Goal: Task Accomplishment & Management: Contribute content

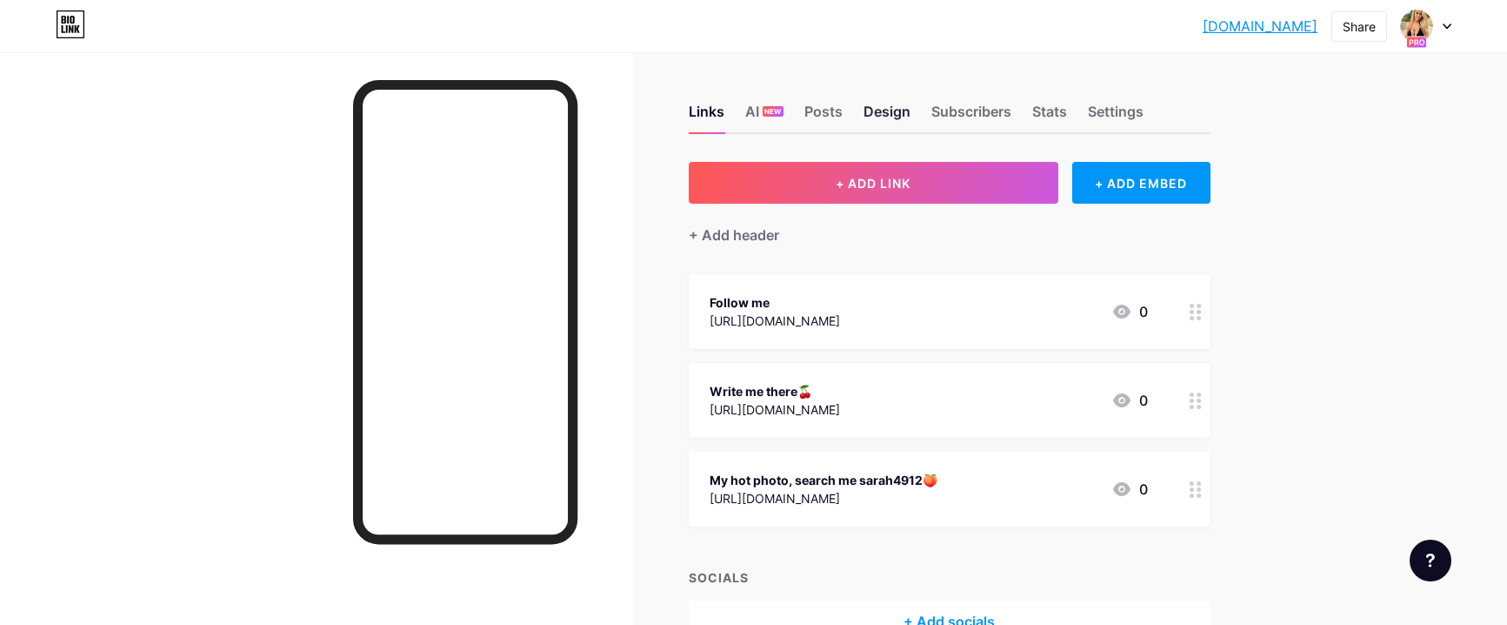
click at [886, 111] on div "Design" at bounding box center [887, 116] width 47 height 31
click at [1120, 189] on div "+ ADD EMBED" at bounding box center [1141, 183] width 138 height 42
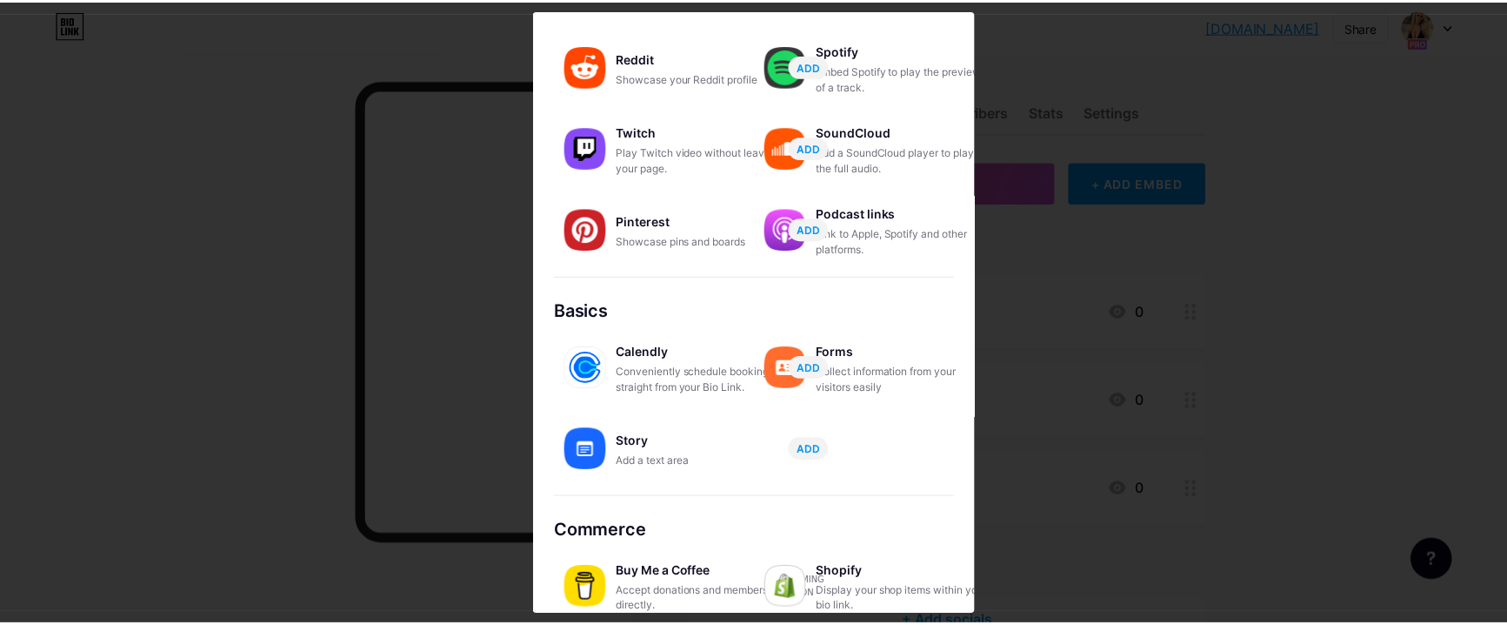
scroll to position [281, 0]
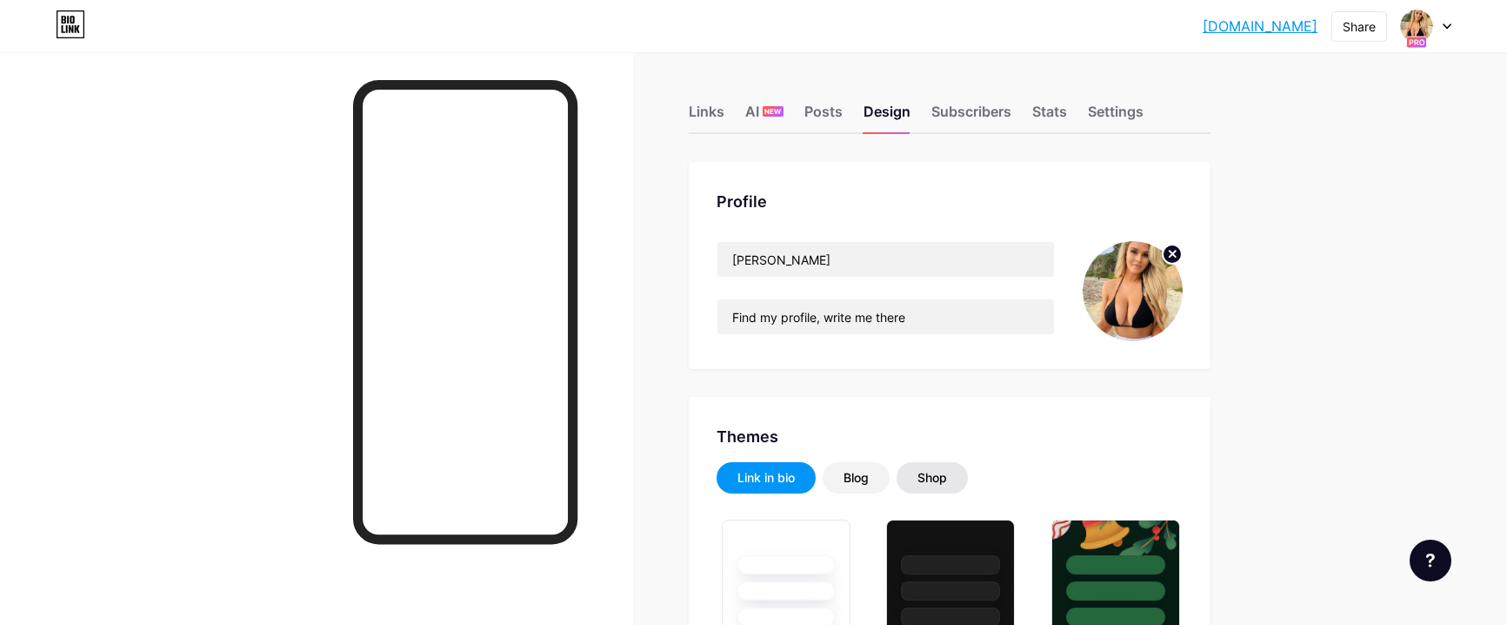
click at [933, 481] on div "Shop" at bounding box center [933, 477] width 30 height 17
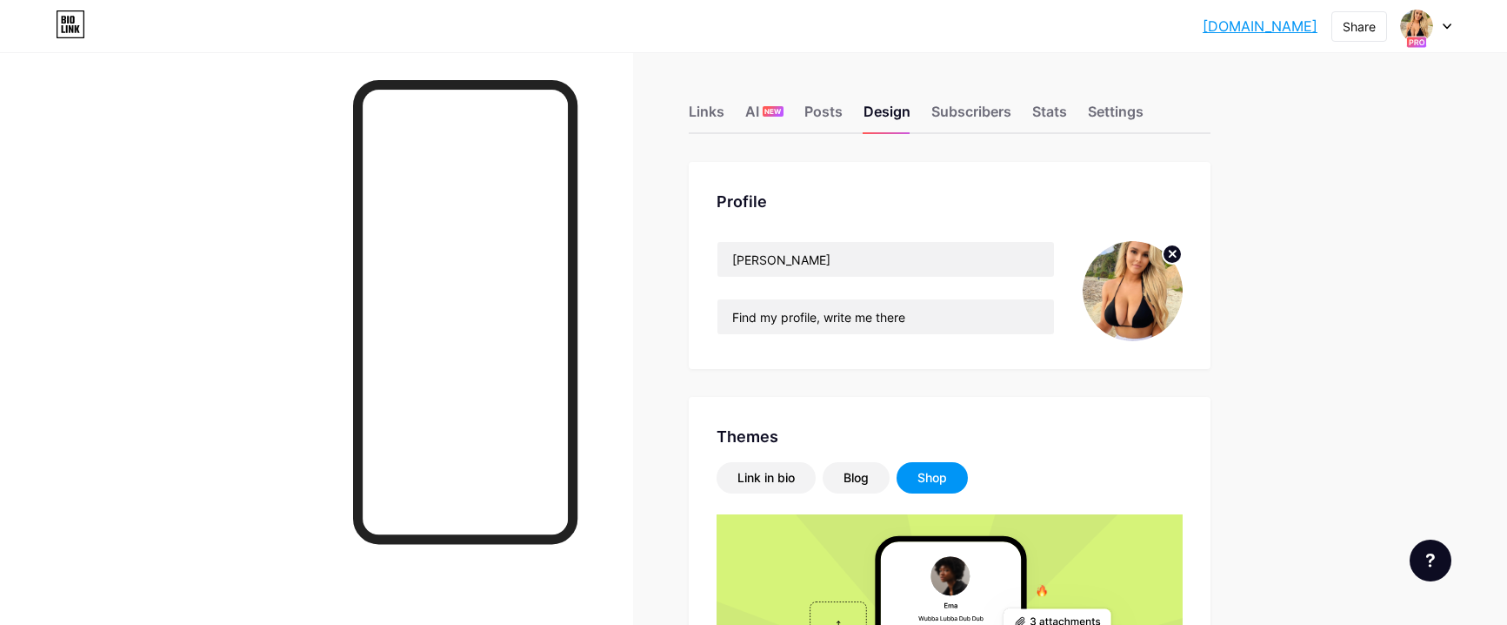
scroll to position [348, 0]
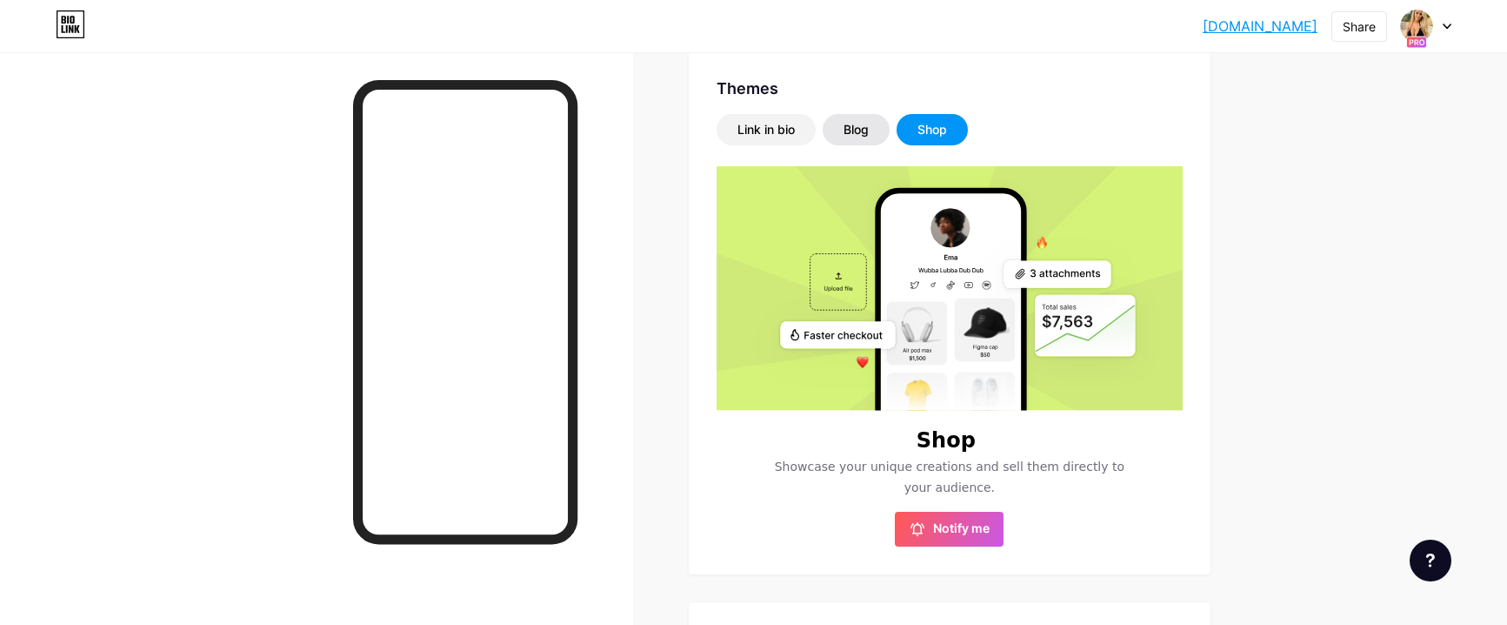
click at [852, 130] on div "Blog" at bounding box center [856, 129] width 25 height 17
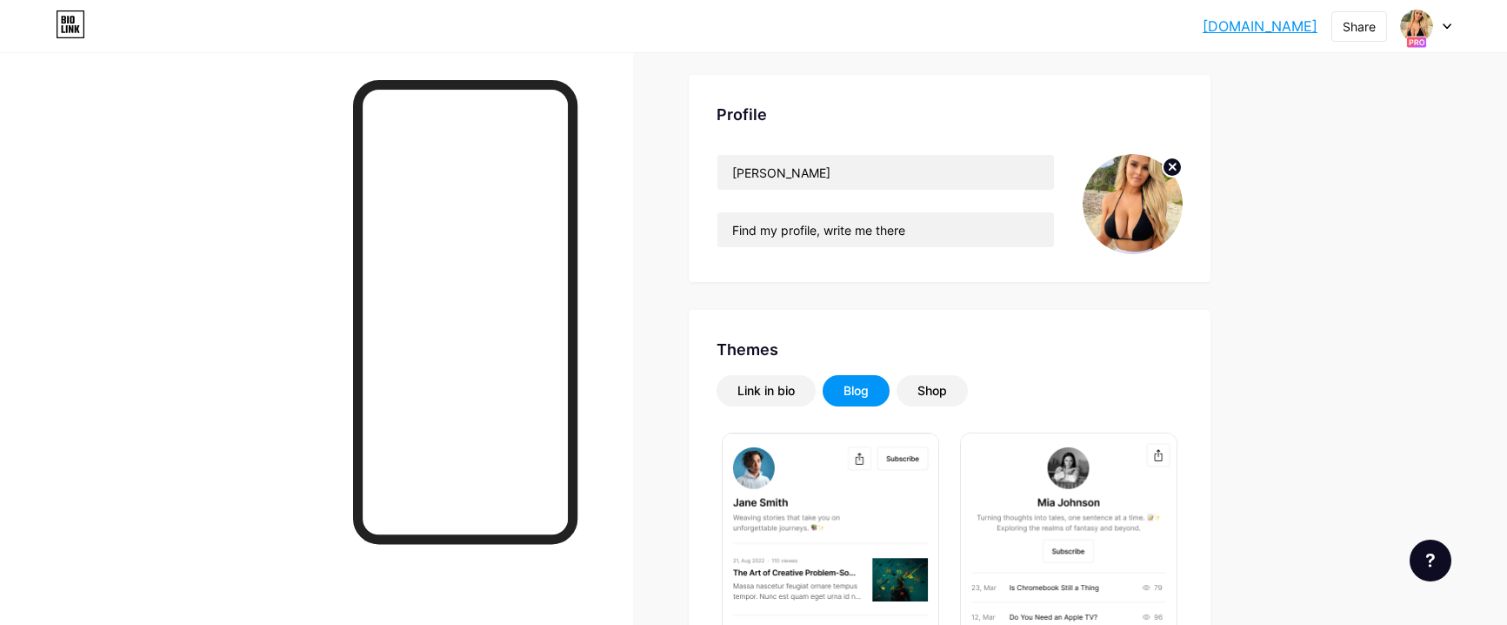
scroll to position [0, 0]
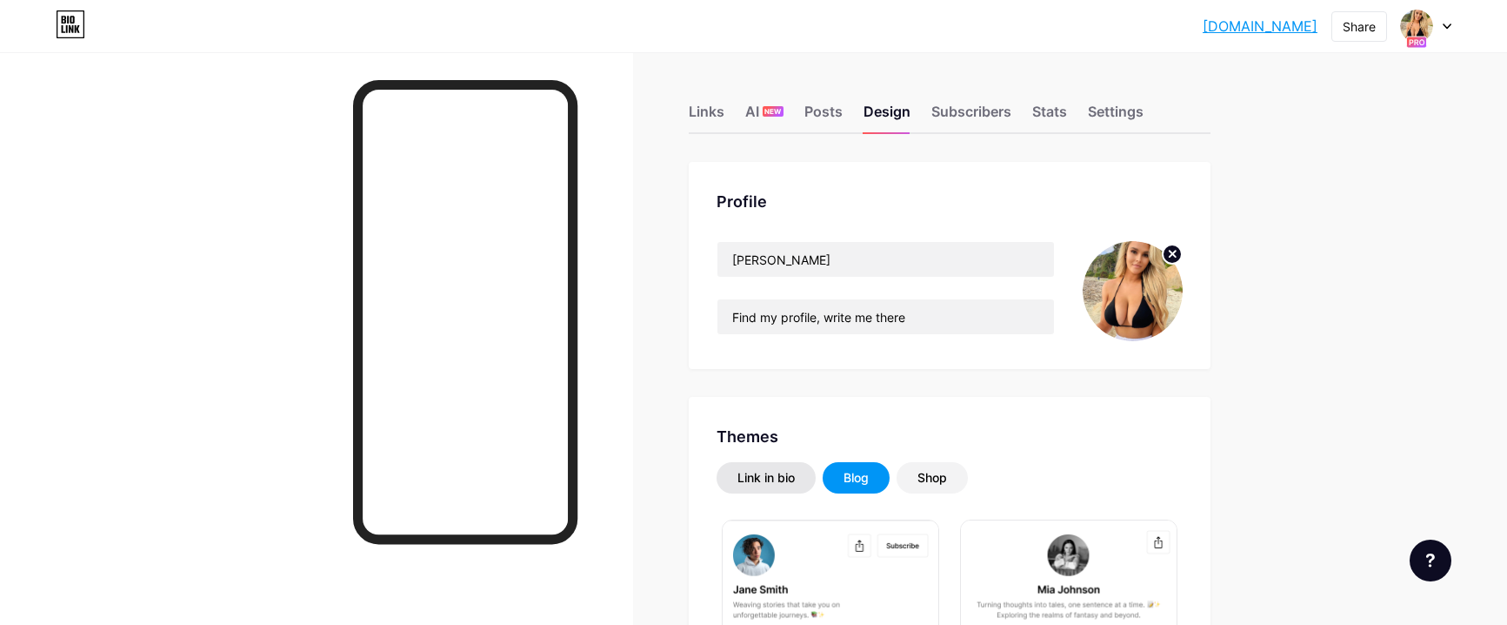
click at [762, 482] on div "Link in bio" at bounding box center [766, 477] width 57 height 17
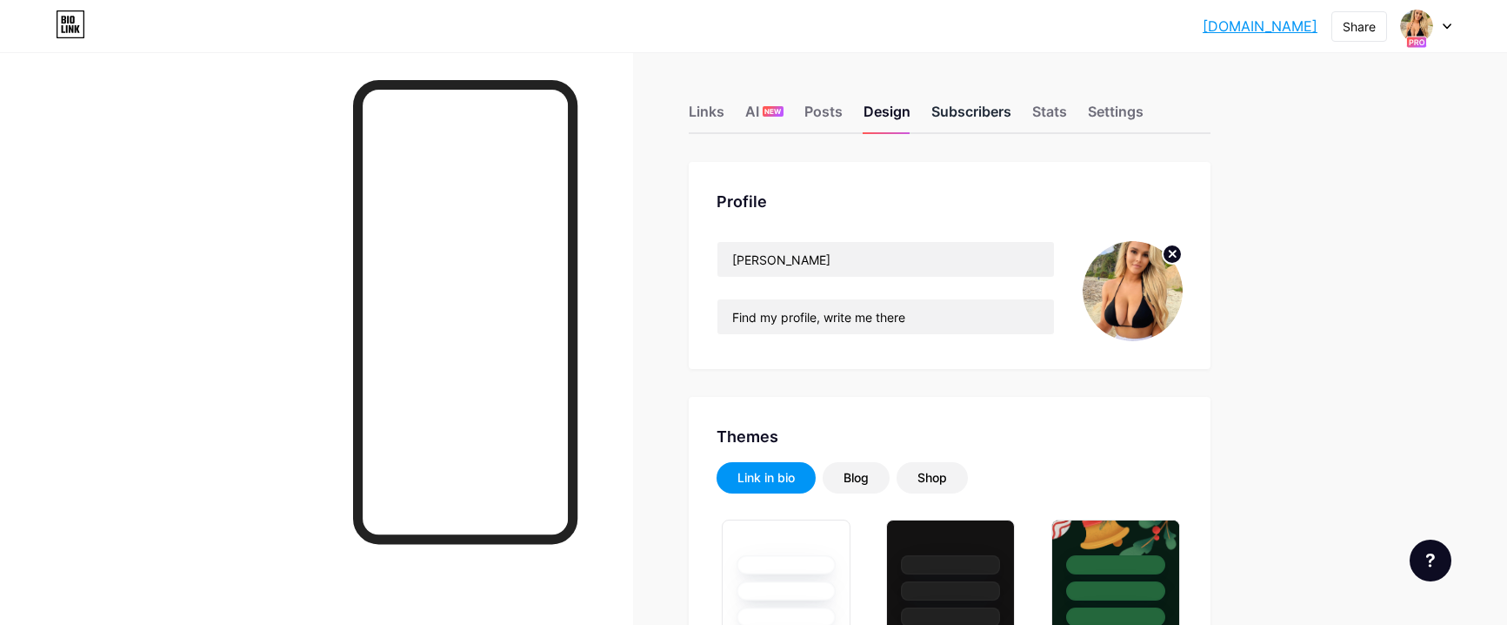
click at [966, 118] on div "Subscribers" at bounding box center [972, 116] width 80 height 31
click at [1122, 113] on div "Settings" at bounding box center [1116, 116] width 56 height 31
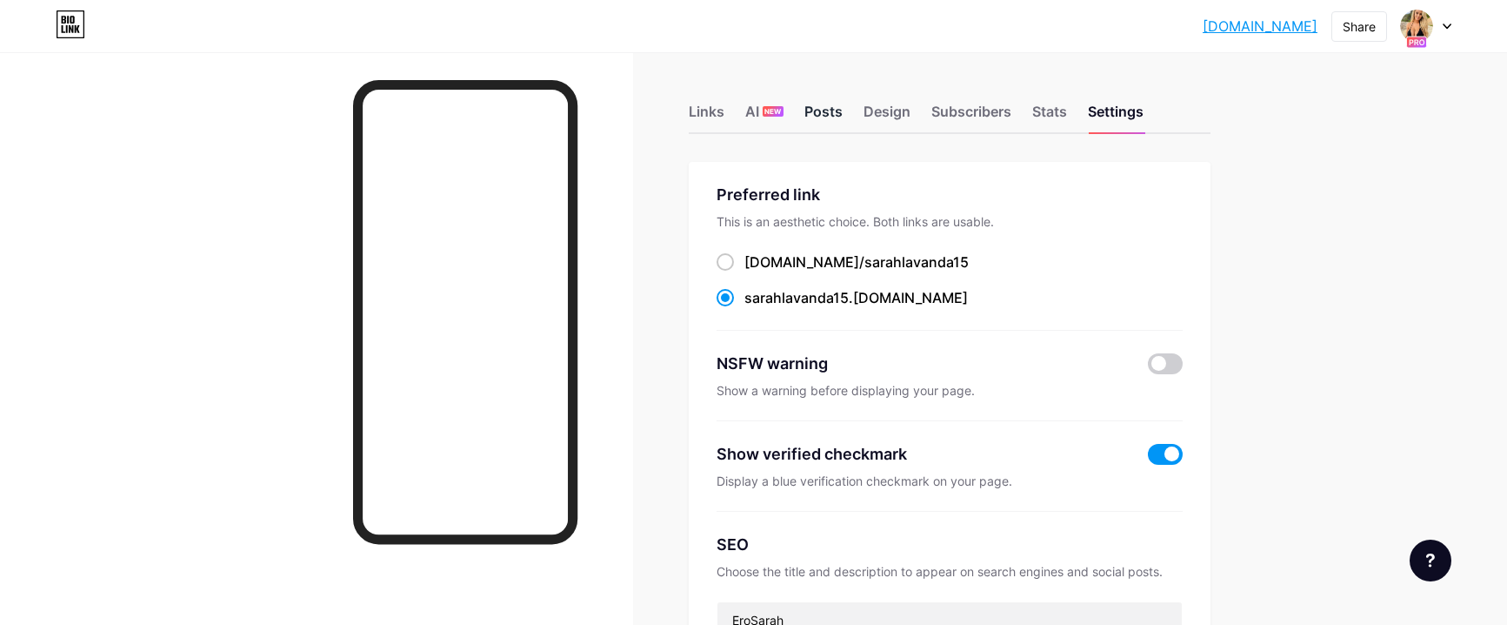
click at [842, 104] on div "Posts" at bounding box center [824, 116] width 38 height 31
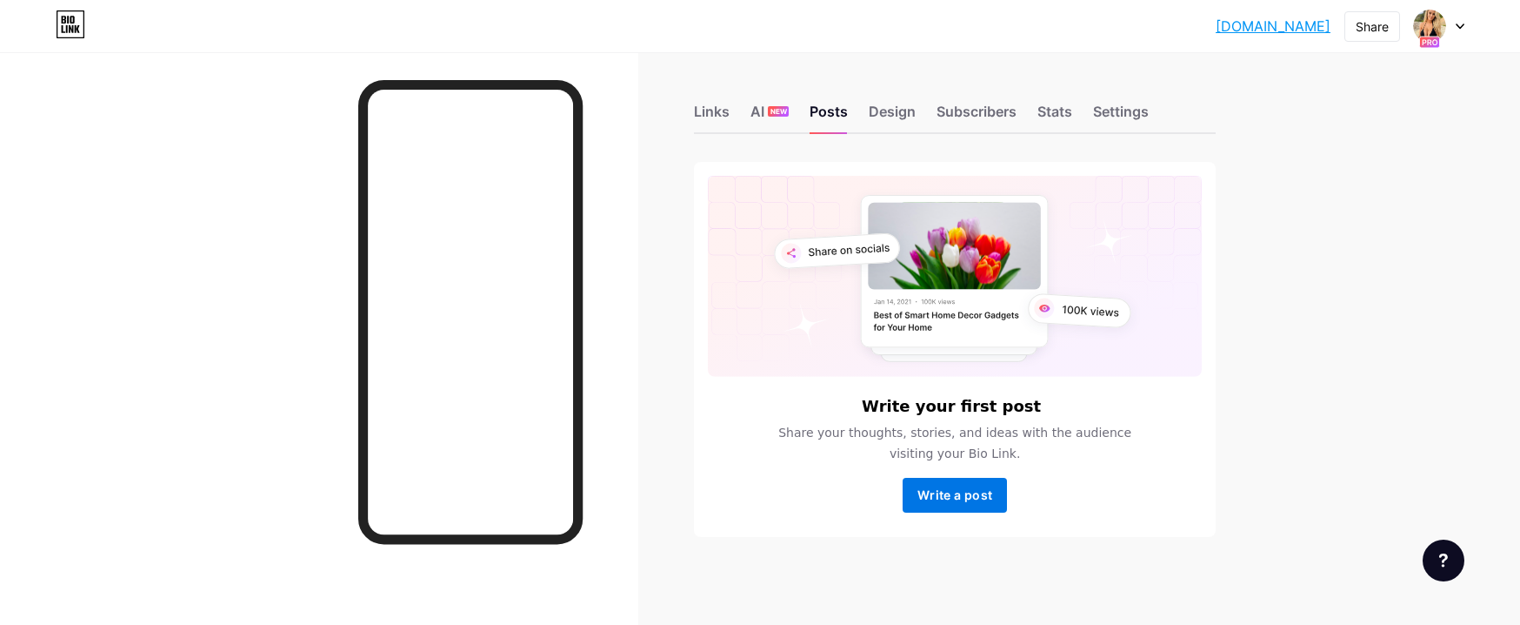
click at [941, 498] on span "Write a post" at bounding box center [955, 494] width 75 height 15
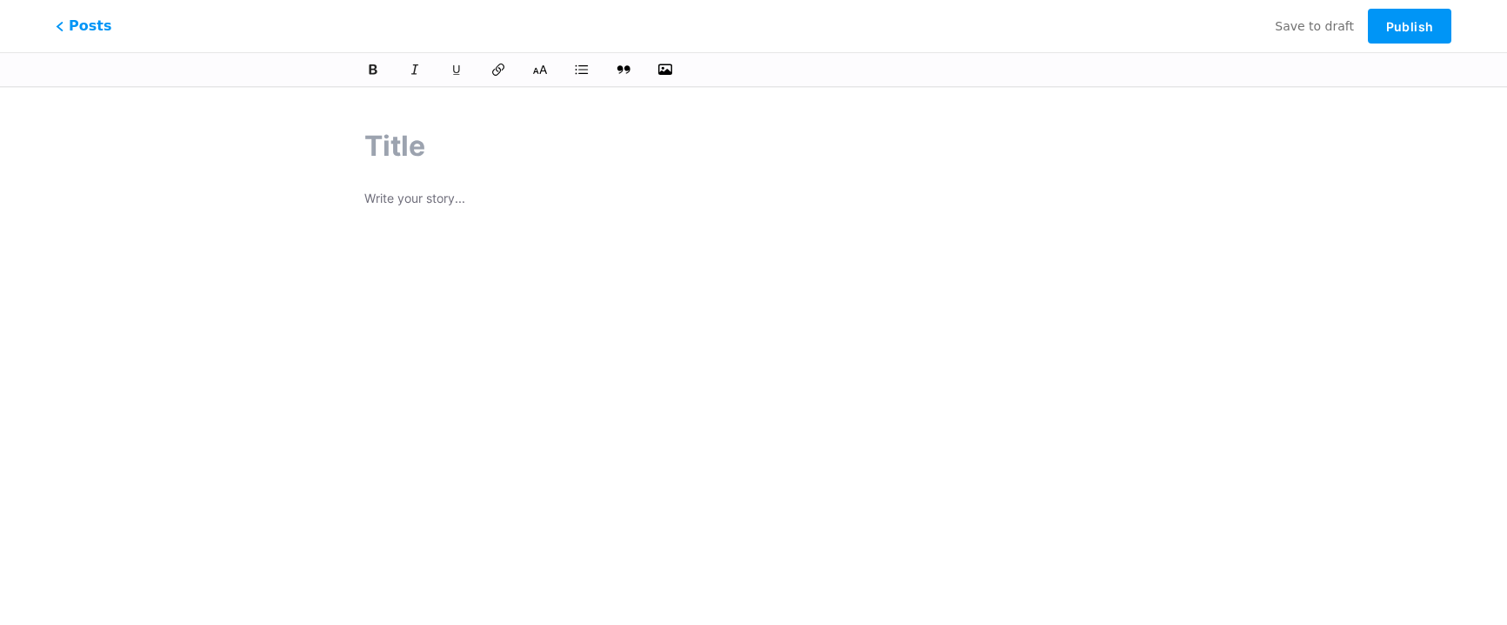
click at [418, 205] on p at bounding box center [753, 200] width 779 height 24
click at [488, 128] on input "text" at bounding box center [753, 146] width 779 height 42
click at [671, 63] on icon "button" at bounding box center [665, 69] width 17 height 17
click at [0, 0] on input "file" at bounding box center [0, 0] width 0 height 0
click at [385, 144] on input "text" at bounding box center [753, 146] width 779 height 42
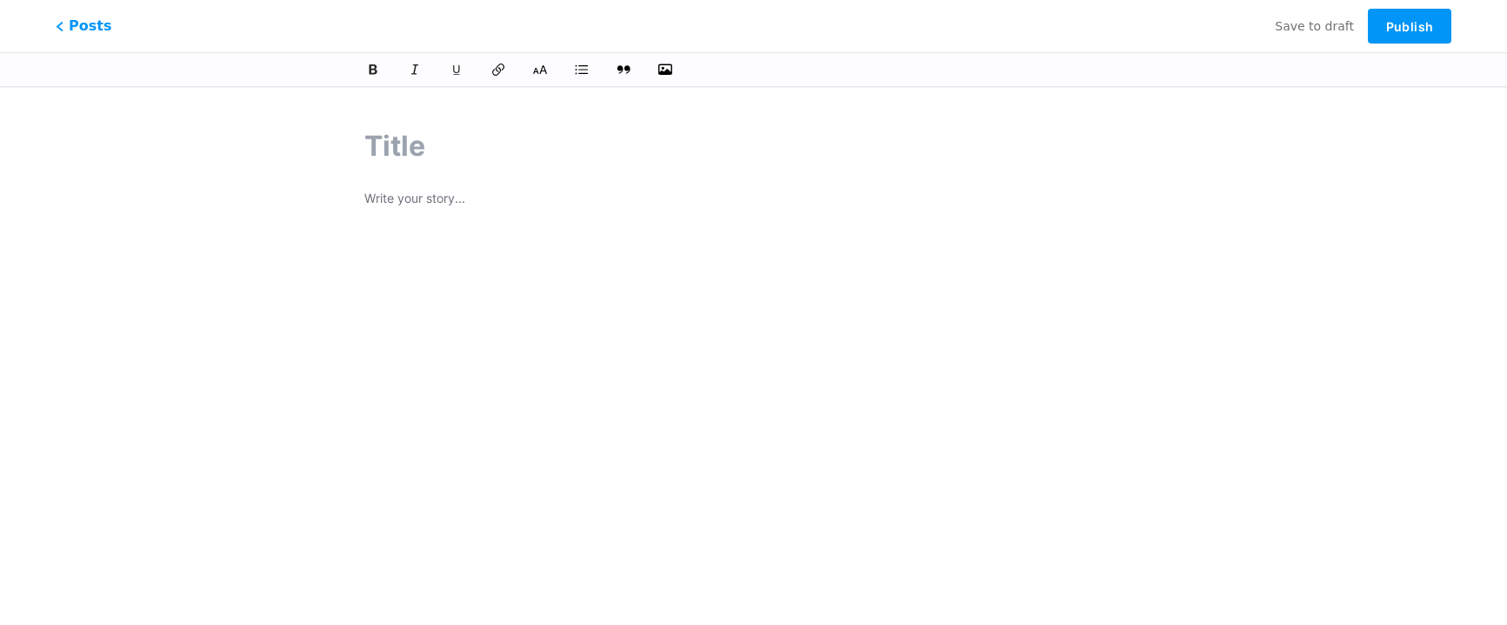
type input "W"
type input "w"
type input "Hot"
type input "hot"
type input "Hot checks"
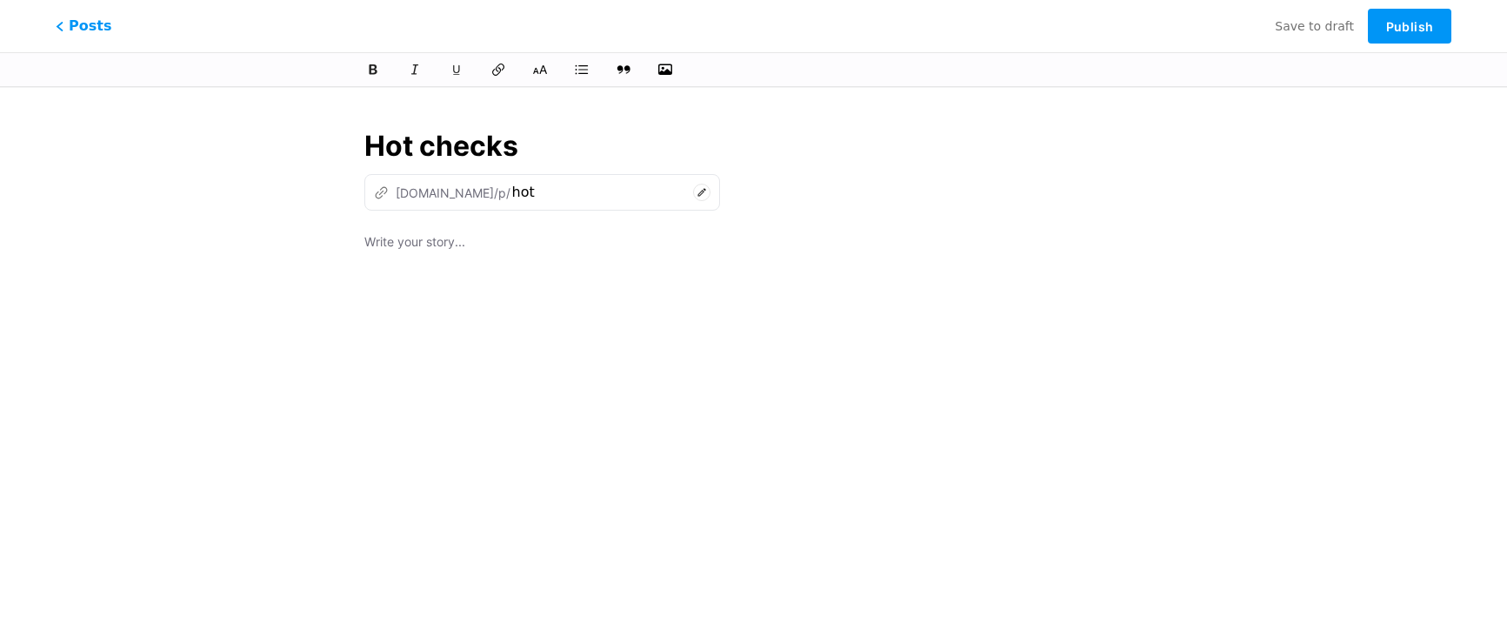
type input "hot-checks"
type input "Hot chi"
type input "hot-chi"
type input "Hot chicks"
type input "hot-chicks"
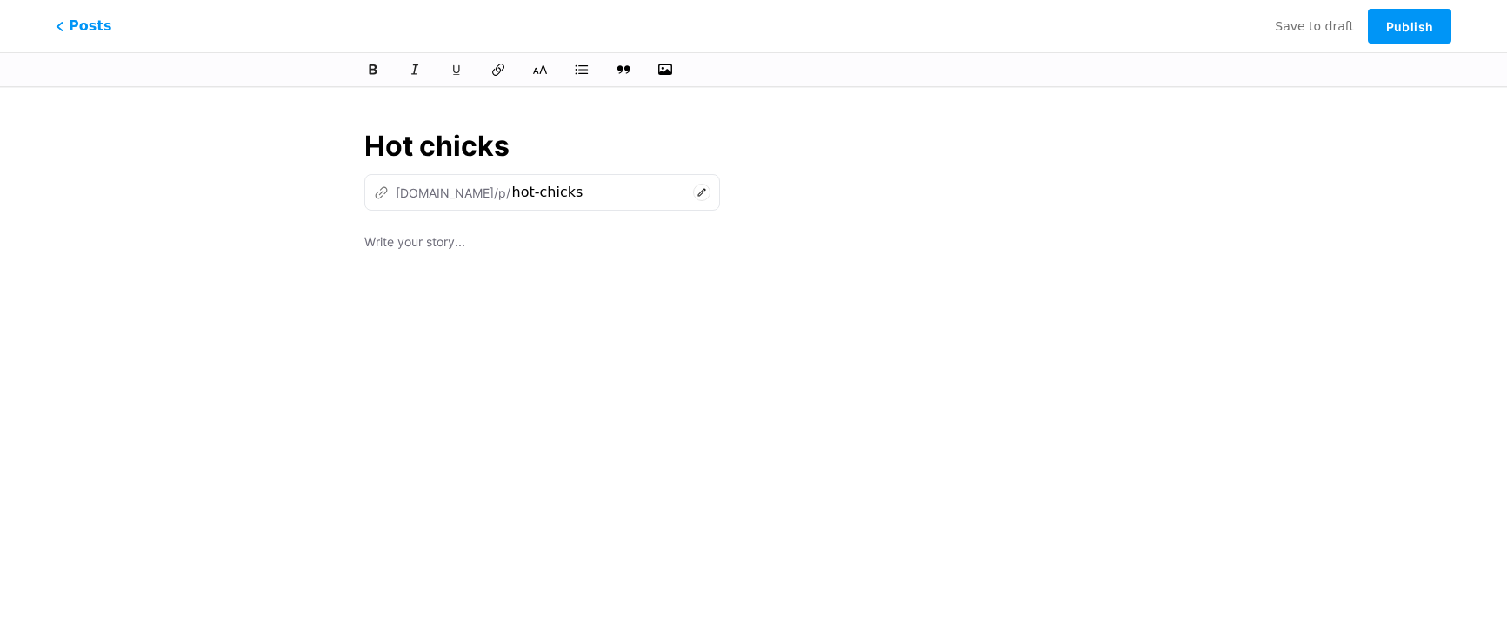
type input "Hot chicks a"
type input "hot-chicks-a"
type input "Hot chicks arou"
type input "hot-chicks-aro"
type input "Hot chicks aroun"
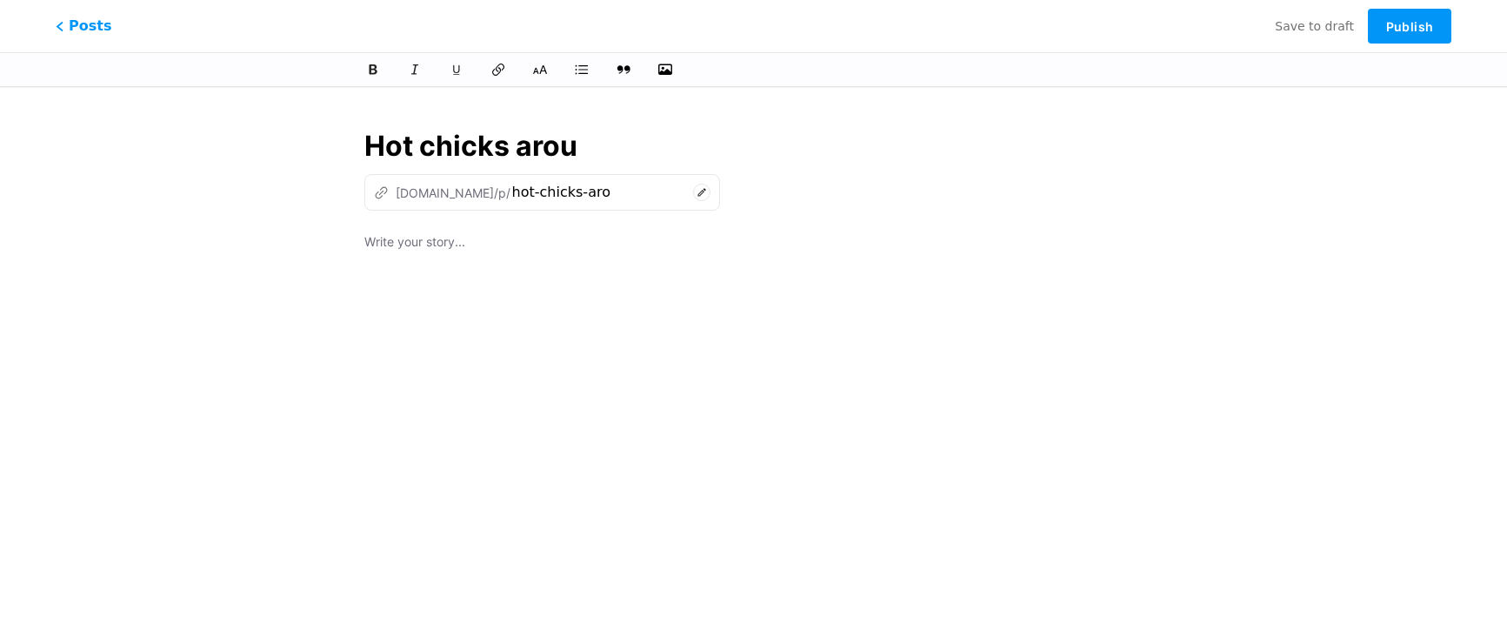
type input "hot-chicks-arou"
type input "Hot chicks around"
type input "hot-chicks-around"
click at [442, 249] on p at bounding box center [753, 243] width 779 height 24
drag, startPoint x: 620, startPoint y: 144, endPoint x: 367, endPoint y: 141, distance: 253.1
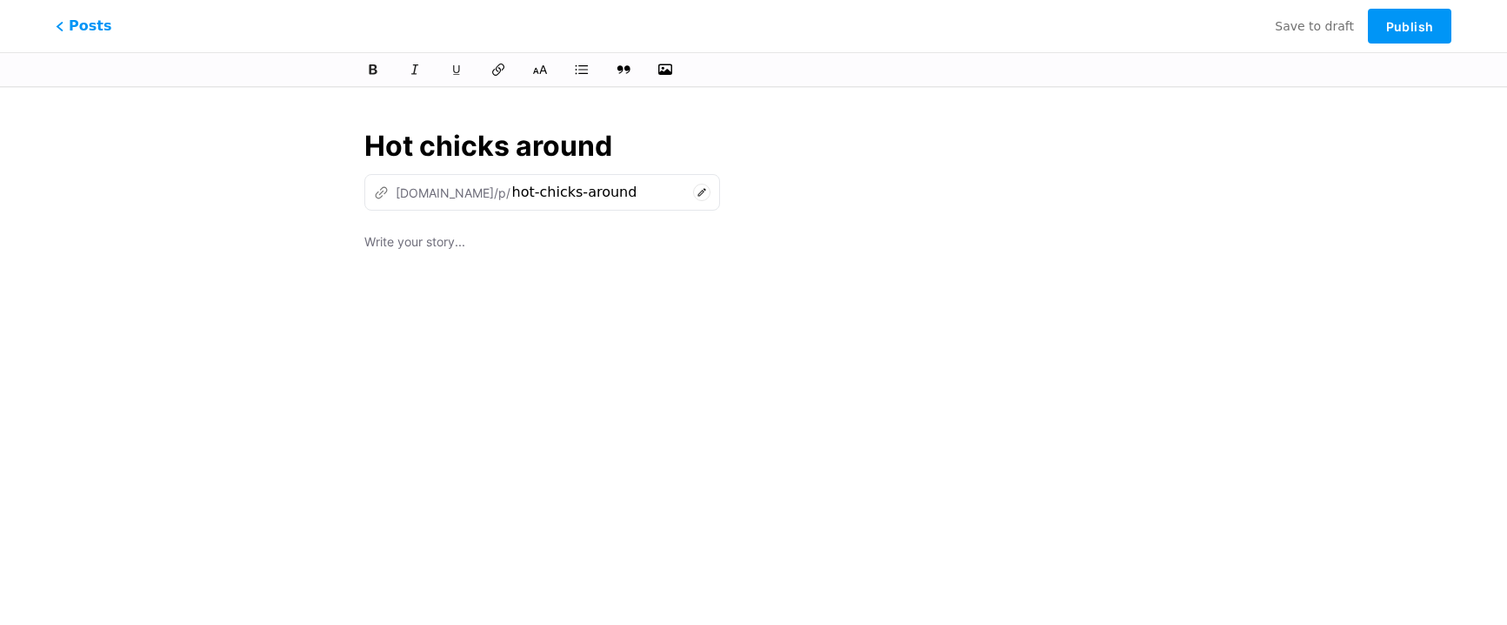
click at [367, 141] on input "Hot chicks around" at bounding box center [753, 146] width 779 height 42
type input "My"
type input "my"
type input "My hot"
type input "my-hot"
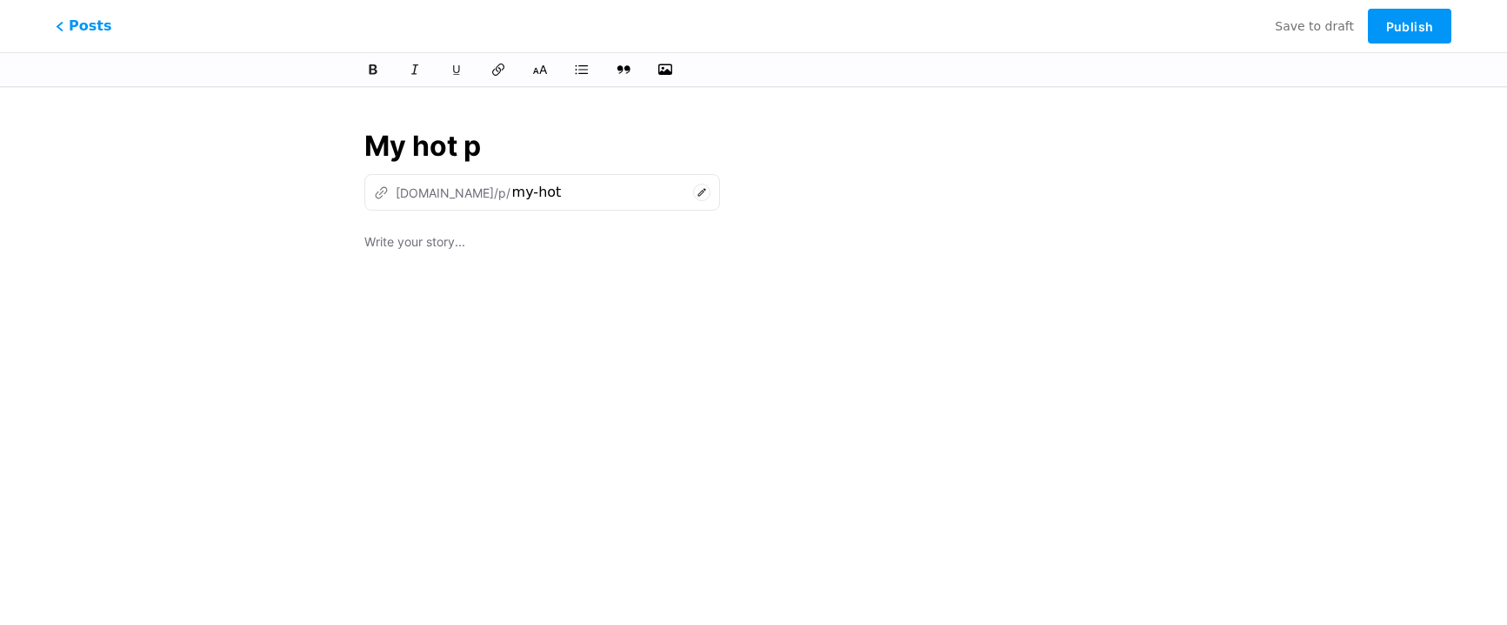
type input "My hot pr"
type input "my-hot-pr"
type input "My hot"
type input "my-hot"
type input "My hot con"
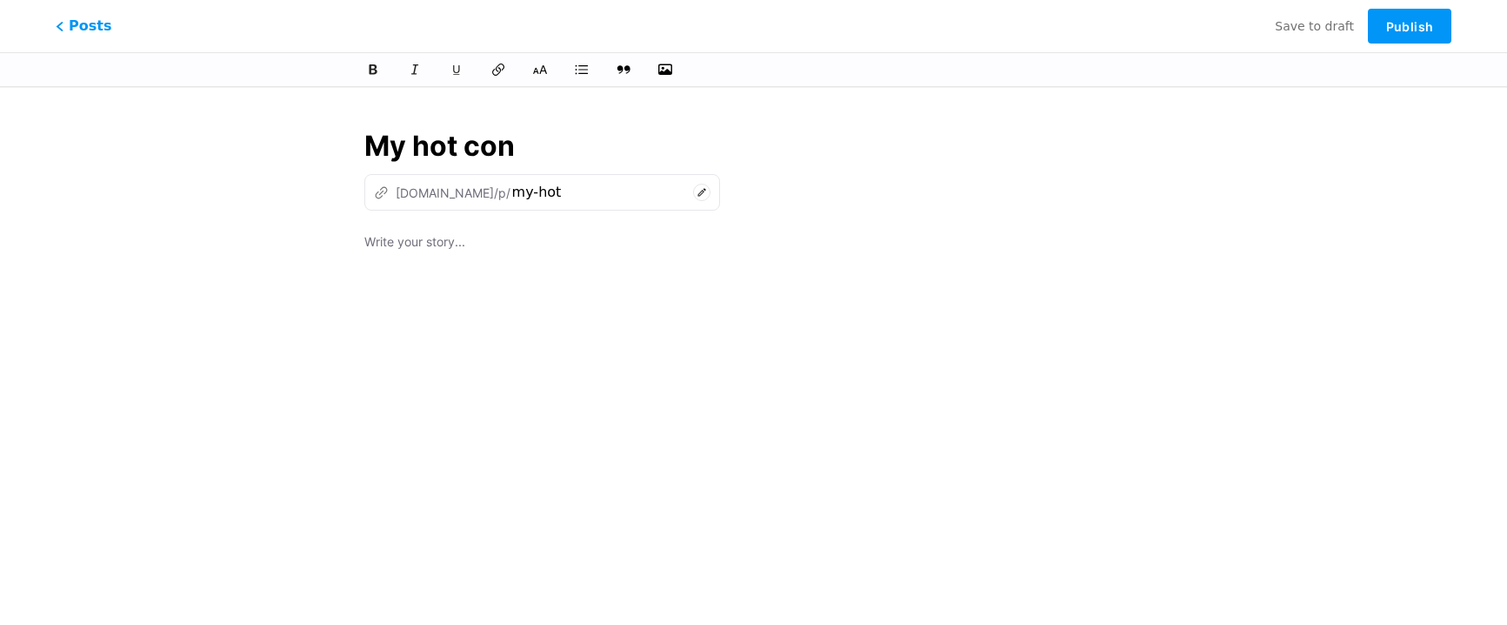
type input "my-hot-co"
type input "My hot cont"
type input "my-hot-con"
type input "My hot [PERSON_NAME]"
type input "my-hot-cont"
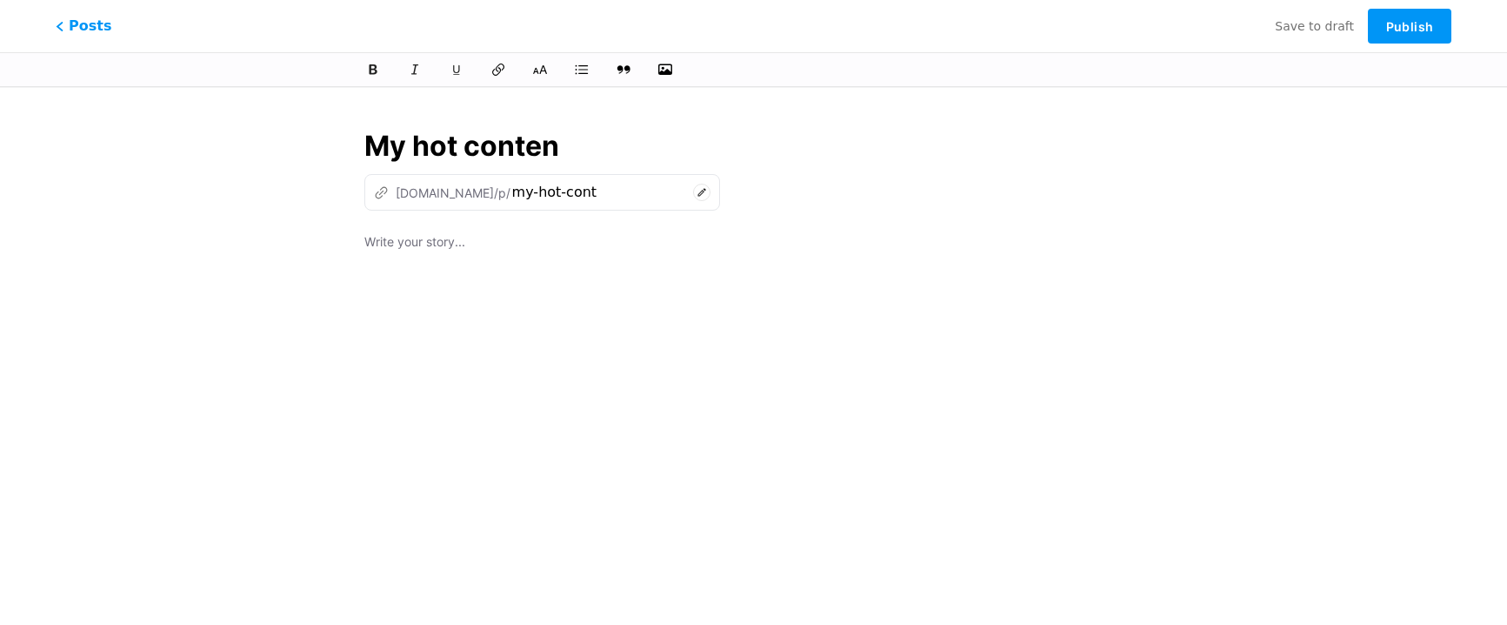
type input "My hot content"
type input "my-hot-content"
type input "My hot content"
click at [438, 232] on p at bounding box center [753, 243] width 779 height 24
click at [658, 66] on icon "button" at bounding box center [665, 69] width 17 height 17
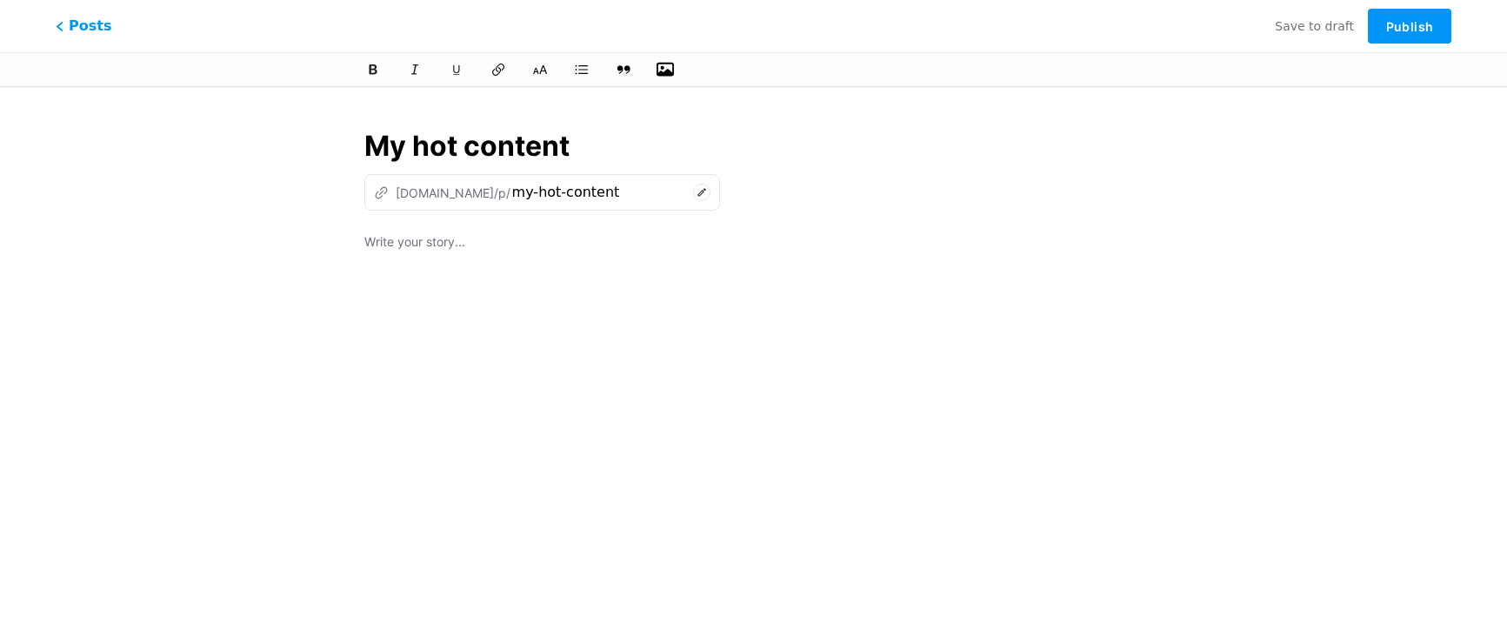
click at [0, 0] on input "file" at bounding box center [0, 0] width 0 height 0
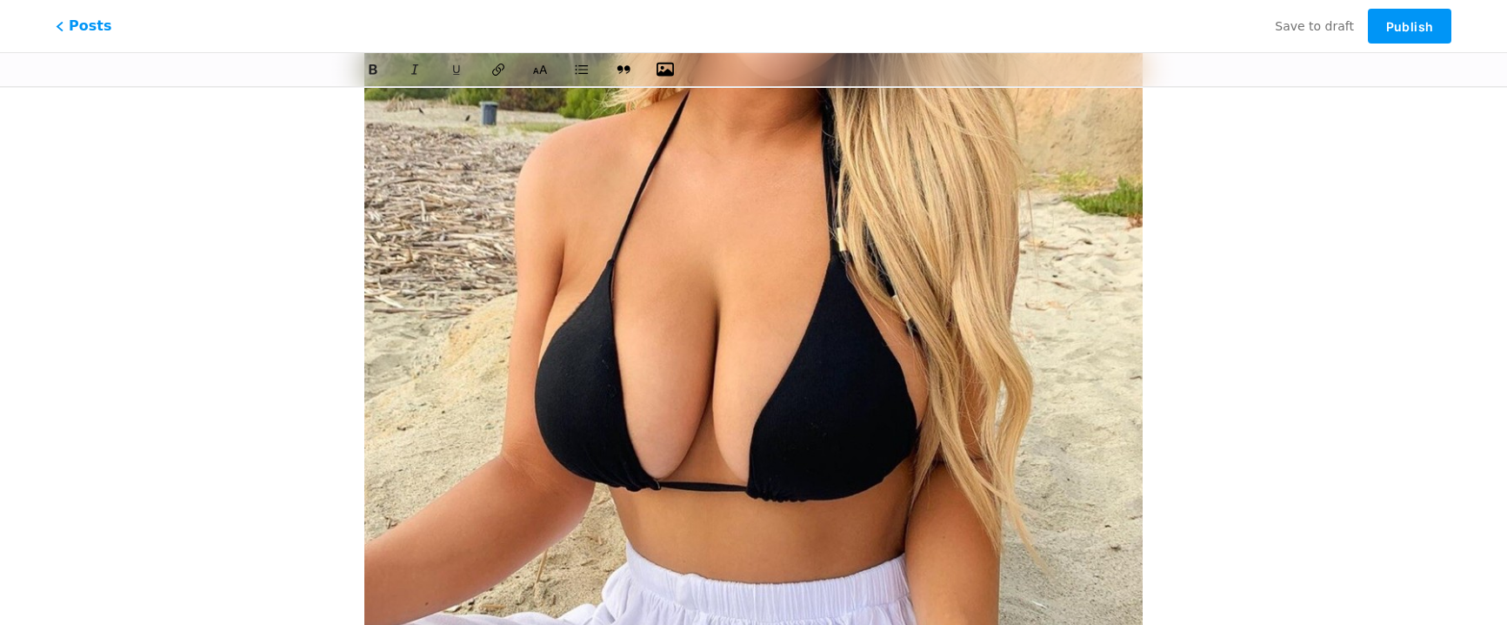
scroll to position [731, 0]
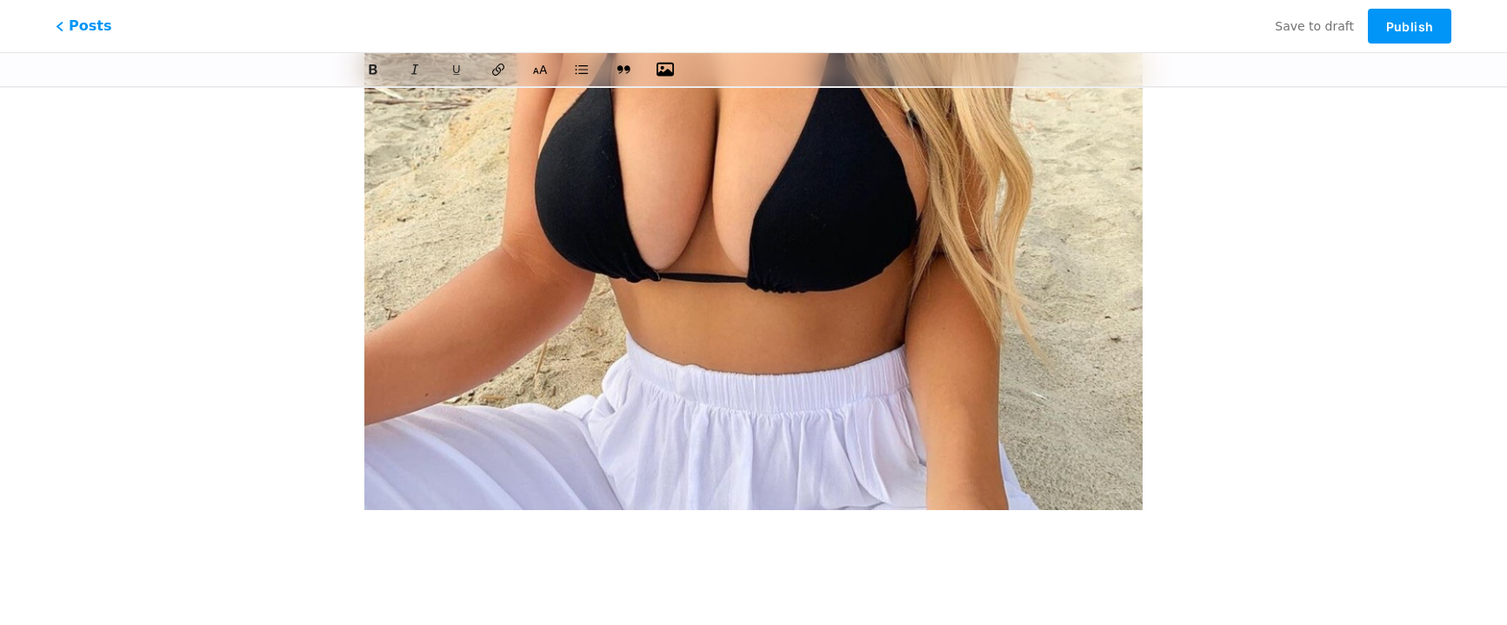
drag, startPoint x: 658, startPoint y: 218, endPoint x: 310, endPoint y: 344, distance: 369.8
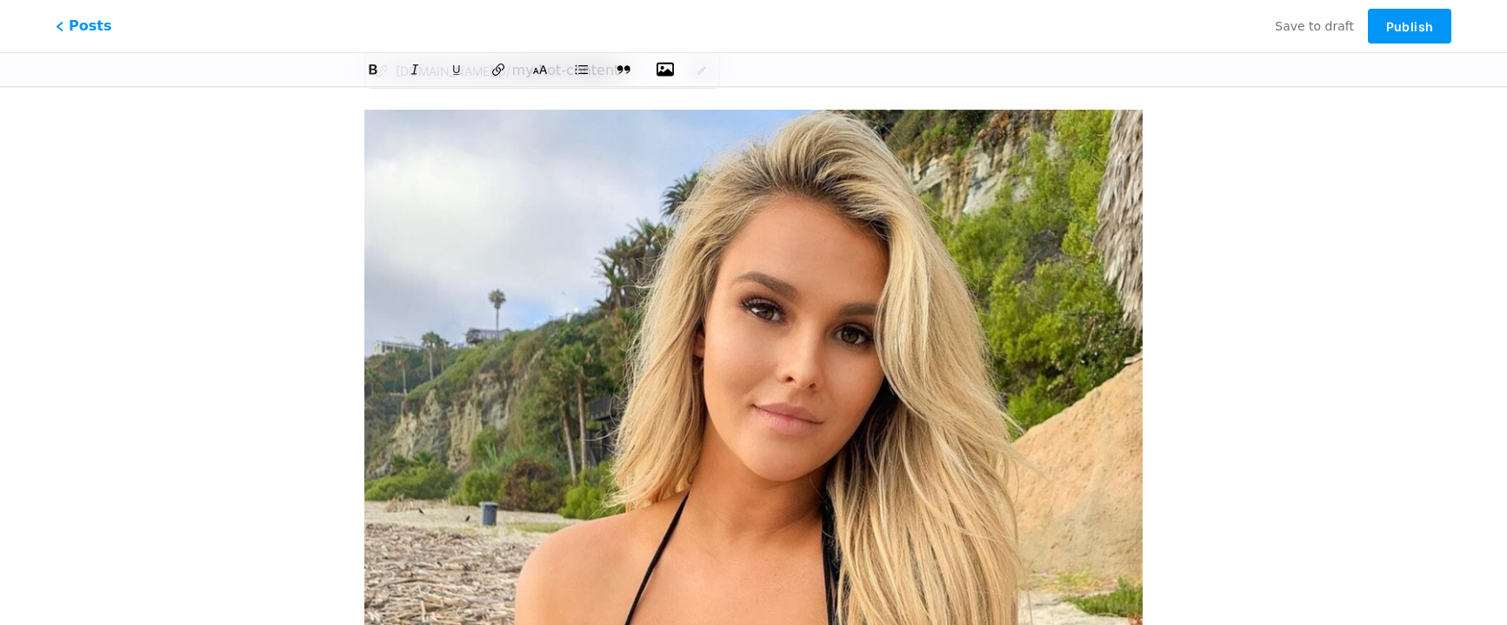
scroll to position [0, 0]
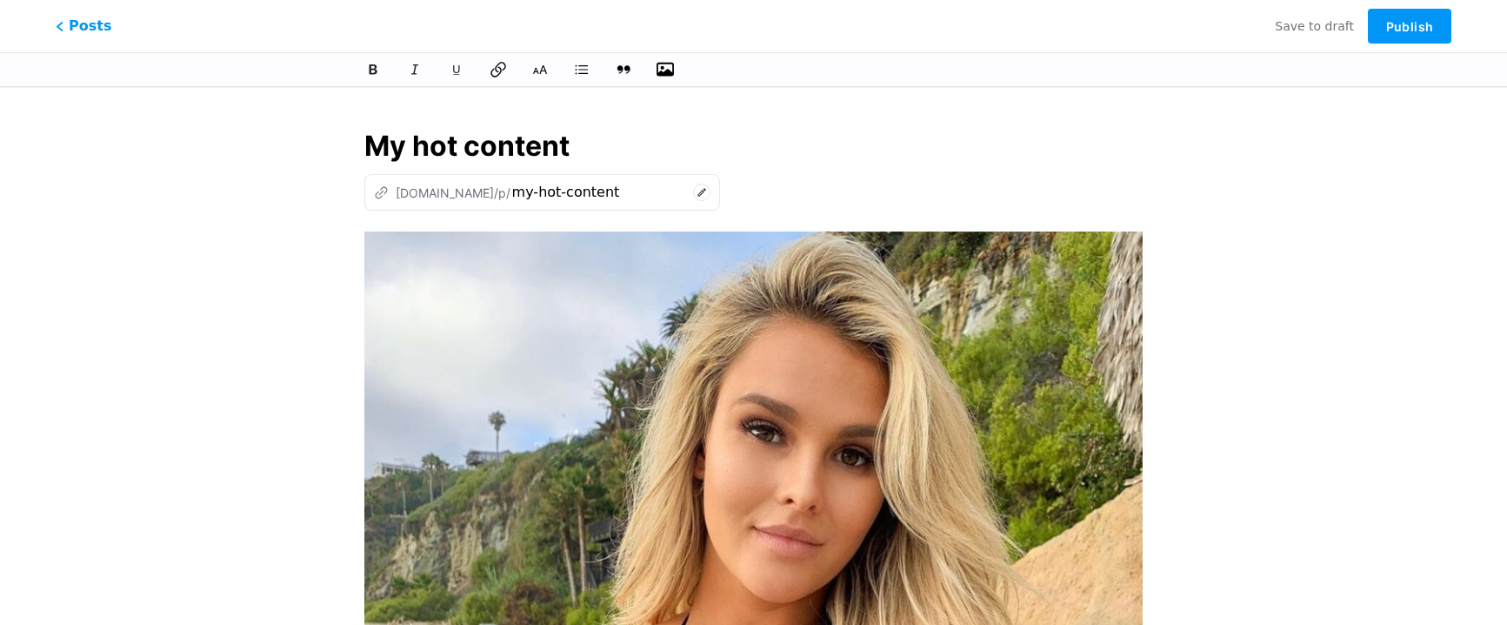
click at [498, 71] on icon at bounding box center [498, 69] width 17 height 17
click at [711, 189] on icon at bounding box center [701, 192] width 17 height 17
click at [686, 201] on input "my-hot-content" at bounding box center [599, 192] width 174 height 21
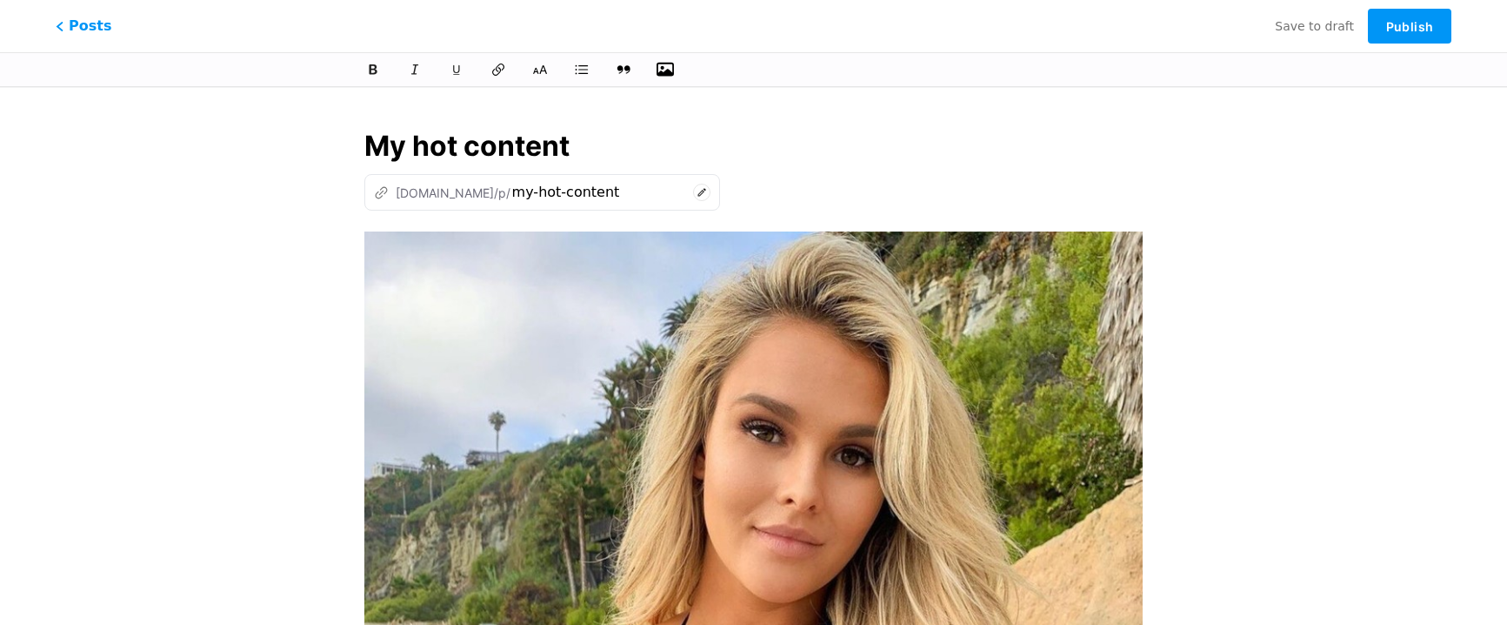
drag, startPoint x: 624, startPoint y: 411, endPoint x: 1239, endPoint y: 384, distance: 616.4
click at [495, 77] on icon at bounding box center [498, 70] width 15 height 16
click at [1406, 20] on span "Publish" at bounding box center [1409, 26] width 47 height 15
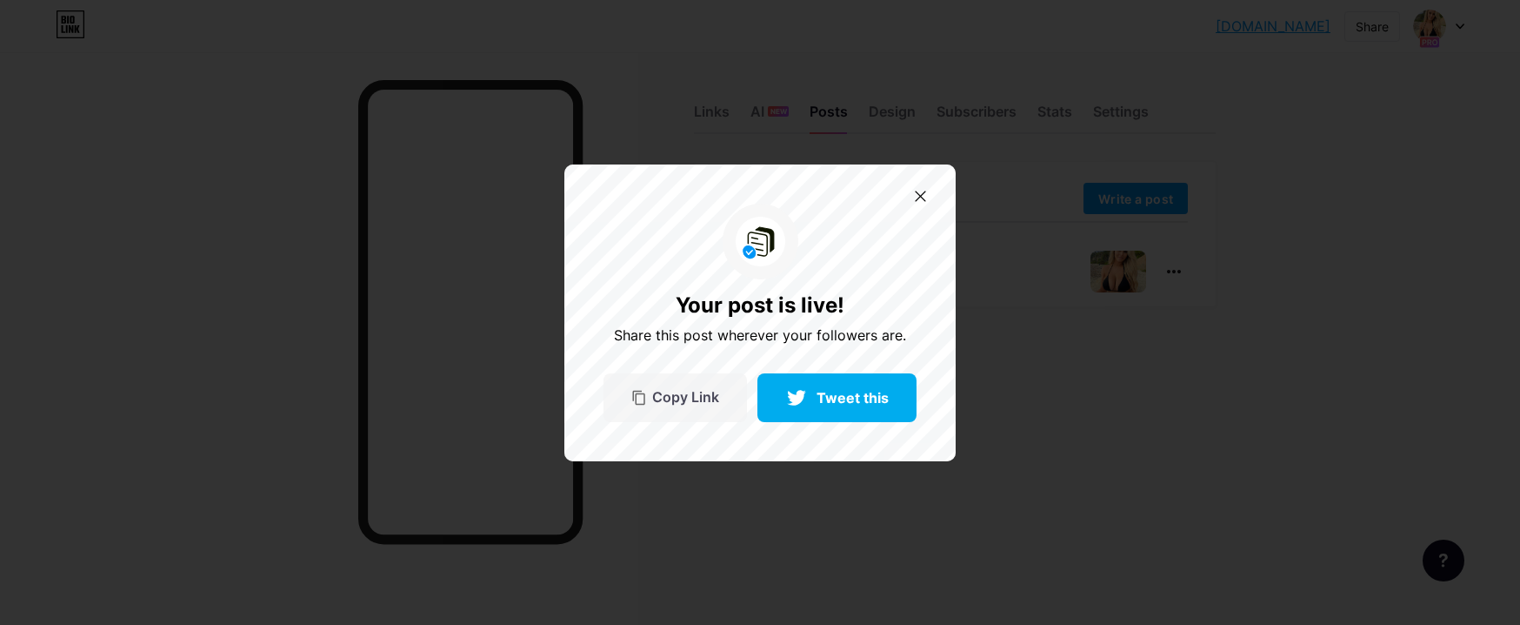
click at [677, 401] on span "Copy Link" at bounding box center [685, 397] width 67 height 15
click at [919, 203] on div at bounding box center [920, 196] width 29 height 29
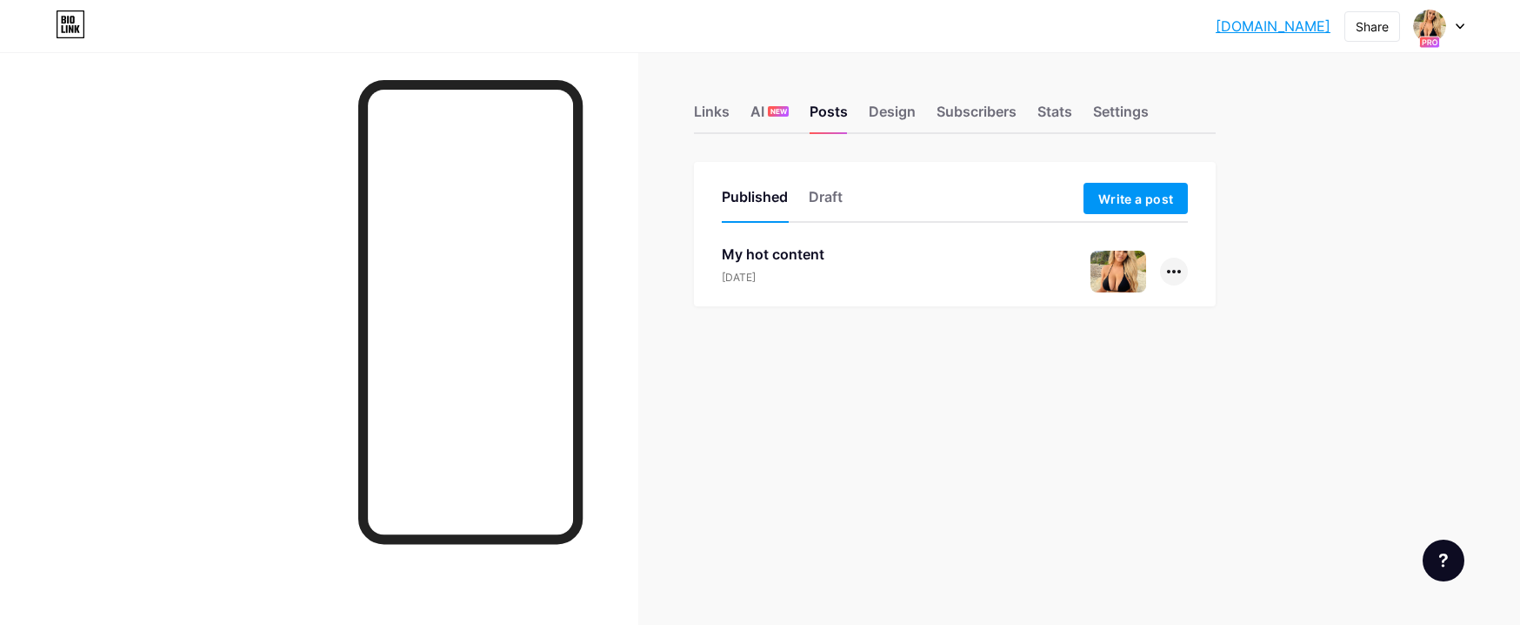
click at [1179, 263] on div at bounding box center [1174, 271] width 28 height 28
click at [1107, 384] on li "Edit" at bounding box center [1120, 382] width 133 height 36
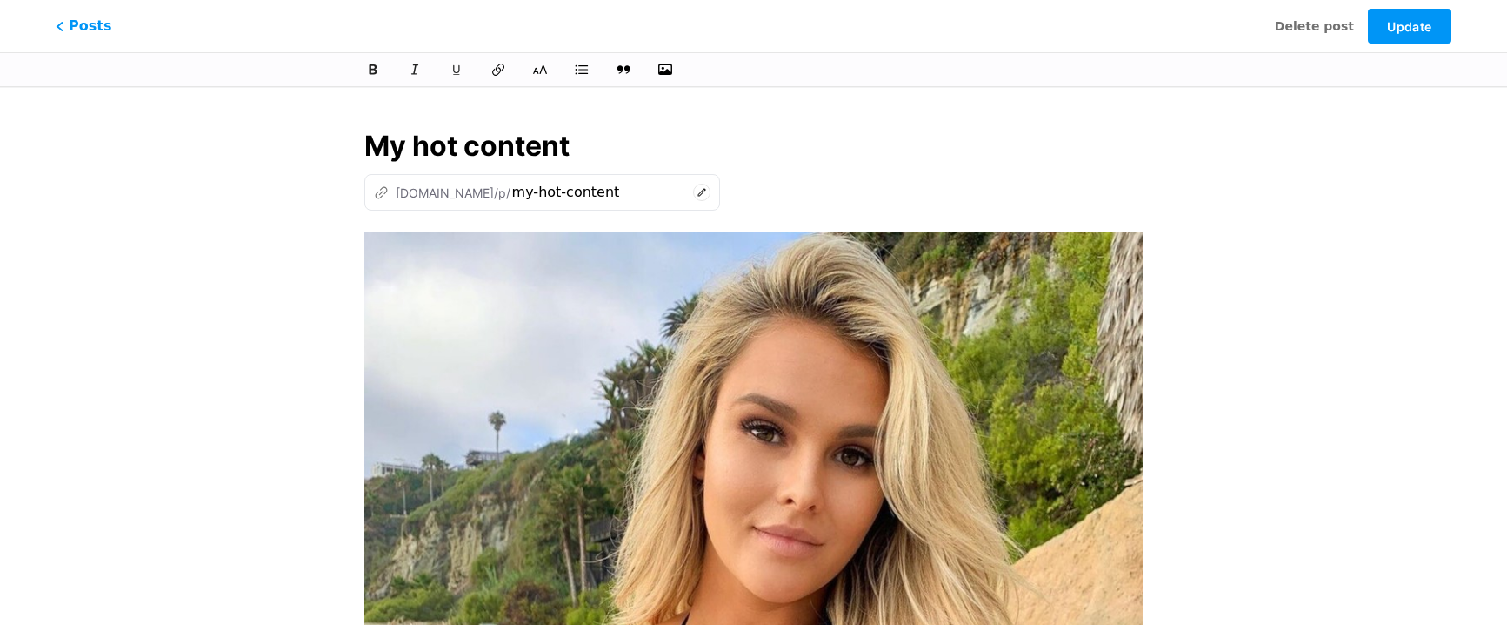
click at [818, 177] on div "z [DOMAIN_NAME]/p/ my-hot-content This post has been published already. Any mod…" at bounding box center [753, 192] width 779 height 37
click at [491, 70] on icon at bounding box center [498, 69] width 17 height 17
click at [652, 208] on div "z [DOMAIN_NAME]/p/ my-hot-content" at bounding box center [542, 192] width 356 height 37
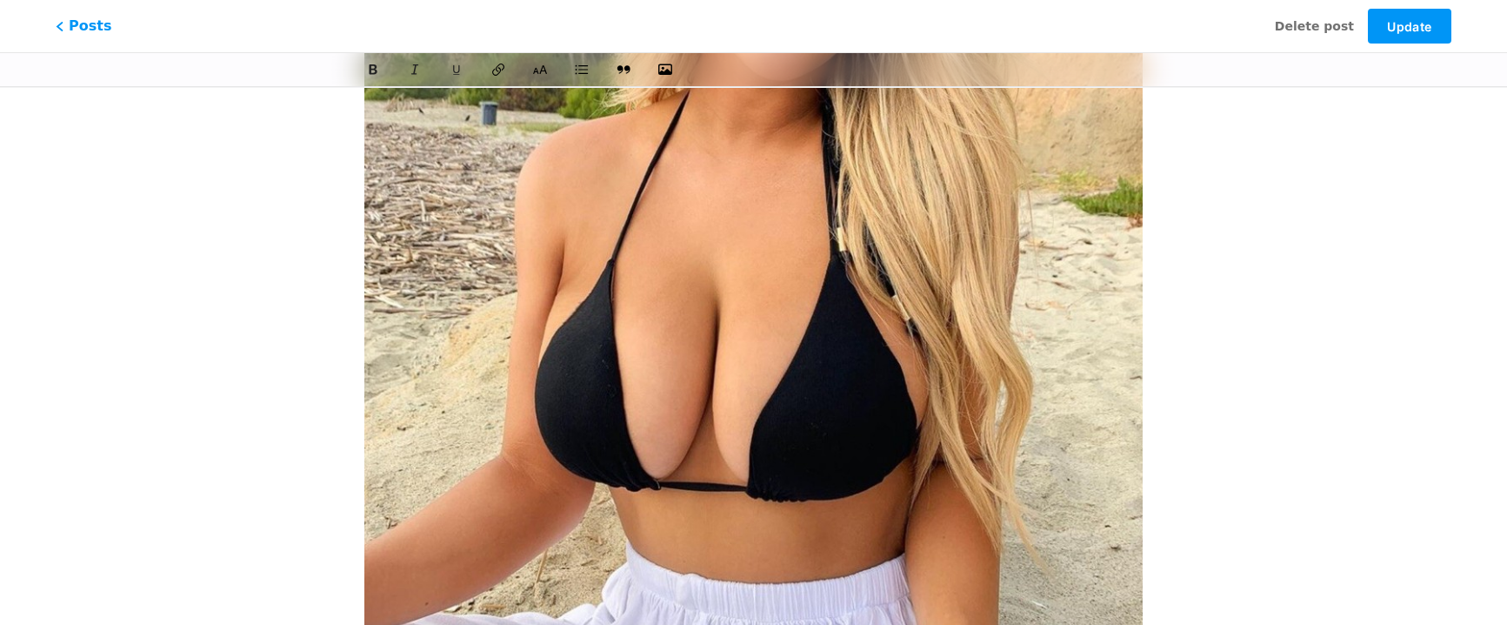
scroll to position [731, 0]
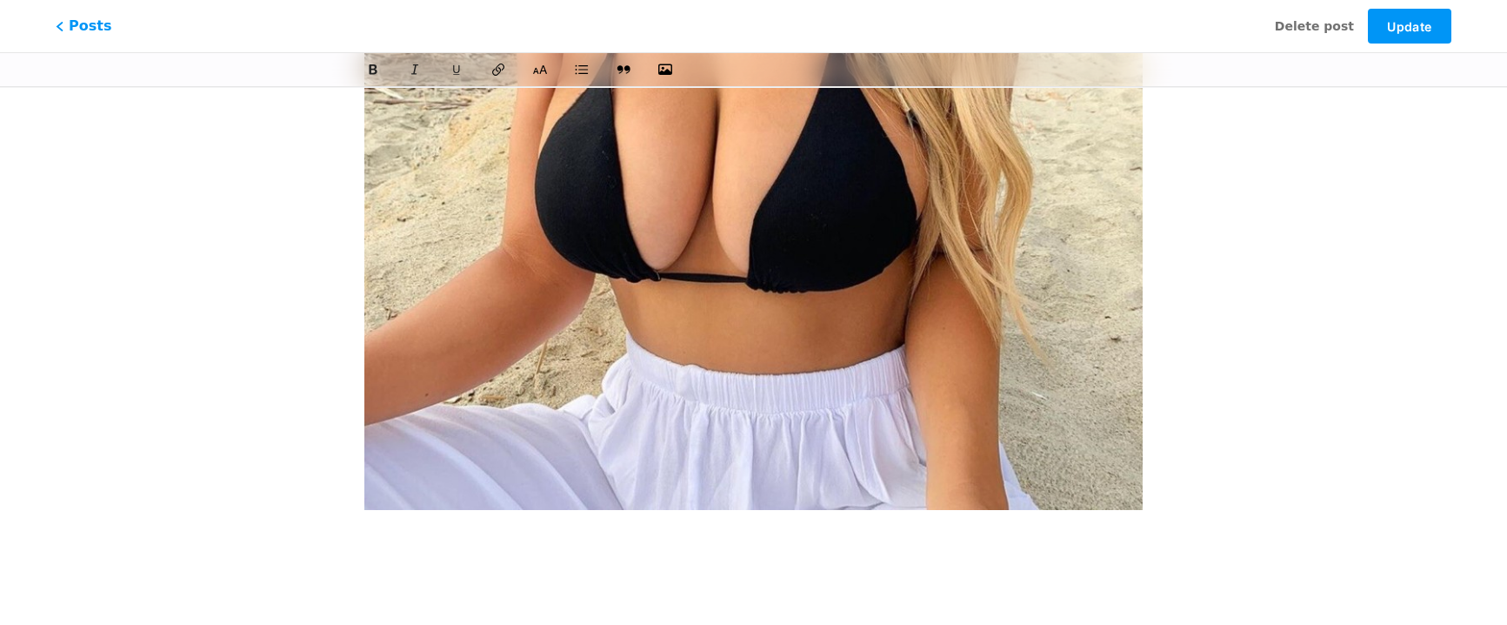
click at [436, 538] on p at bounding box center [753, 543] width 779 height 24
click at [395, 518] on div at bounding box center [753, 35] width 779 height 1068
click at [379, 518] on div at bounding box center [753, 35] width 779 height 1068
drag, startPoint x: 417, startPoint y: 539, endPoint x: 472, endPoint y: 544, distance: 55.8
click at [472, 544] on p "My hot photos" at bounding box center [753, 543] width 779 height 24
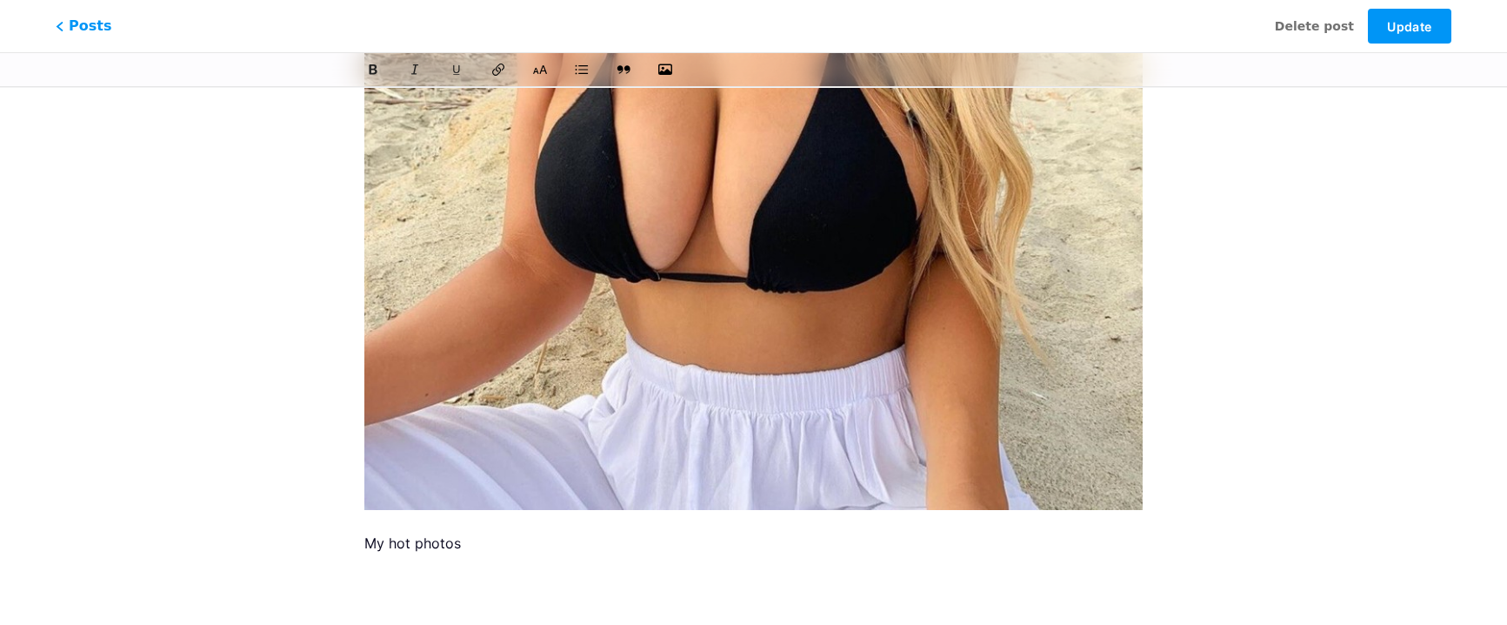
click at [367, 543] on p "My hot photos" at bounding box center [753, 543] width 779 height 24
drag, startPoint x: 364, startPoint y: 543, endPoint x: 467, endPoint y: 544, distance: 103.5
click at [467, 544] on p "My hot photos" at bounding box center [753, 543] width 779 height 24
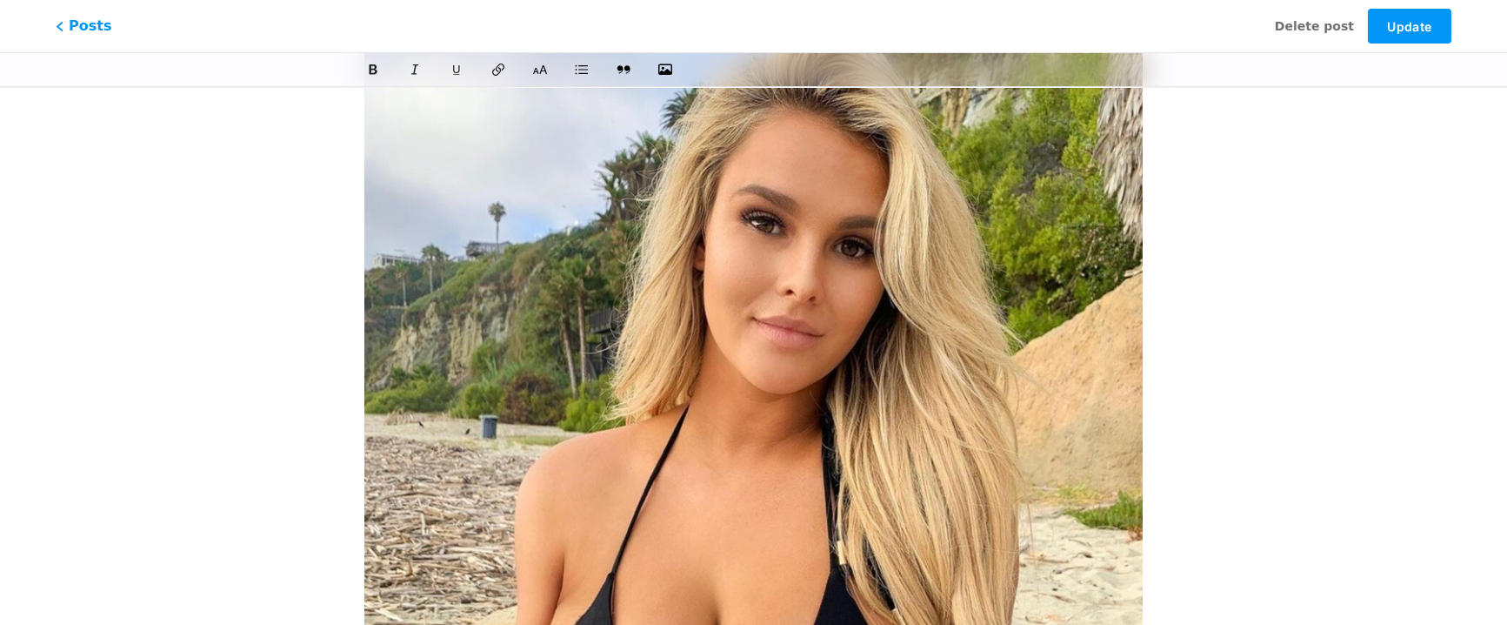
scroll to position [0, 0]
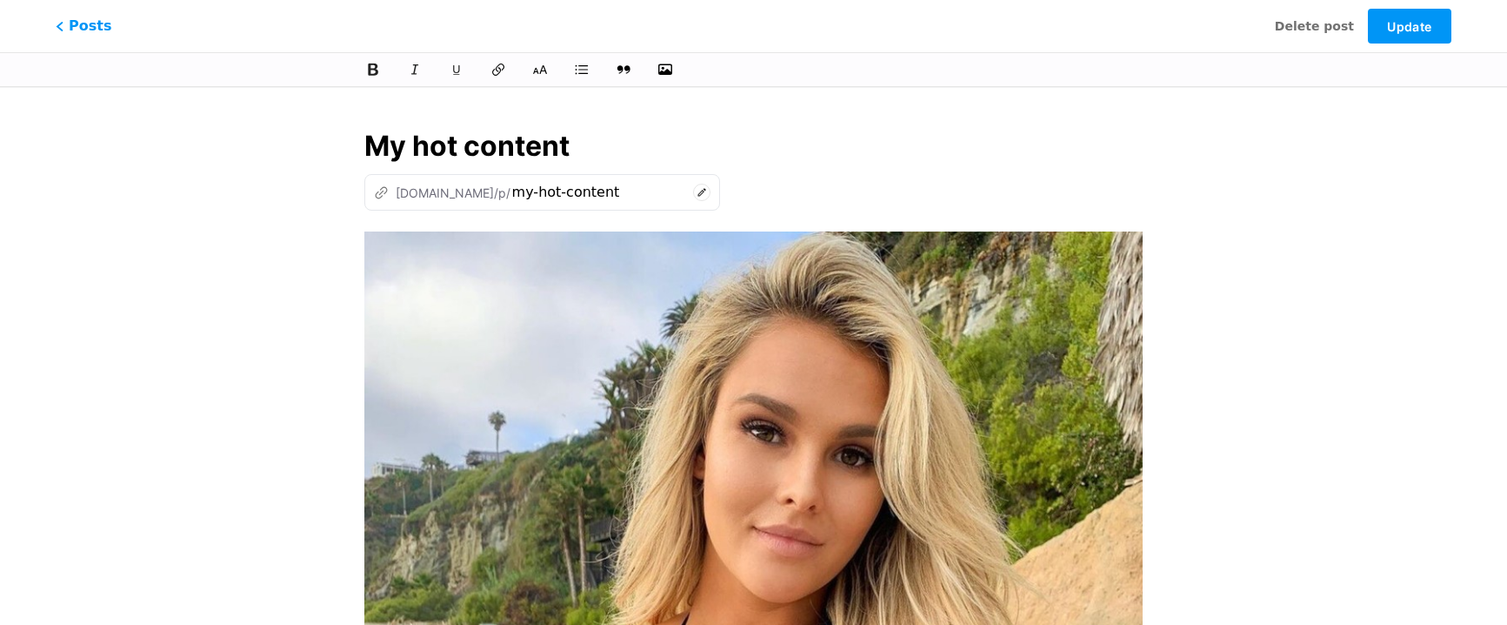
click at [374, 73] on icon at bounding box center [373, 69] width 13 height 13
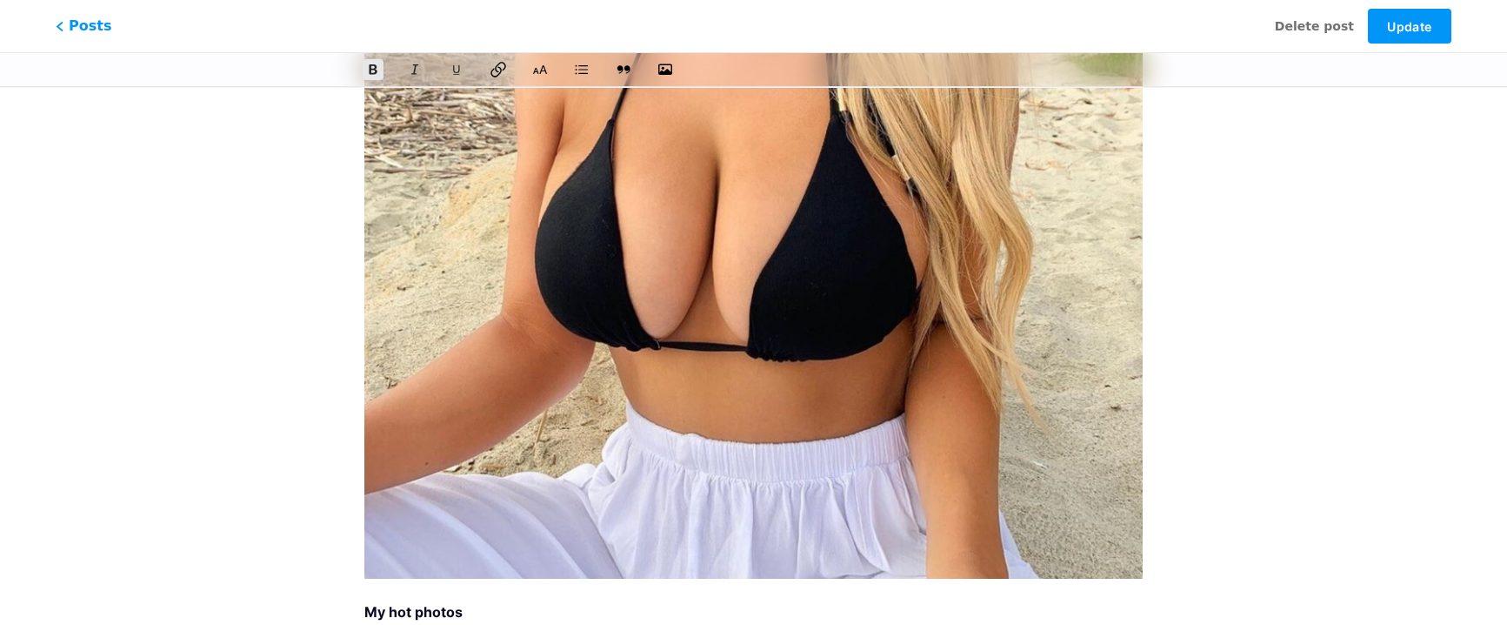
click at [491, 74] on icon at bounding box center [498, 70] width 15 height 16
click at [1305, 360] on div "This feature is only available for Pro users. Start 7-day free trial Posts Dele…" at bounding box center [753, 53] width 1507 height 1223
drag, startPoint x: 464, startPoint y: 605, endPoint x: 370, endPoint y: 519, distance: 126.8
click at [370, 519] on div "My hot photos" at bounding box center [753, 103] width 779 height 1068
click at [665, 67] on icon "button" at bounding box center [665, 69] width 17 height 17
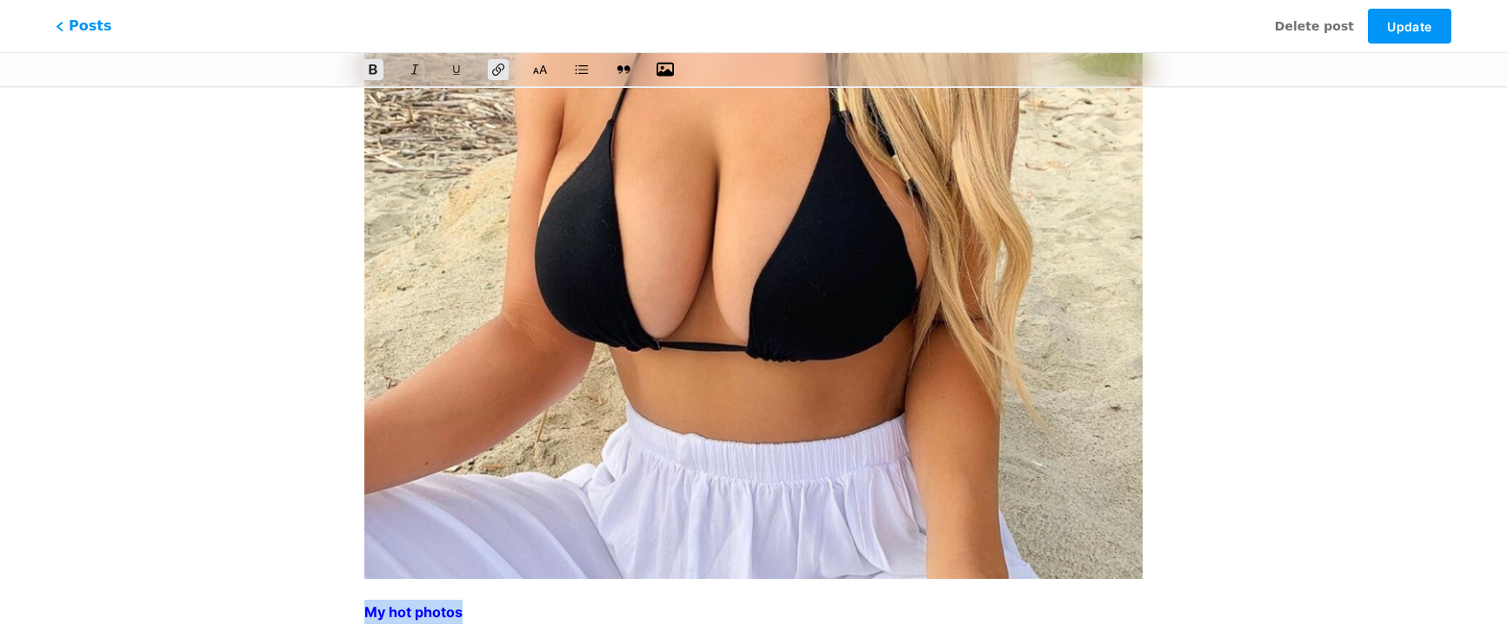
click at [0, 0] on input "file" at bounding box center [0, 0] width 0 height 0
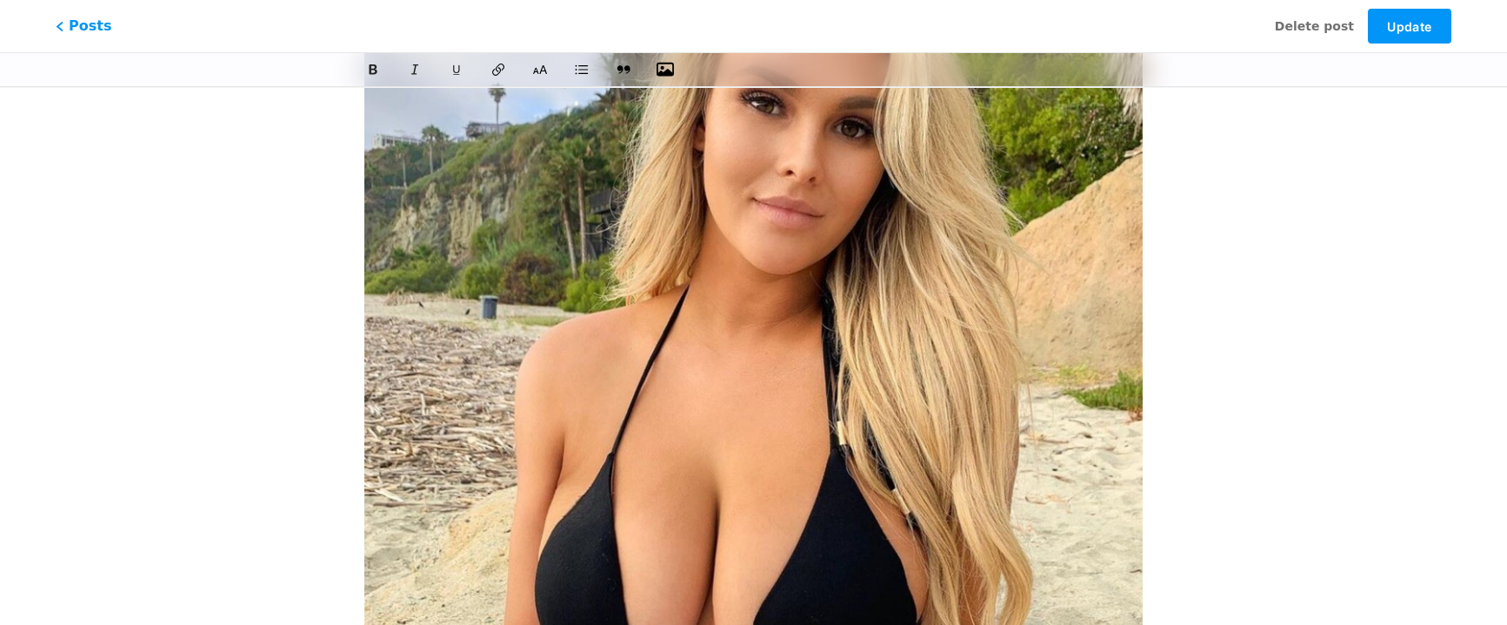
scroll to position [1744, 0]
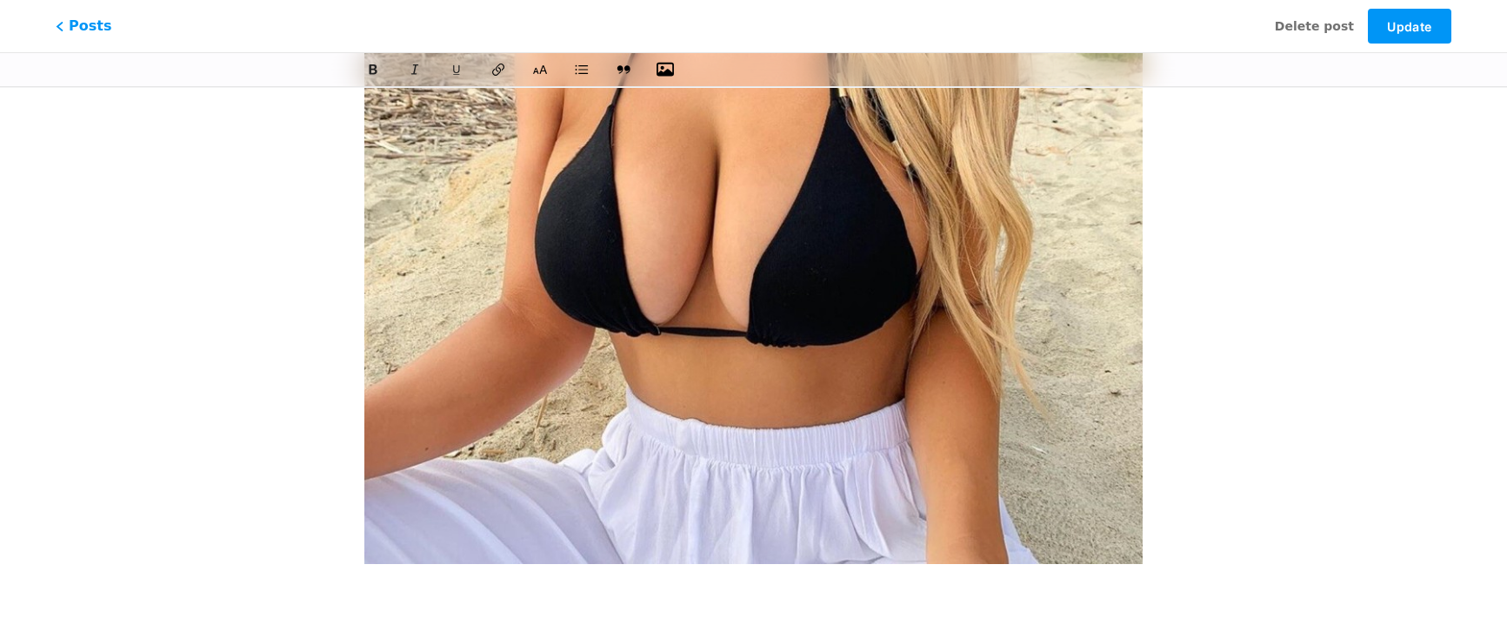
click at [695, 246] on img at bounding box center [753, 60] width 779 height 1009
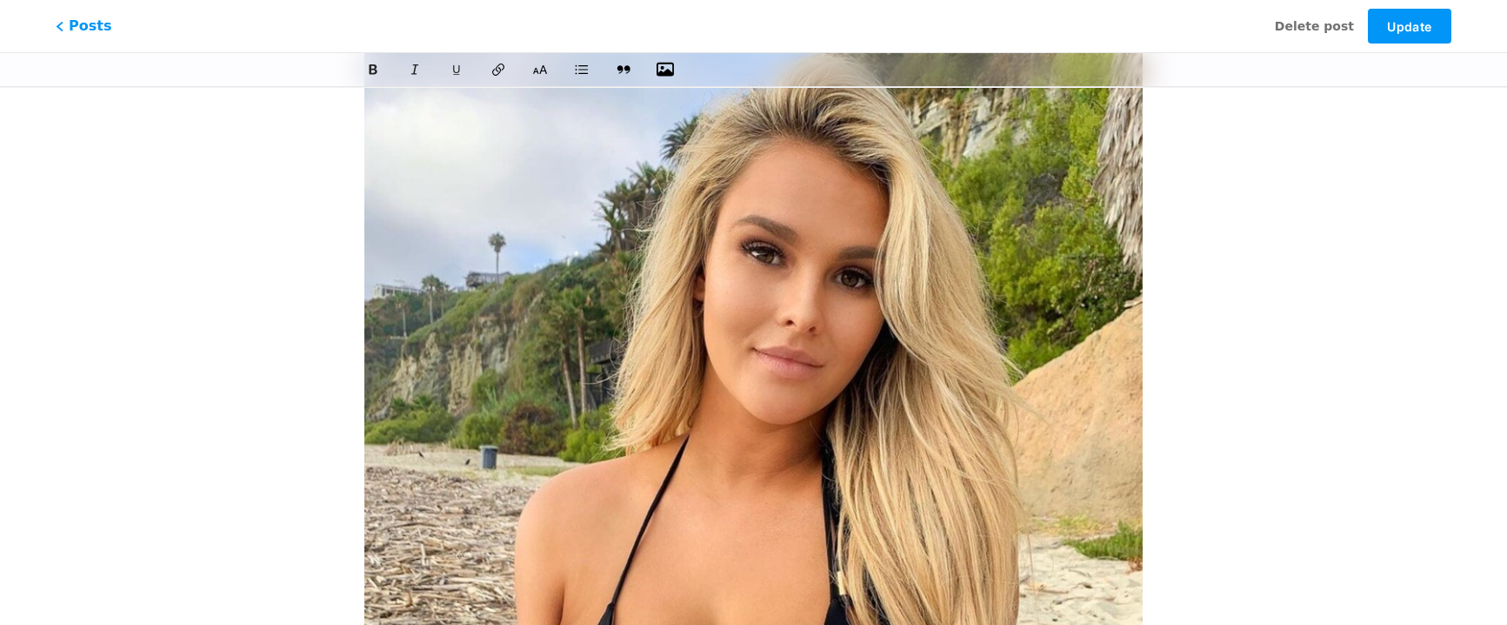
scroll to position [0, 0]
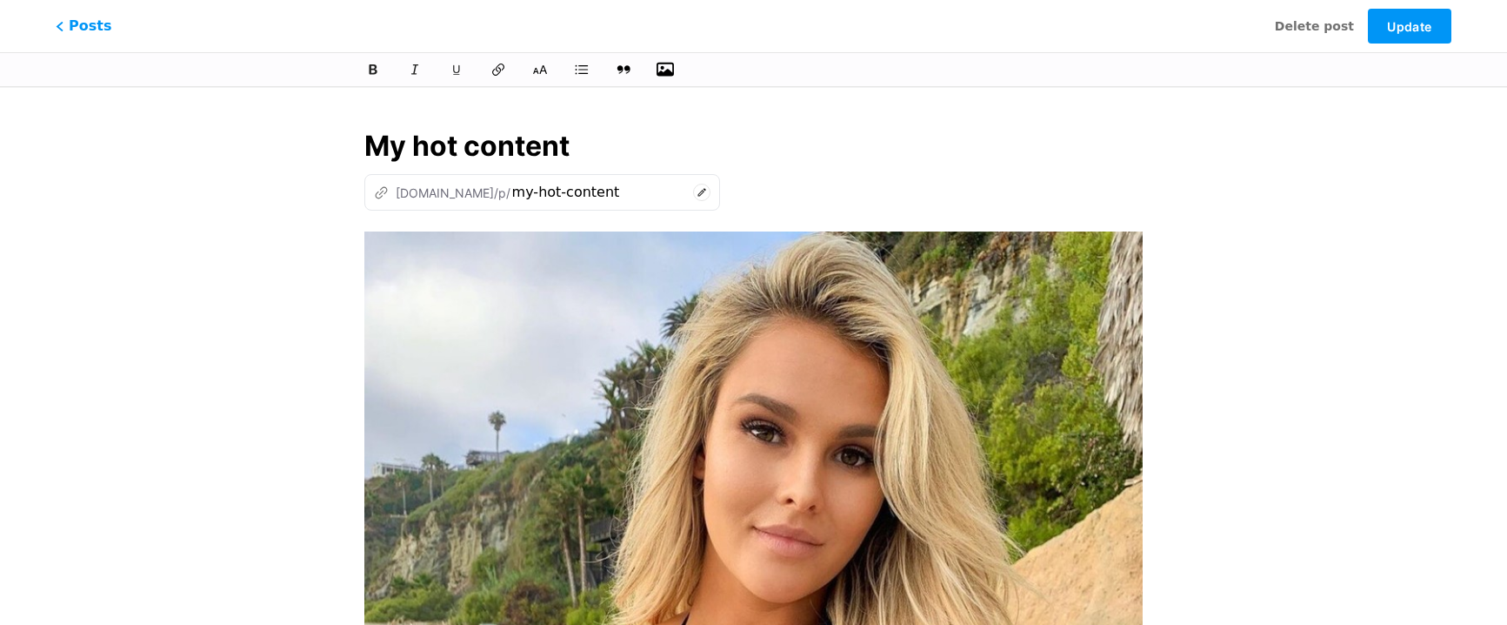
drag, startPoint x: 631, startPoint y: 328, endPoint x: 1296, endPoint y: 284, distance: 666.9
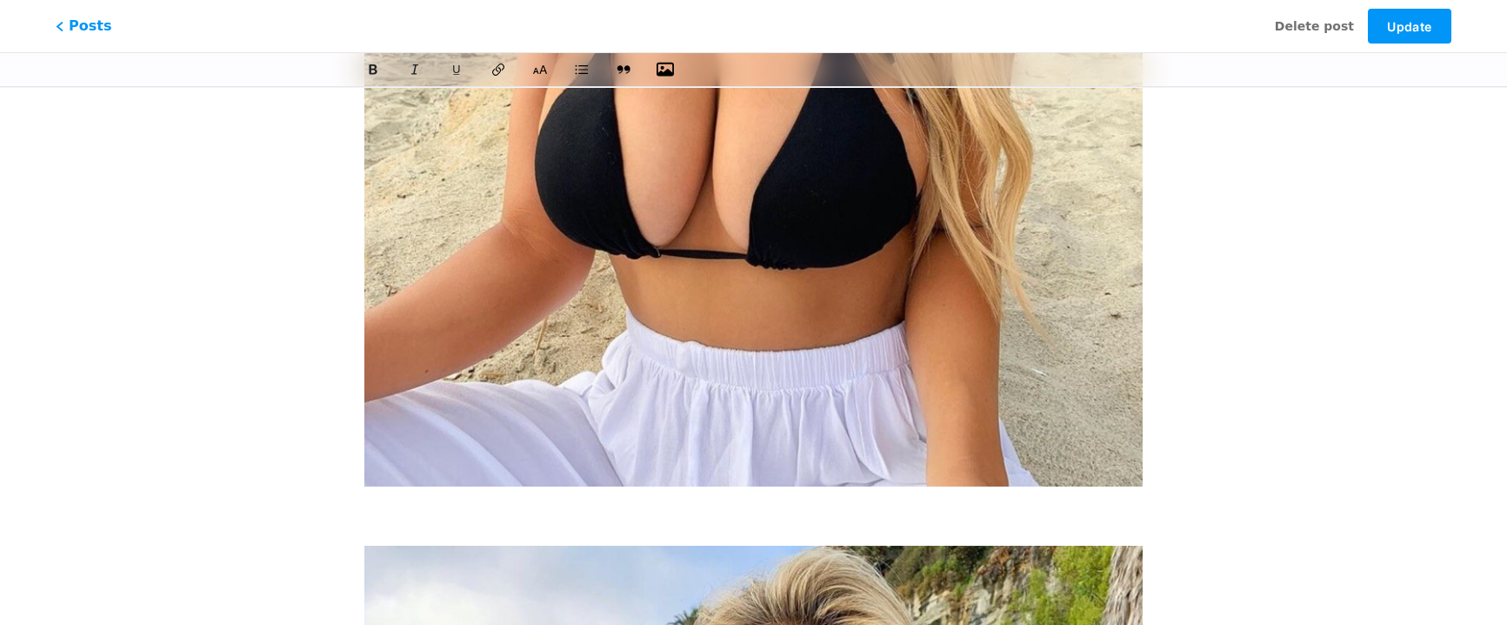
scroll to position [493, 0]
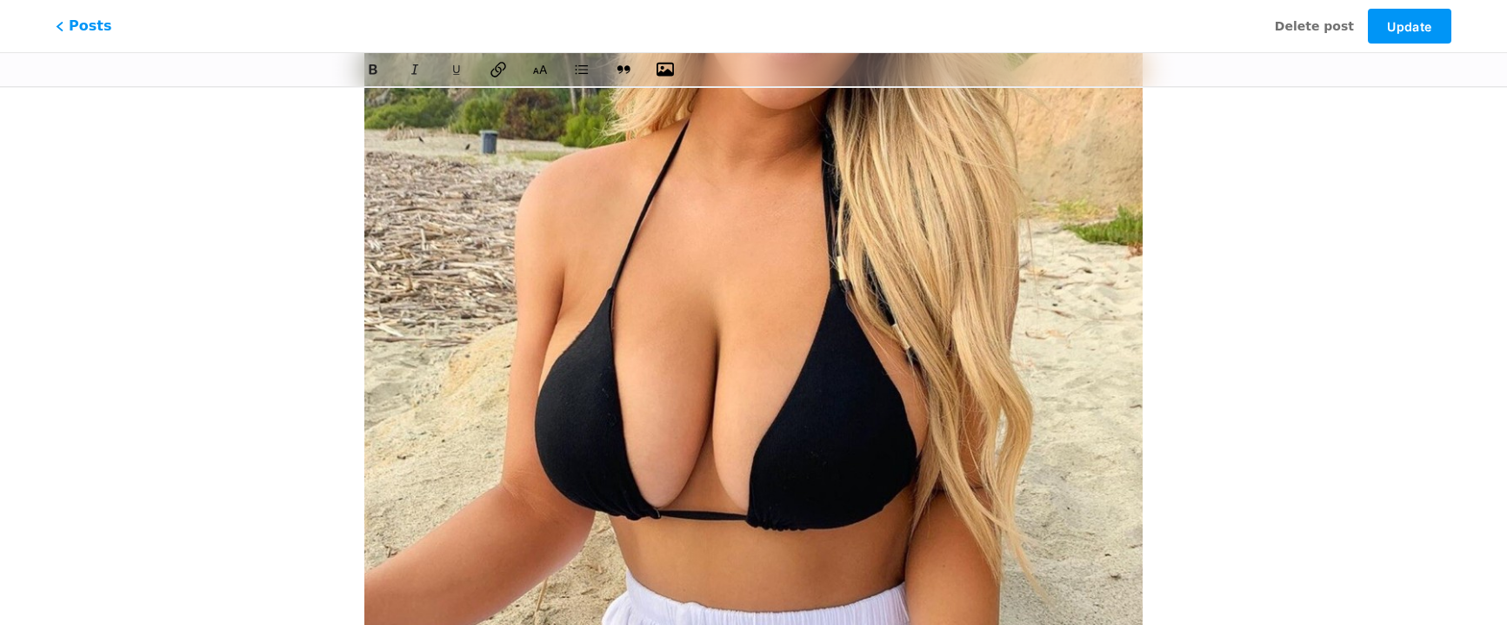
click at [499, 69] on icon at bounding box center [498, 69] width 17 height 17
click at [504, 68] on icon at bounding box center [498, 69] width 17 height 17
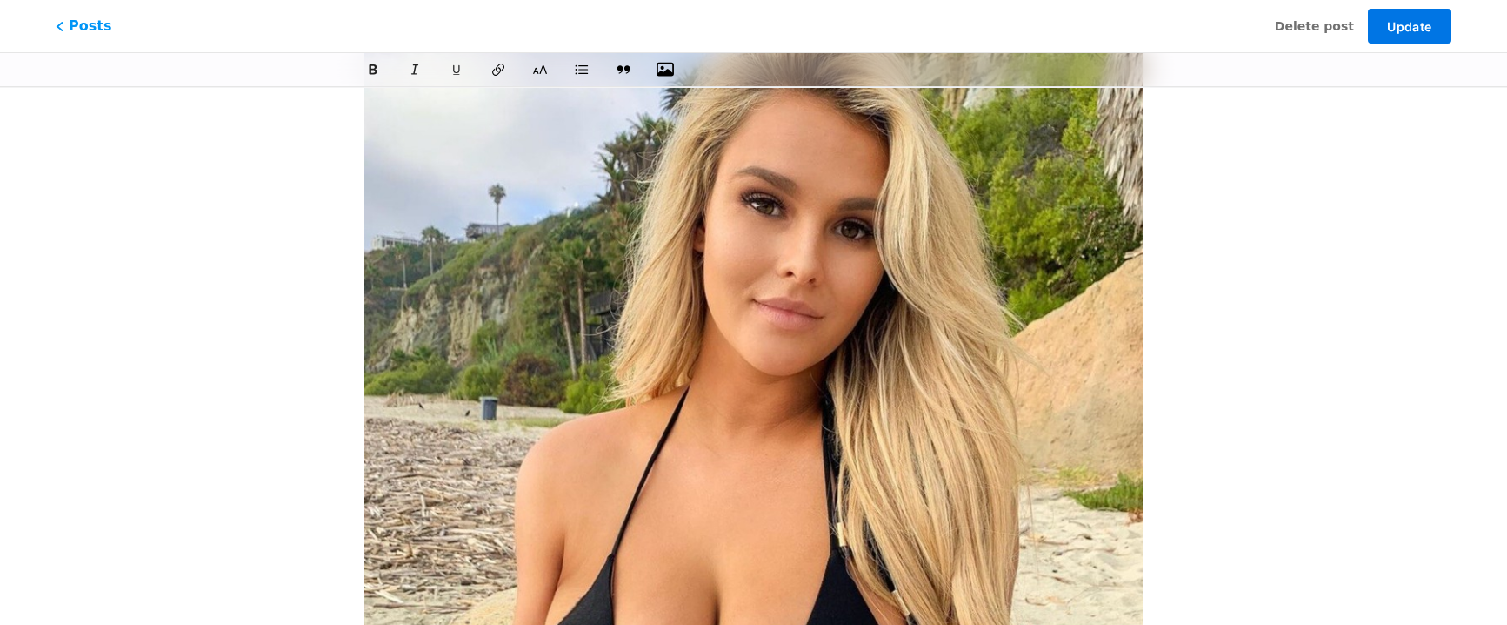
click at [1406, 31] on span "Update" at bounding box center [1409, 26] width 44 height 15
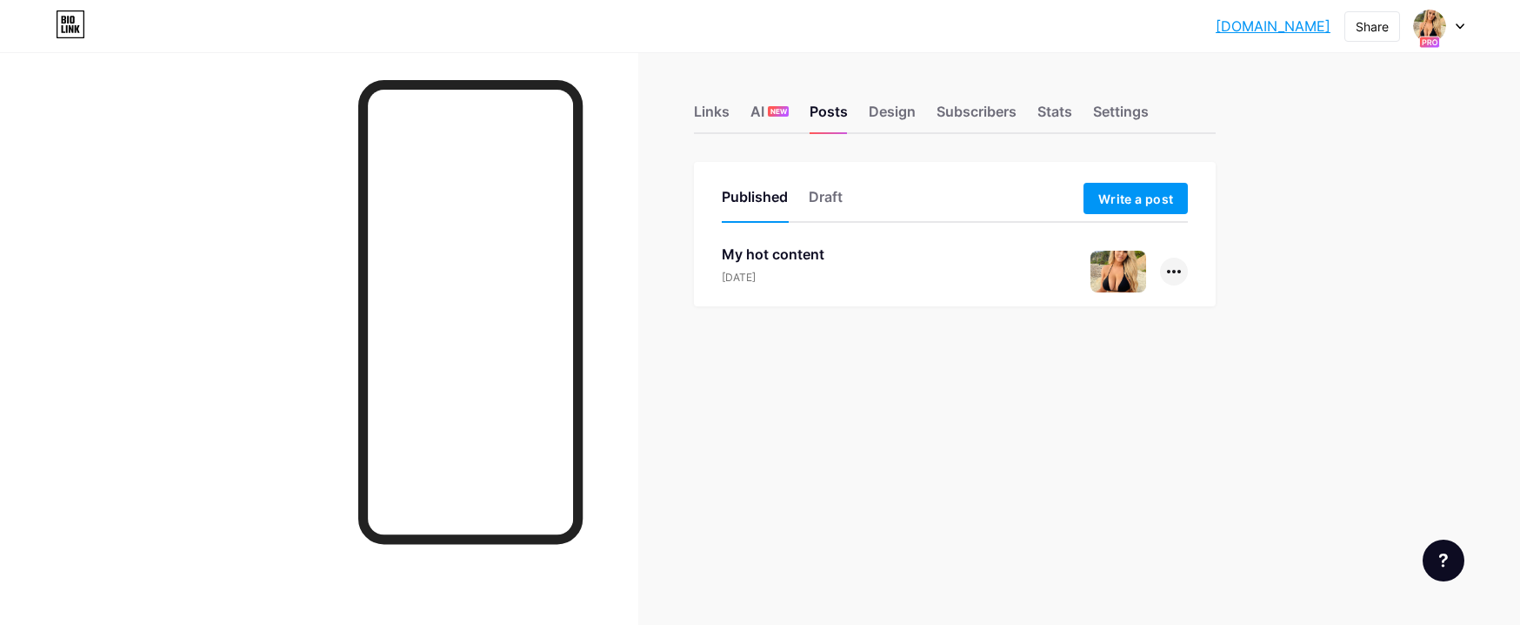
click at [1175, 267] on div at bounding box center [1174, 271] width 28 height 28
click at [1119, 309] on li "Copy Link" at bounding box center [1120, 311] width 133 height 36
click at [1110, 384] on li "Edit" at bounding box center [1120, 382] width 133 height 36
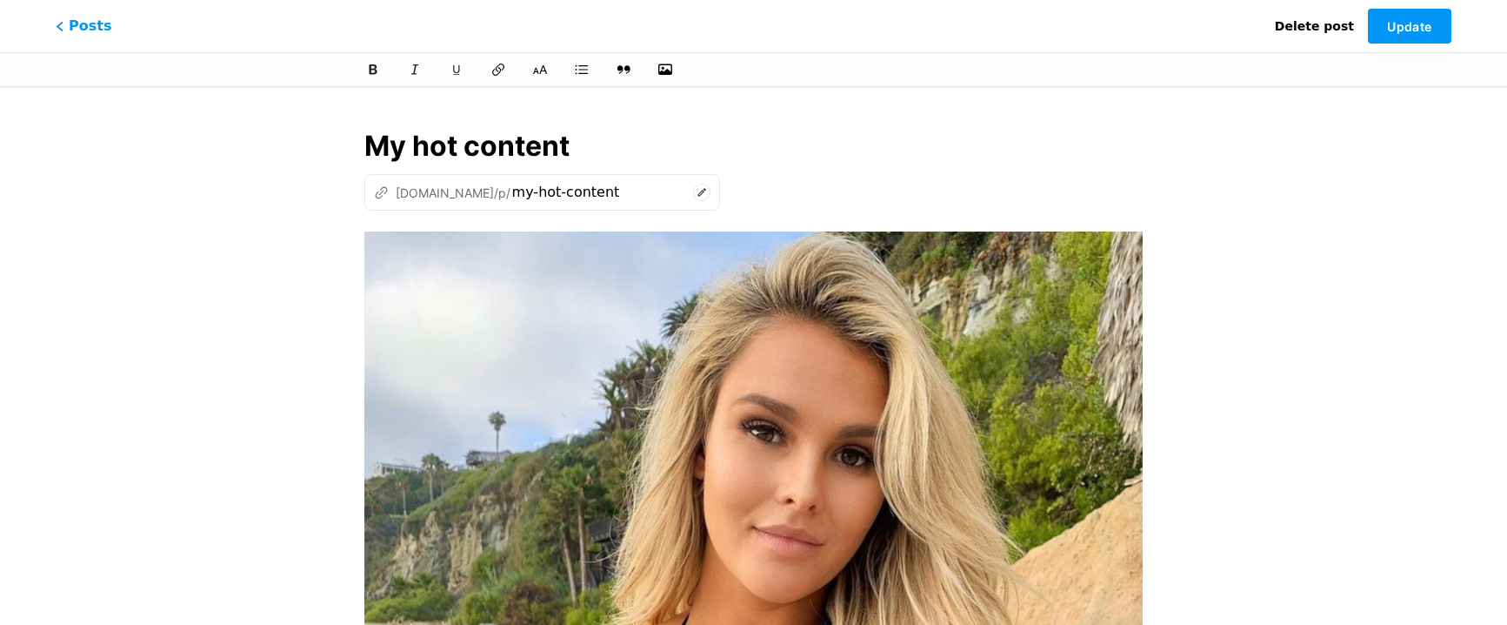
click at [1298, 26] on span "Delete post" at bounding box center [1314, 26] width 79 height 18
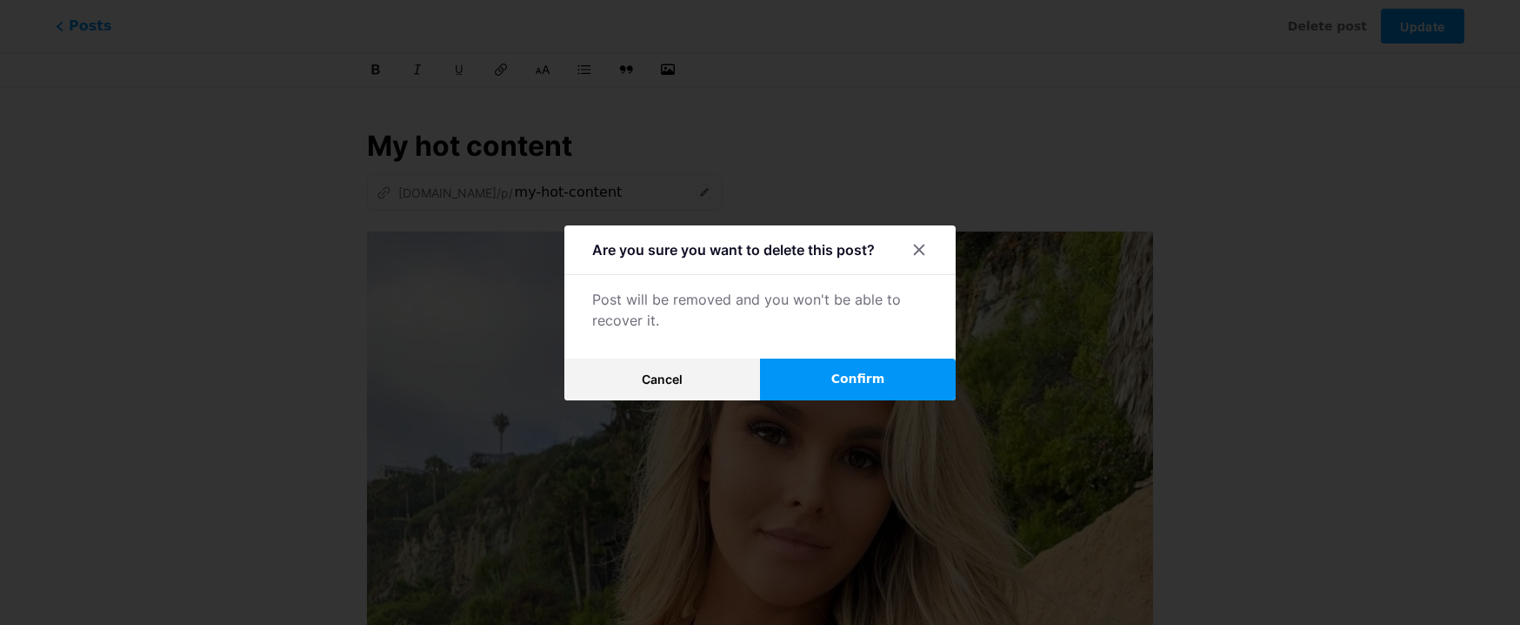
click at [876, 369] on button "Confirm" at bounding box center [858, 379] width 196 height 42
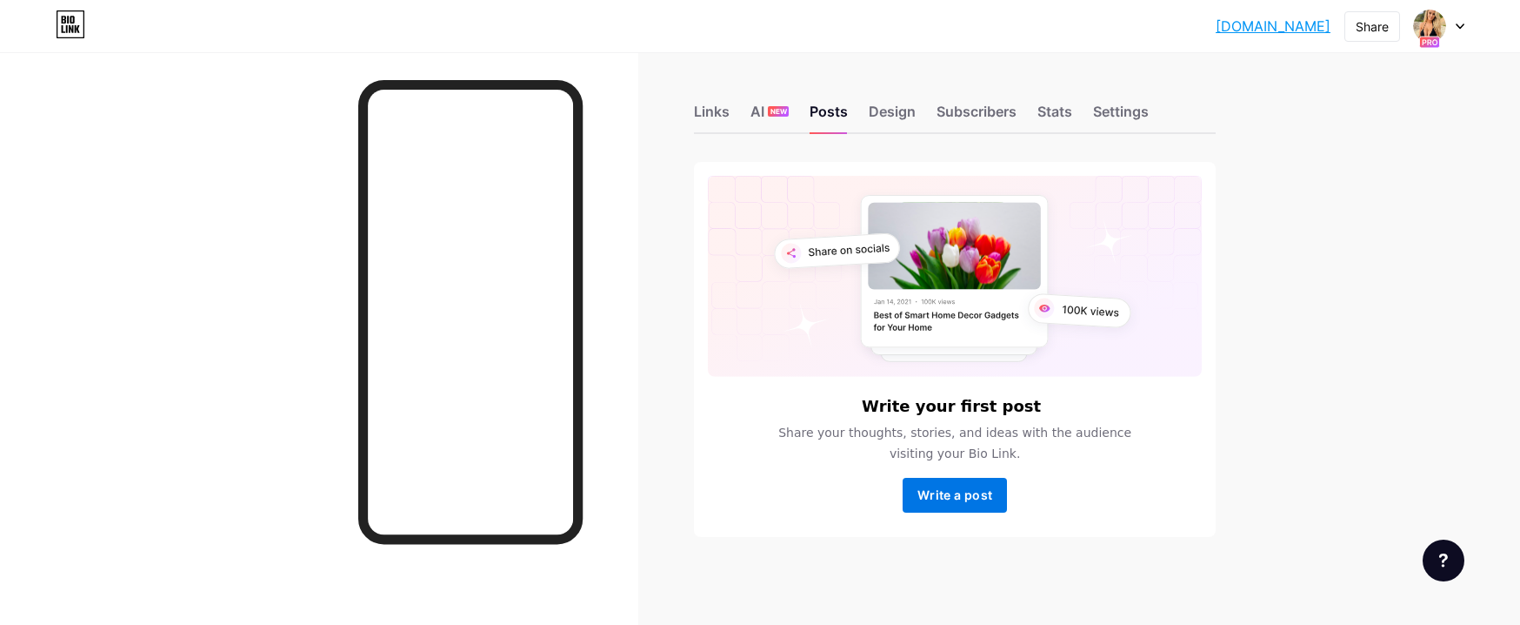
click at [947, 507] on button "Write a post" at bounding box center [955, 495] width 104 height 35
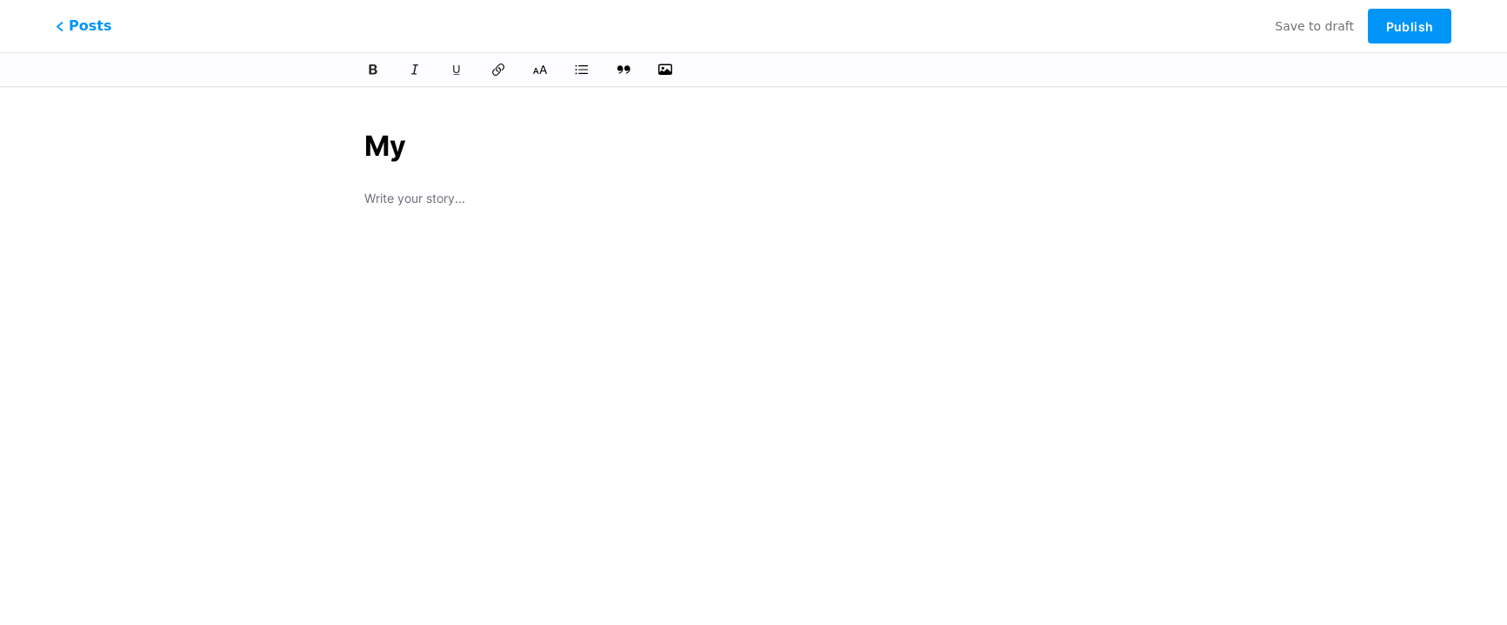
type input "My"
type input "my"
type input "My hot co"
type input "my-hot"
type input "My hot content"
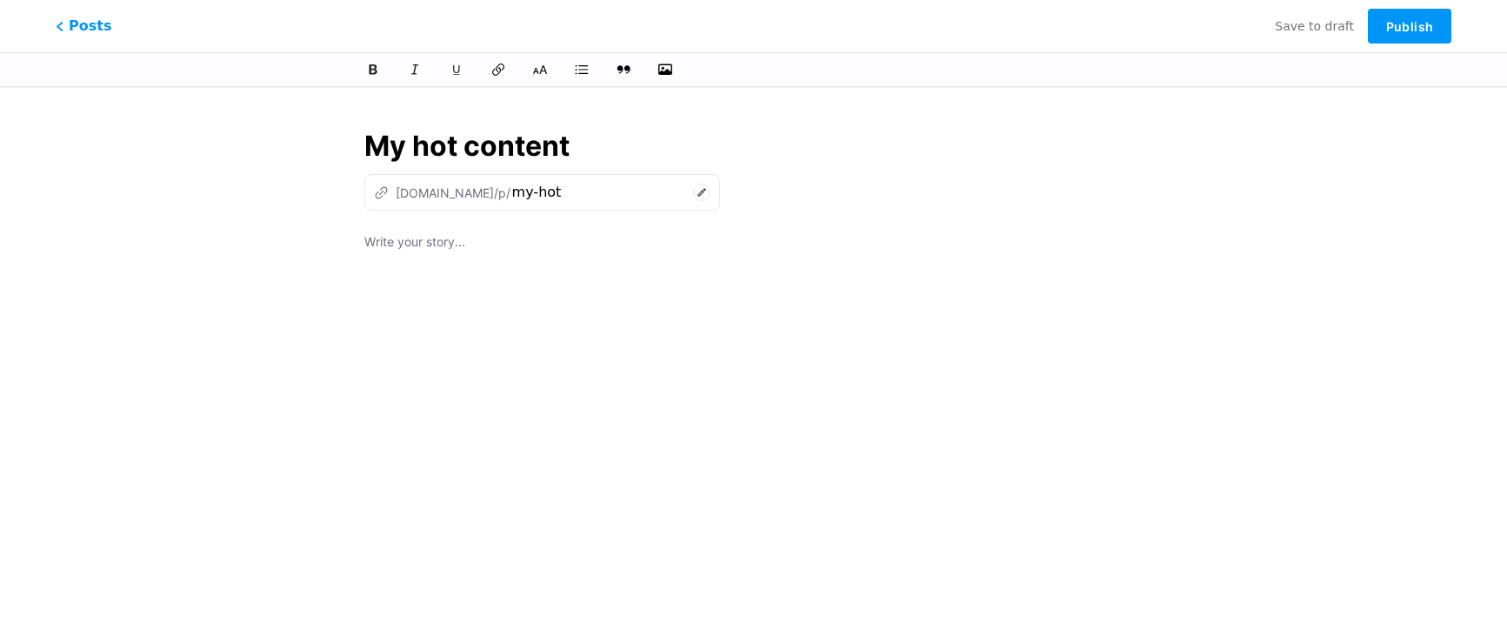
type input "my-hot-contenty"
type input "My hot conten"
type input "my-hot-conten"
type input "My hot content"
type input "my-hot-content"
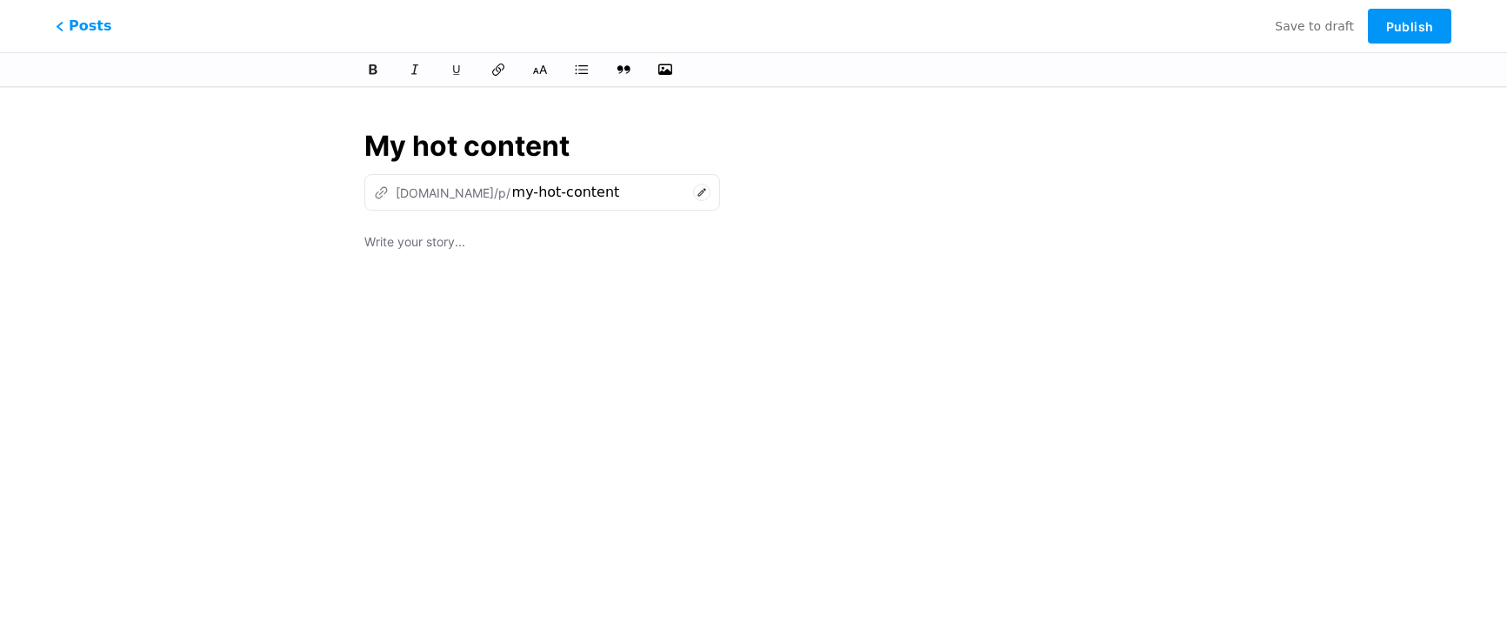
type input "My hot content"
click at [423, 255] on p at bounding box center [753, 243] width 779 height 24
drag, startPoint x: 362, startPoint y: 244, endPoint x: 466, endPoint y: 244, distance: 104.4
click at [466, 244] on div "My hot content z [DOMAIN_NAME]/p/ my-hot-content my mood [DATE]" at bounding box center [754, 399] width 828 height 590
click at [351, 245] on div "My hot content z [DOMAIN_NAME]/p/ my-hot-content my mood [DATE]" at bounding box center [754, 399] width 828 height 590
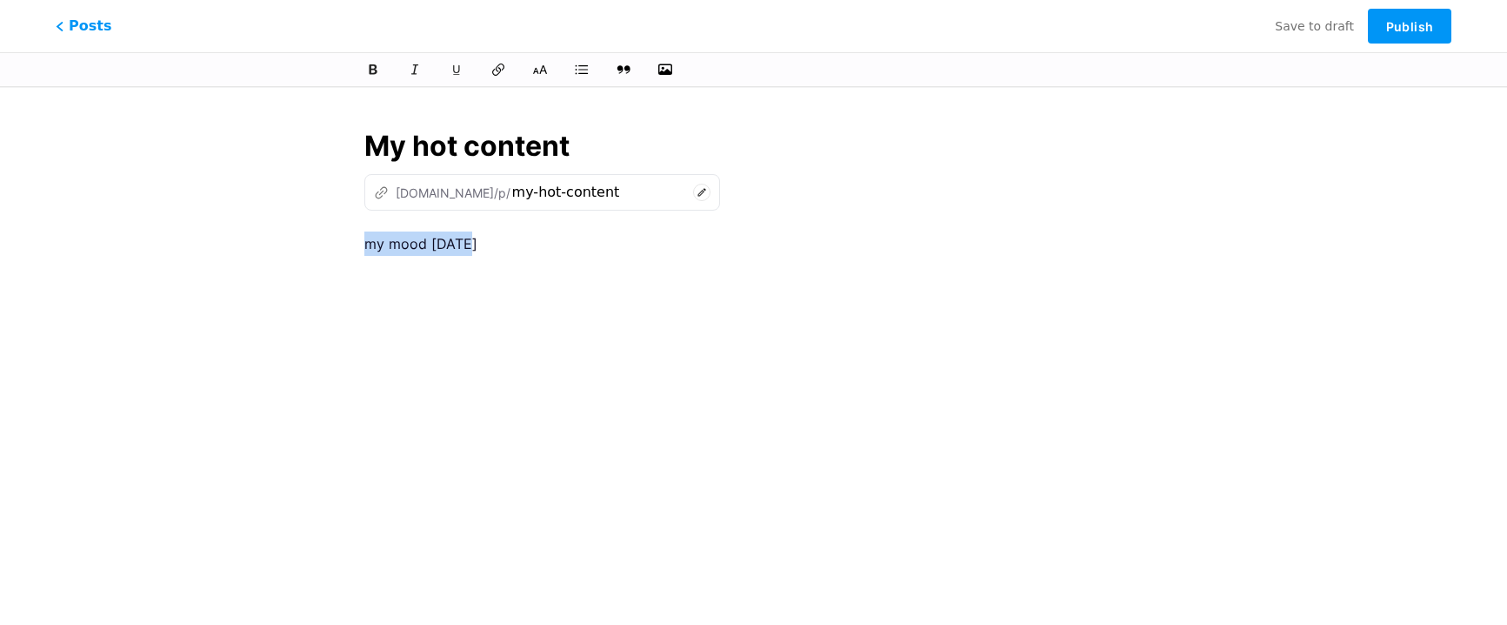
drag, startPoint x: 366, startPoint y: 246, endPoint x: 471, endPoint y: 245, distance: 105.3
click at [471, 245] on p "my mood [DATE]" at bounding box center [753, 243] width 779 height 24
click at [369, 69] on icon at bounding box center [373, 69] width 13 height 13
click at [664, 73] on icon "button" at bounding box center [665, 70] width 17 height 14
click at [0, 0] on input "file" at bounding box center [0, 0] width 0 height 0
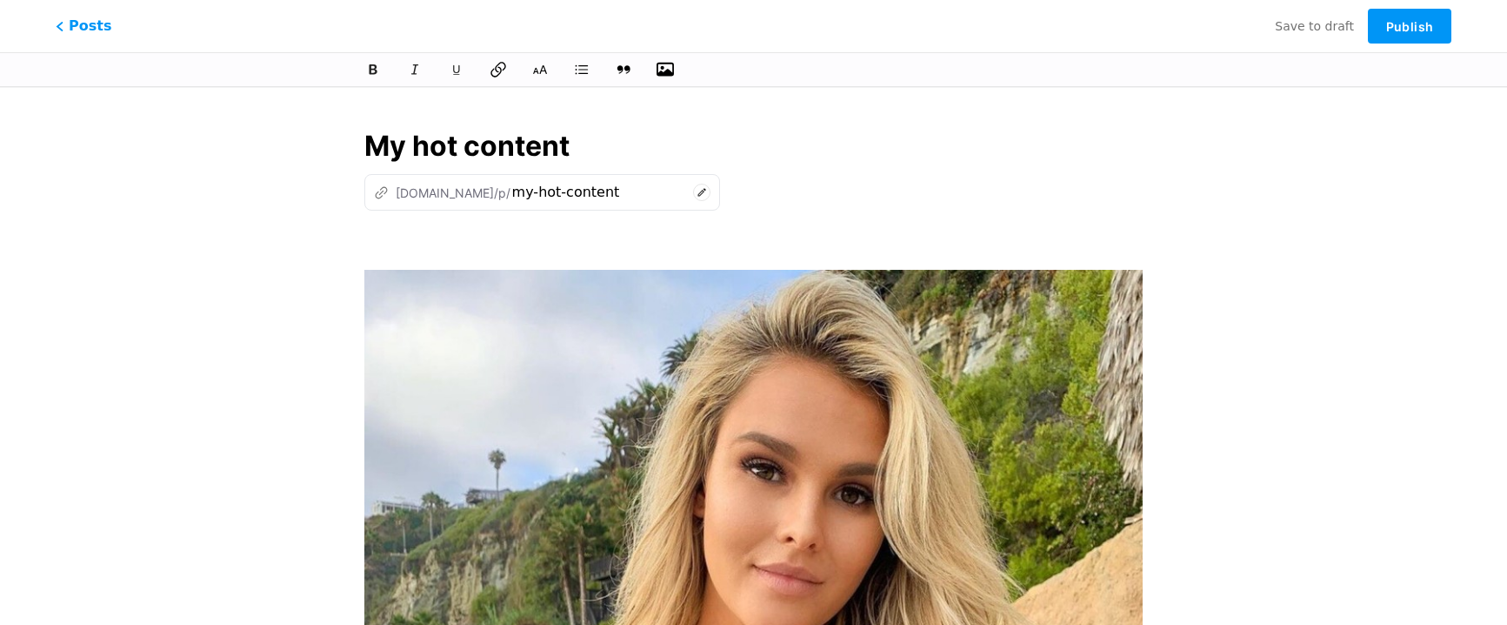
click at [493, 73] on icon at bounding box center [498, 69] width 17 height 17
click at [78, 30] on span "Posts" at bounding box center [84, 26] width 62 height 23
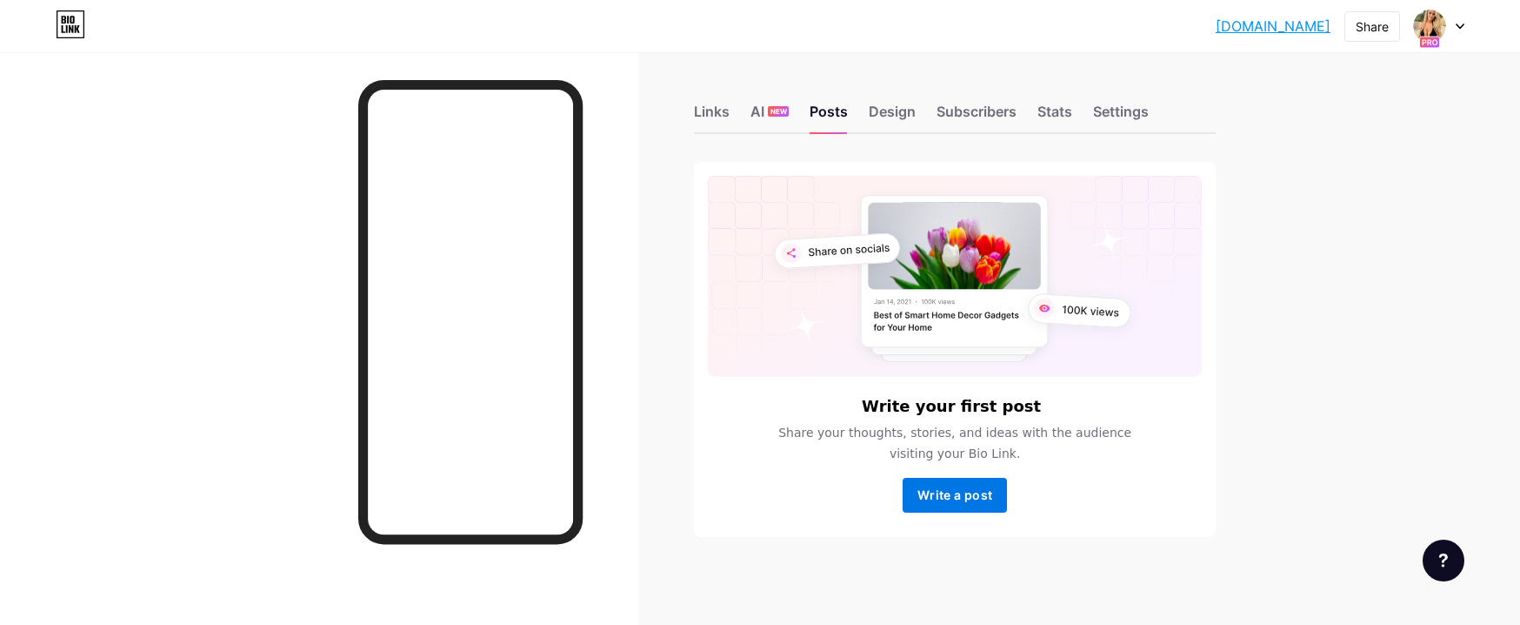
click at [985, 502] on span "Write a post" at bounding box center [955, 494] width 75 height 15
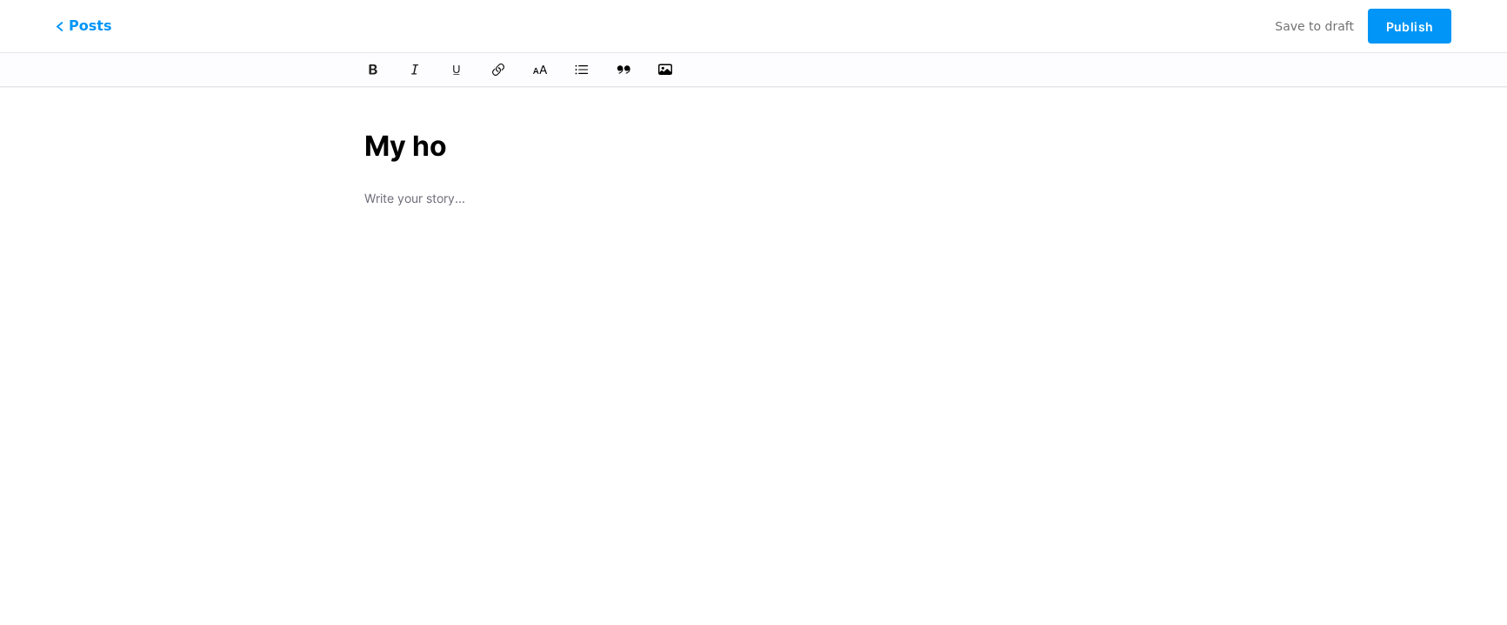
type input "My hop"
type input "my-hop"
type input "My hot"
type input "my-hot"
type input "My hot ph"
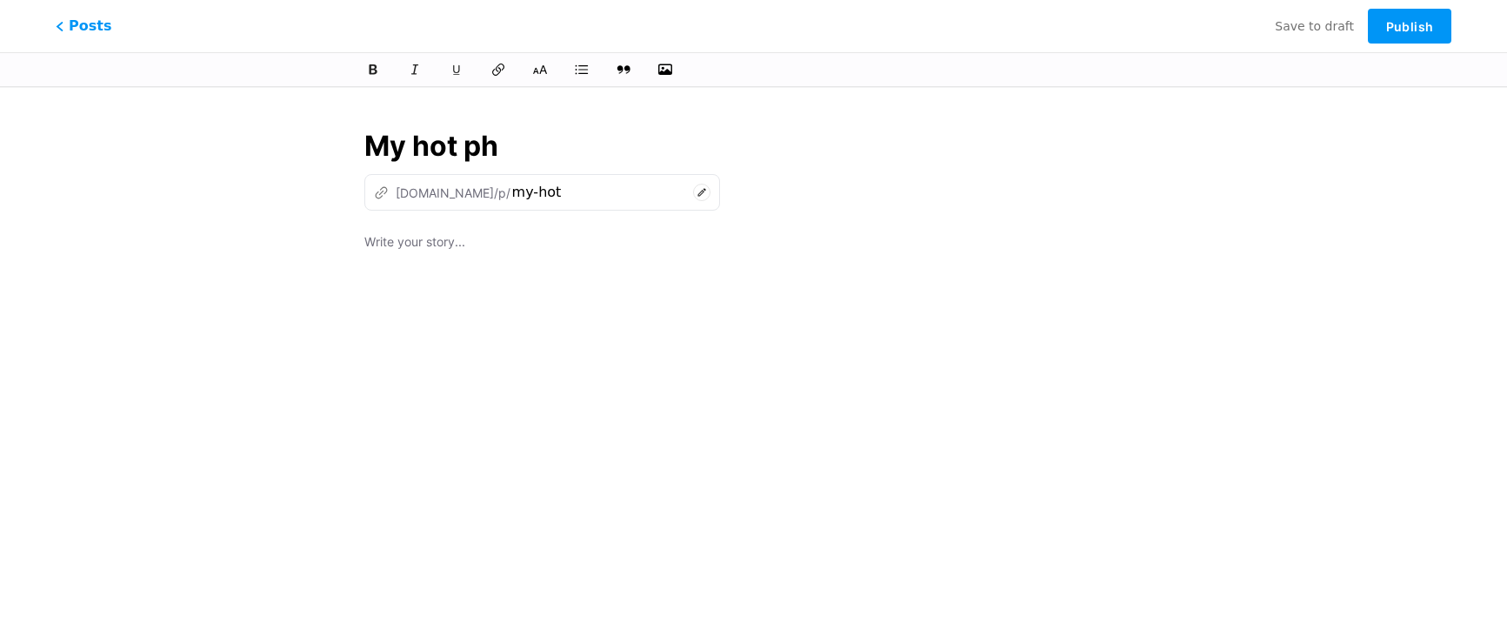
type input "my-hot-ph"
type input "My hot phpto"
type input "my-hot-phpt"
type input "My hot php"
type input "my-hot-phpto"
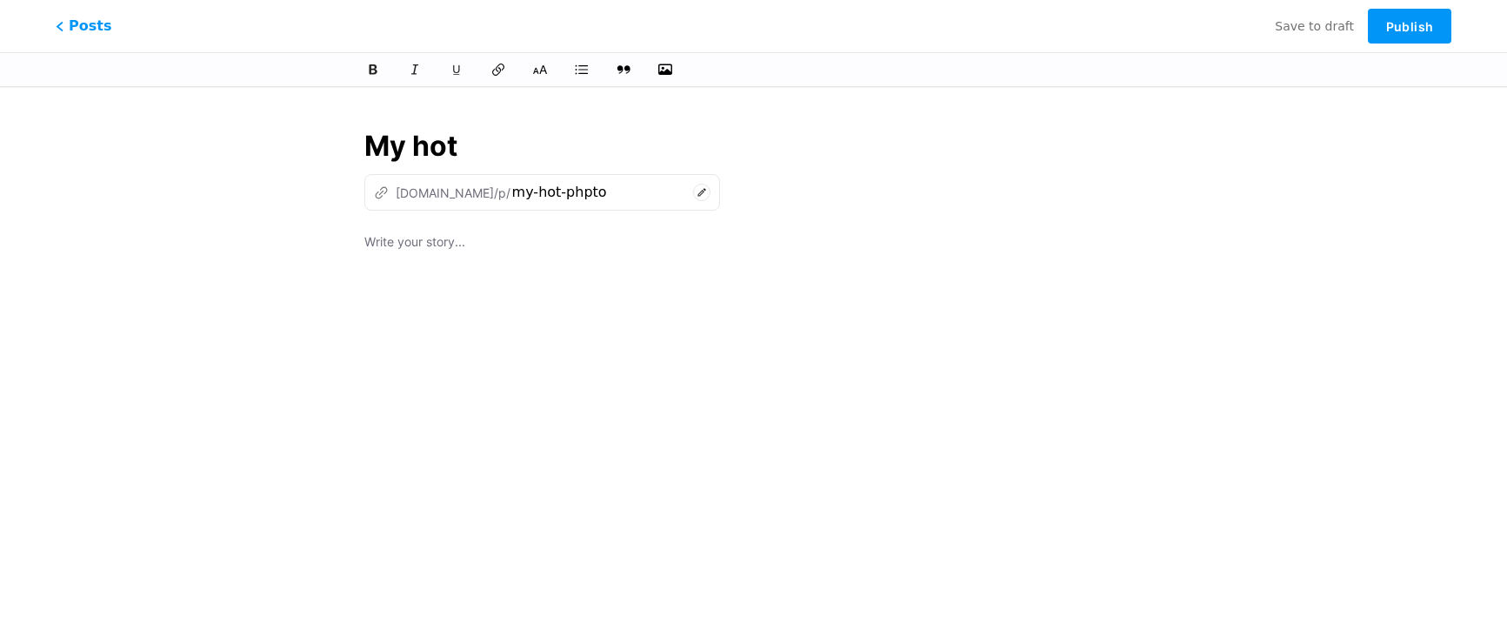
type input "My hot"
type input "my-hot"
type input "My hot cont"
type input "my-hot-co"
type input "My hot content"
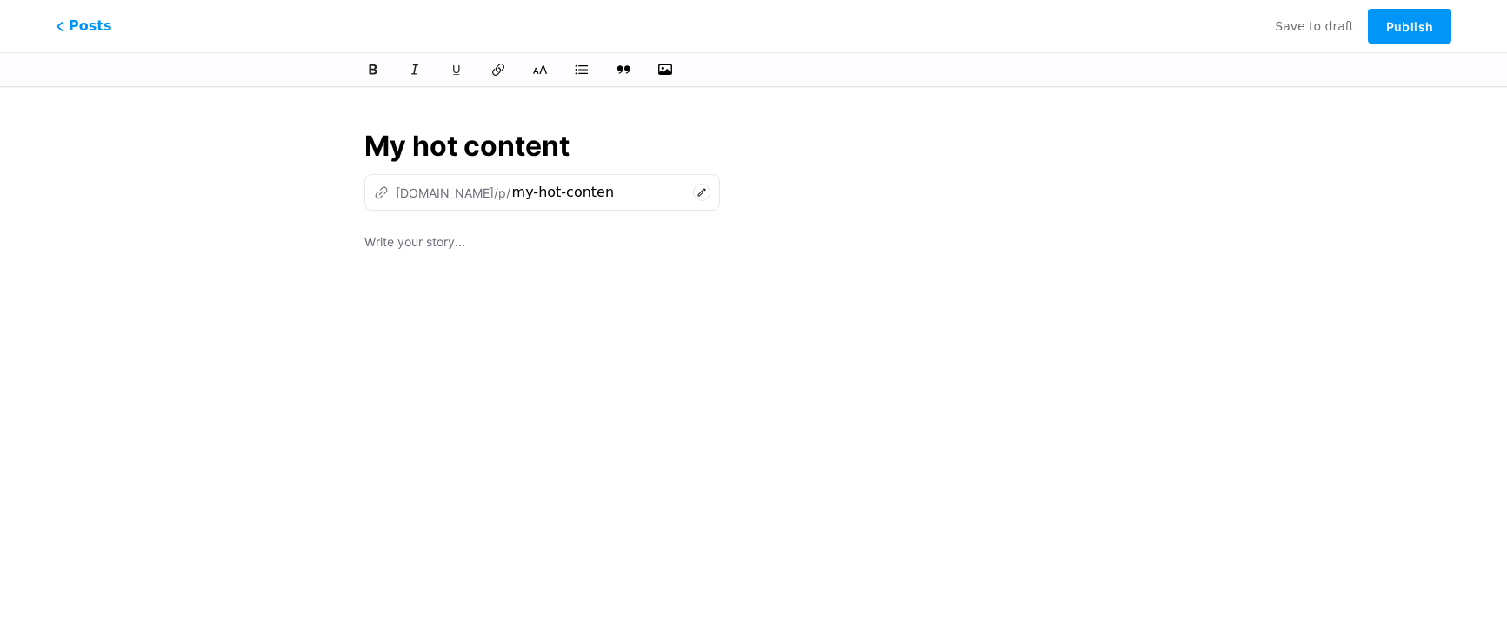
type input "my-hot-content"
type input "My hot content"
click at [422, 243] on p at bounding box center [753, 243] width 779 height 24
drag, startPoint x: 473, startPoint y: 245, endPoint x: 429, endPoint y: 246, distance: 44.4
click at [429, 246] on p "<a href="ссылка">анкор</a>" at bounding box center [753, 243] width 779 height 24
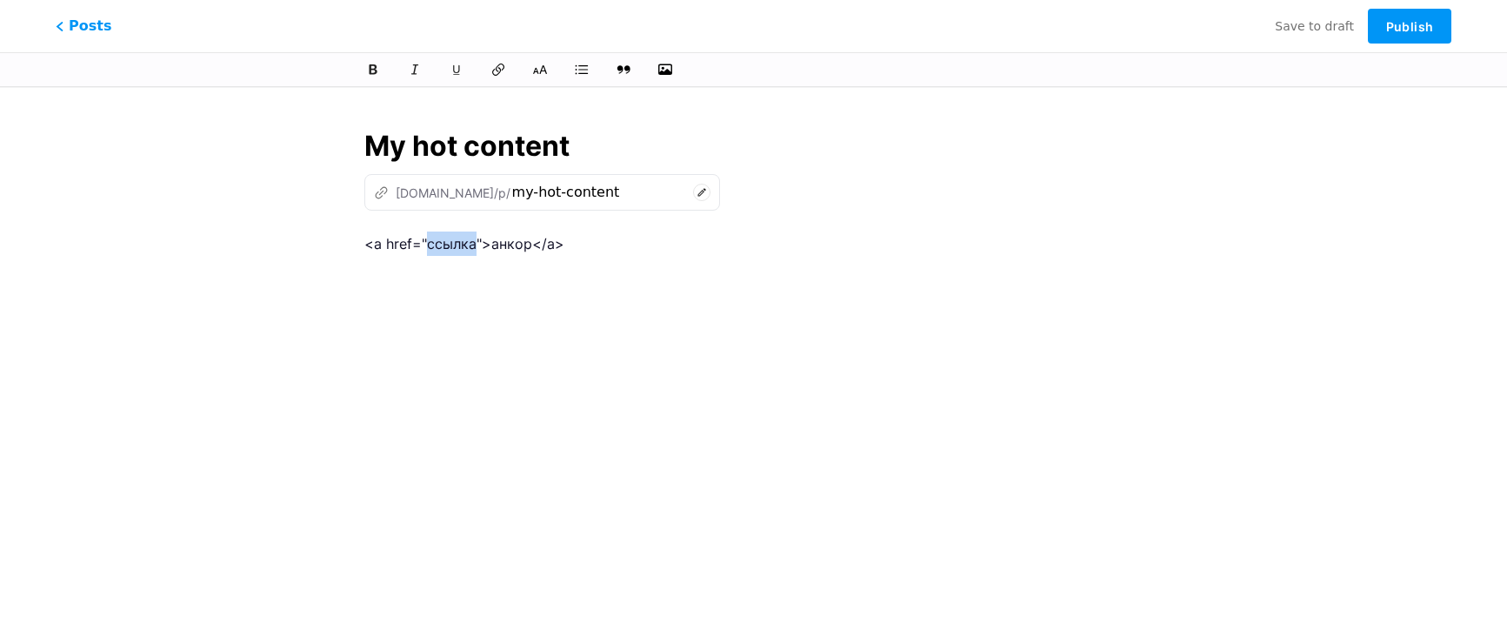
click at [476, 233] on p "<a href="ссылка">анкор</a>" at bounding box center [753, 243] width 779 height 24
drag, startPoint x: 559, startPoint y: 243, endPoint x: 358, endPoint y: 242, distance: 200.9
click at [358, 242] on div "My hot content z [DOMAIN_NAME]/p/ my-hot-content <a href="ссылка">анкор</a>" at bounding box center [754, 399] width 828 height 590
click at [523, 307] on div "<a href="ссылка">анкор</a>" at bounding box center [753, 448] width 779 height 435
drag, startPoint x: 570, startPoint y: 246, endPoint x: 338, endPoint y: 253, distance: 231.5
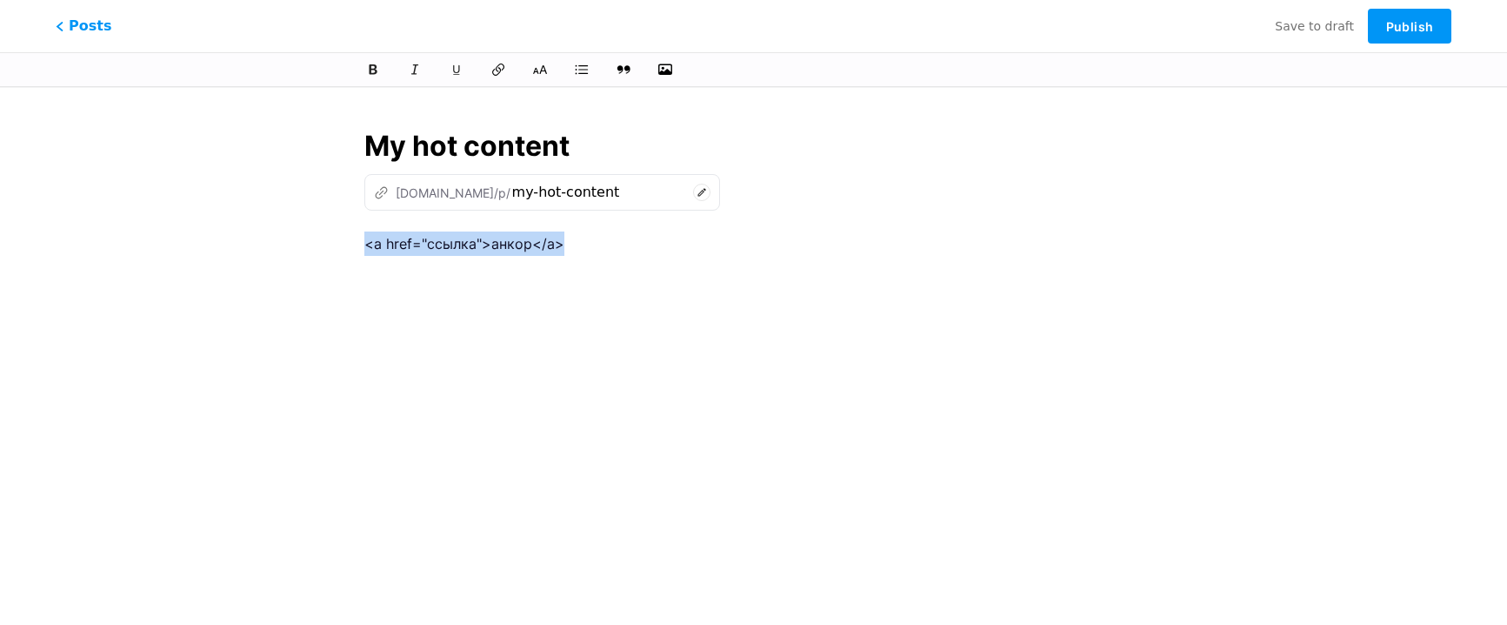
click at [338, 253] on div "My hot content z [DOMAIN_NAME]/p/ my-hot-content <a href="ссылка">анкор</a>" at bounding box center [754, 399] width 905 height 590
click at [574, 144] on input "My hot content" at bounding box center [753, 146] width 779 height 42
click at [453, 253] on p at bounding box center [753, 243] width 779 height 24
drag, startPoint x: 360, startPoint y: 242, endPoint x: 483, endPoint y: 242, distance: 122.6
click at [483, 242] on div "My hot content z [DOMAIN_NAME]/p/ my-hot-content my mood [DATE]" at bounding box center [754, 399] width 828 height 590
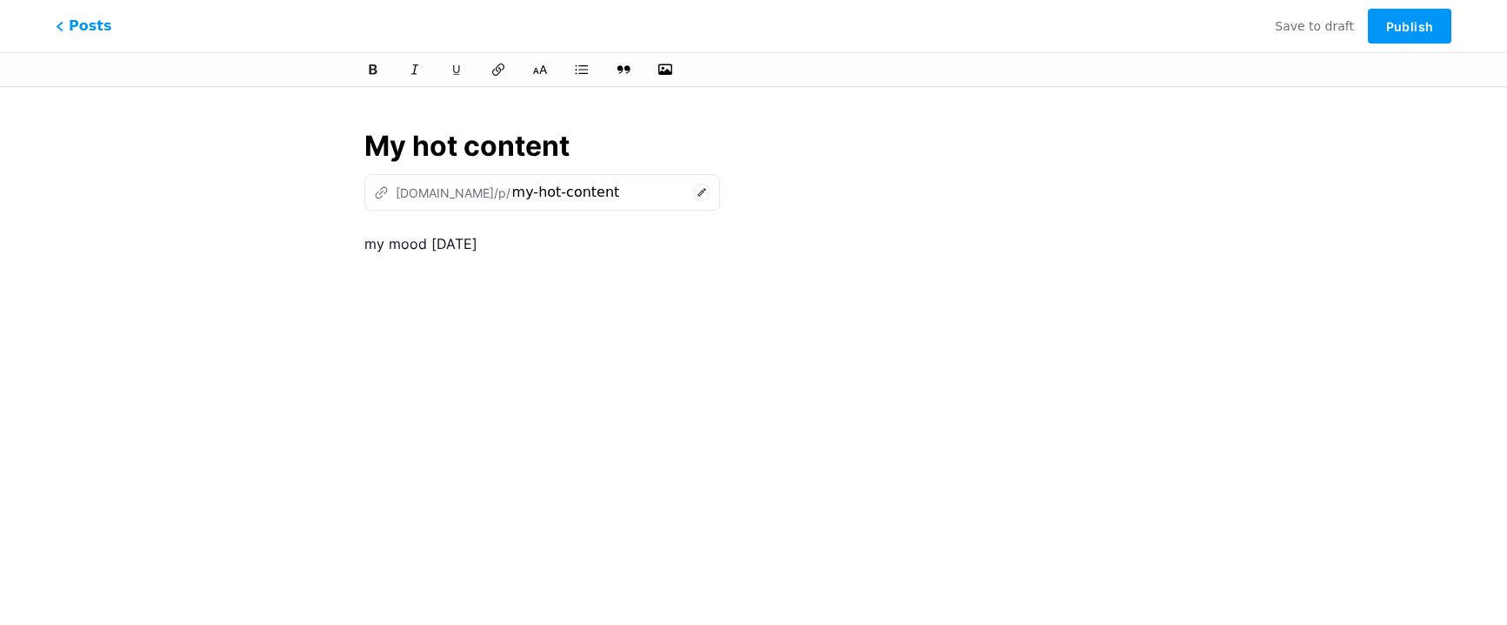
click at [366, 247] on p "my mood [DATE]" at bounding box center [753, 243] width 779 height 24
drag, startPoint x: 364, startPoint y: 246, endPoint x: 478, endPoint y: 243, distance: 113.1
click at [478, 243] on p "my mood [DATE]" at bounding box center [753, 243] width 779 height 24
click at [375, 70] on icon at bounding box center [373, 69] width 13 height 13
click at [503, 69] on icon at bounding box center [498, 69] width 17 height 17
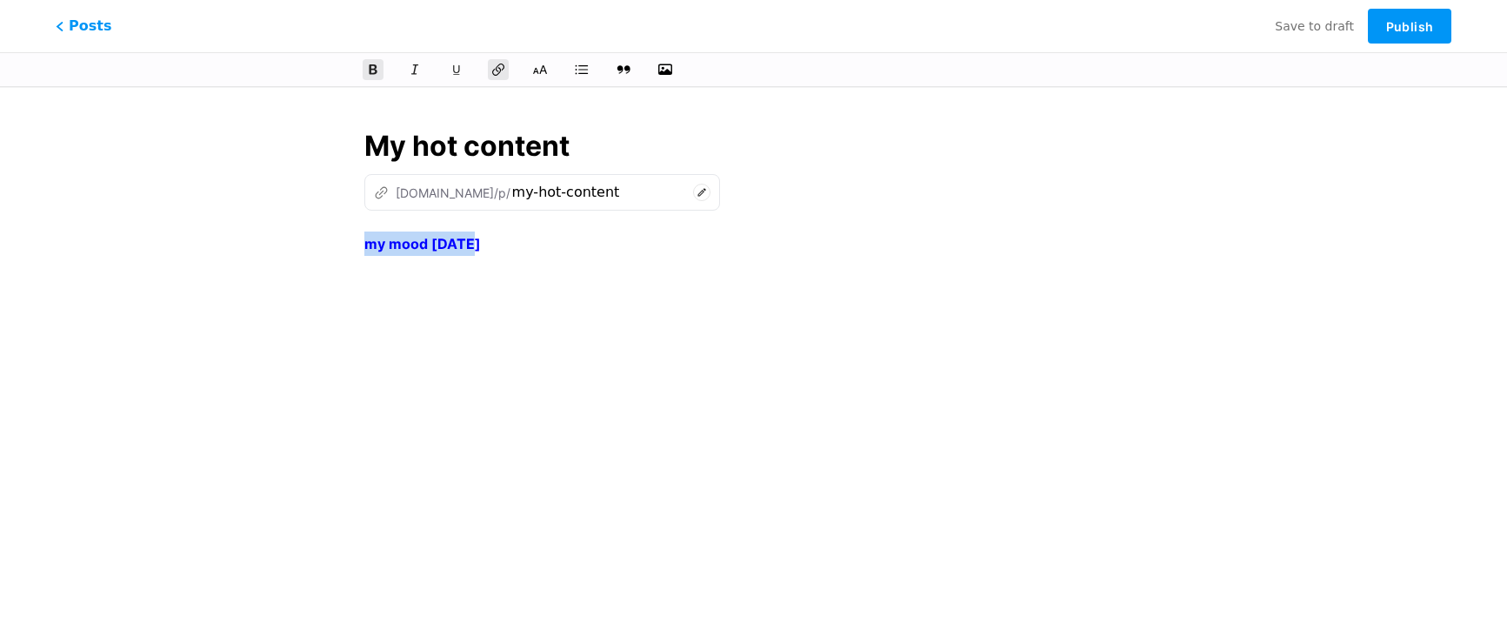
click at [535, 251] on p "my mood [DATE]" at bounding box center [753, 243] width 779 height 24
drag, startPoint x: 359, startPoint y: 244, endPoint x: 475, endPoint y: 243, distance: 115.7
click at [475, 243] on div "My hot content z [DOMAIN_NAME]/p/ my-hot-content my mood [DATE]" at bounding box center [754, 399] width 828 height 590
click at [491, 251] on p "my mood [DATE]" at bounding box center [753, 243] width 779 height 24
drag, startPoint x: 364, startPoint y: 244, endPoint x: 470, endPoint y: 244, distance: 106.1
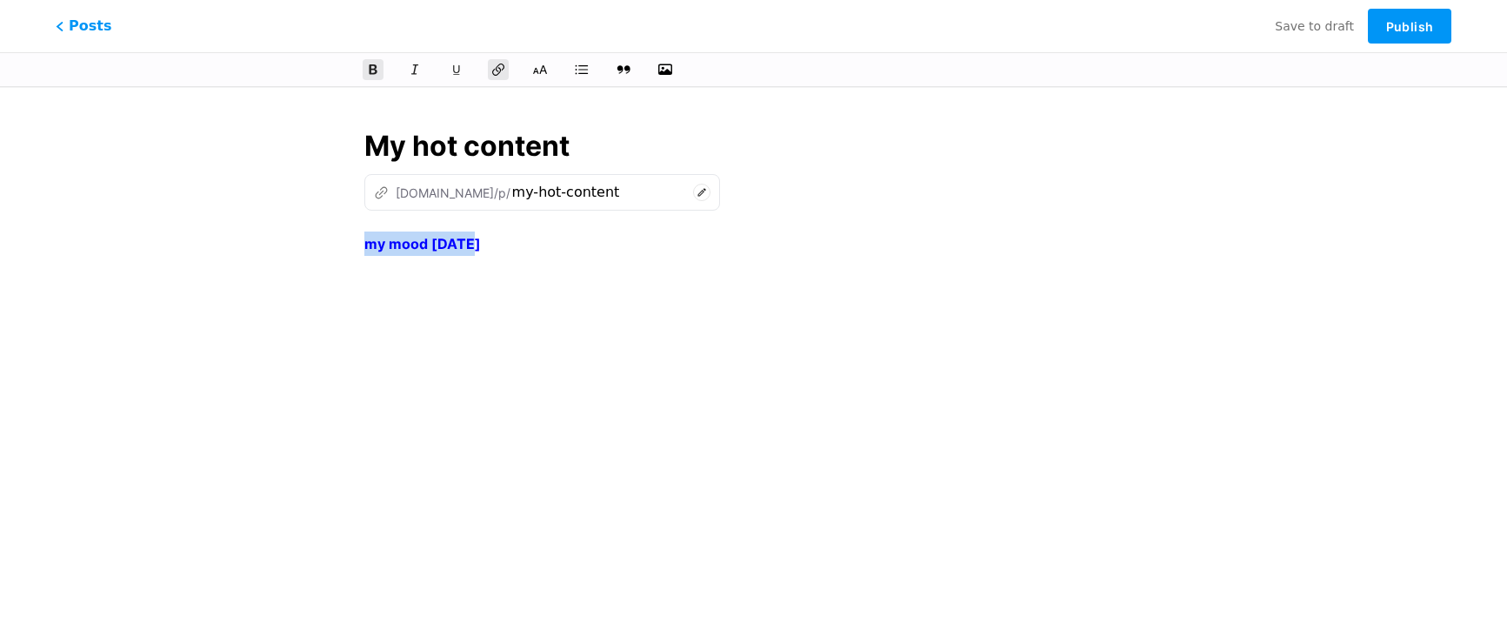
click at [470, 244] on p "my mood [DATE]" at bounding box center [753, 243] width 779 height 24
click at [663, 71] on icon "button" at bounding box center [665, 69] width 17 height 17
click at [0, 0] on input "file" at bounding box center [0, 0] width 0 height 0
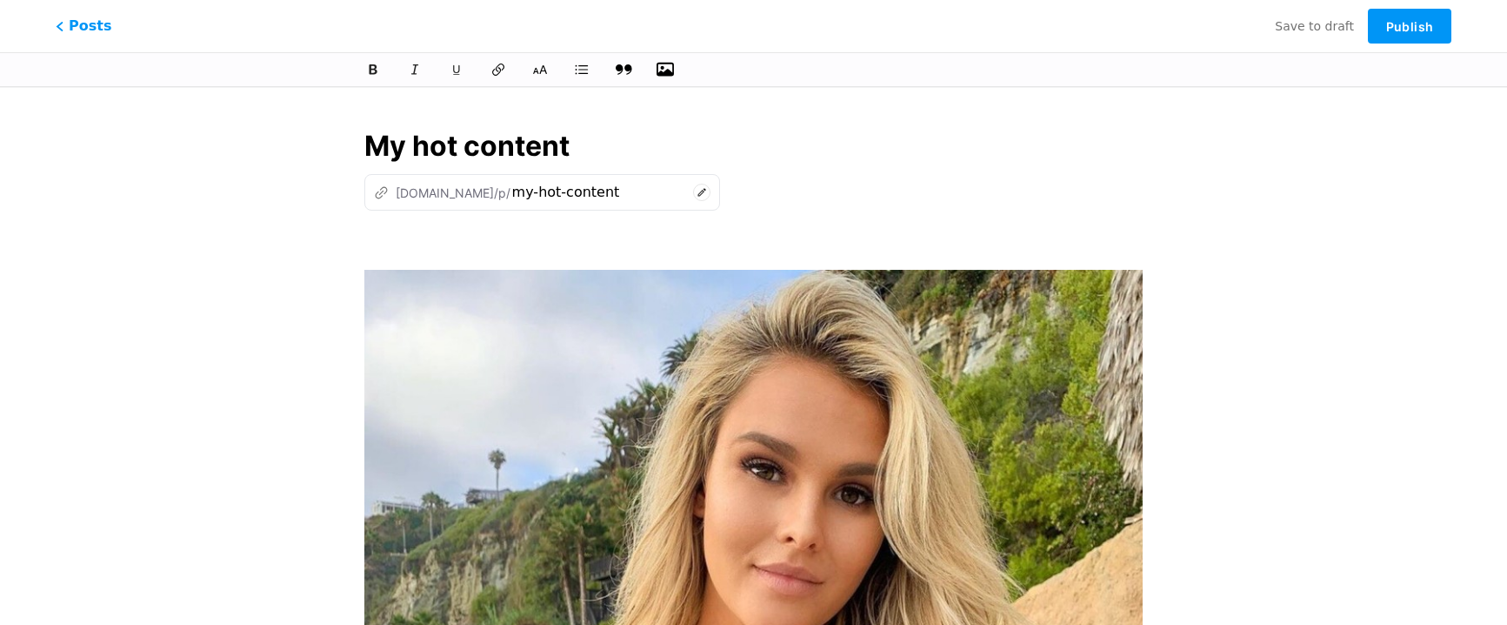
click at [624, 73] on icon at bounding box center [623, 69] width 17 height 17
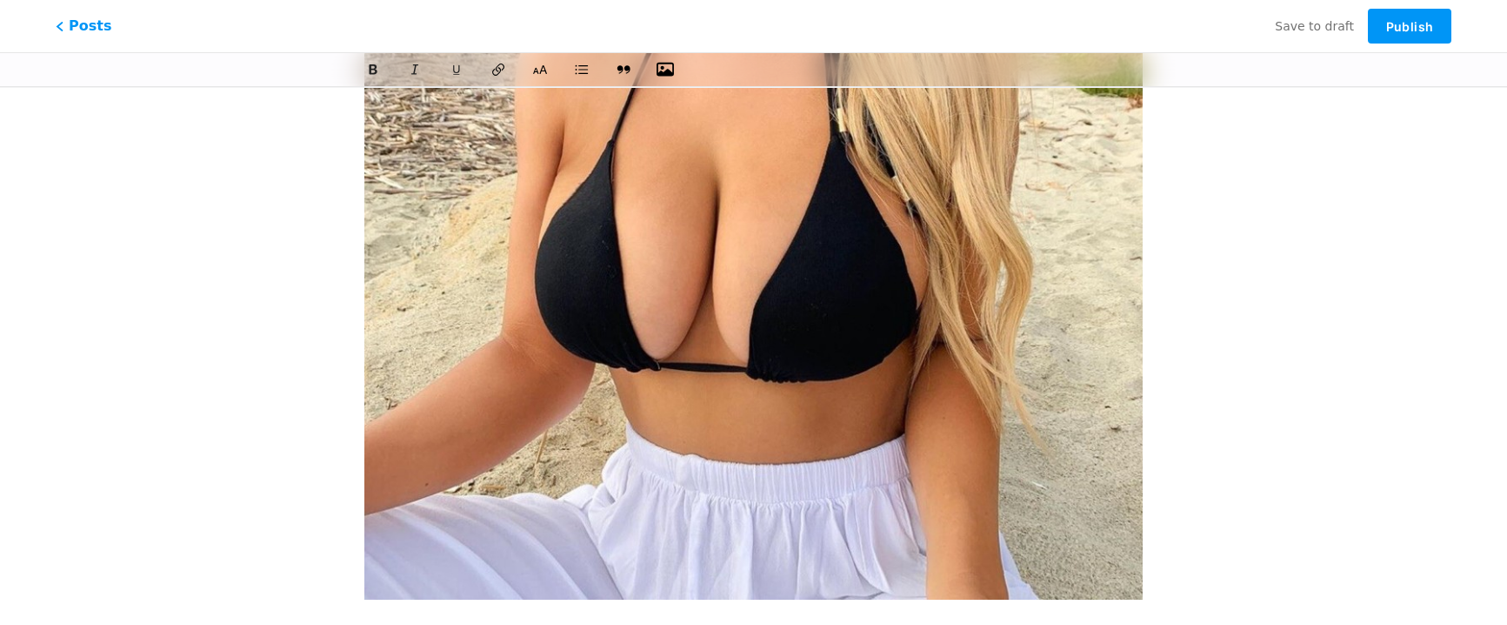
click at [705, 329] on img at bounding box center [753, 94] width 779 height 1009
click at [625, 70] on icon at bounding box center [623, 69] width 17 height 17
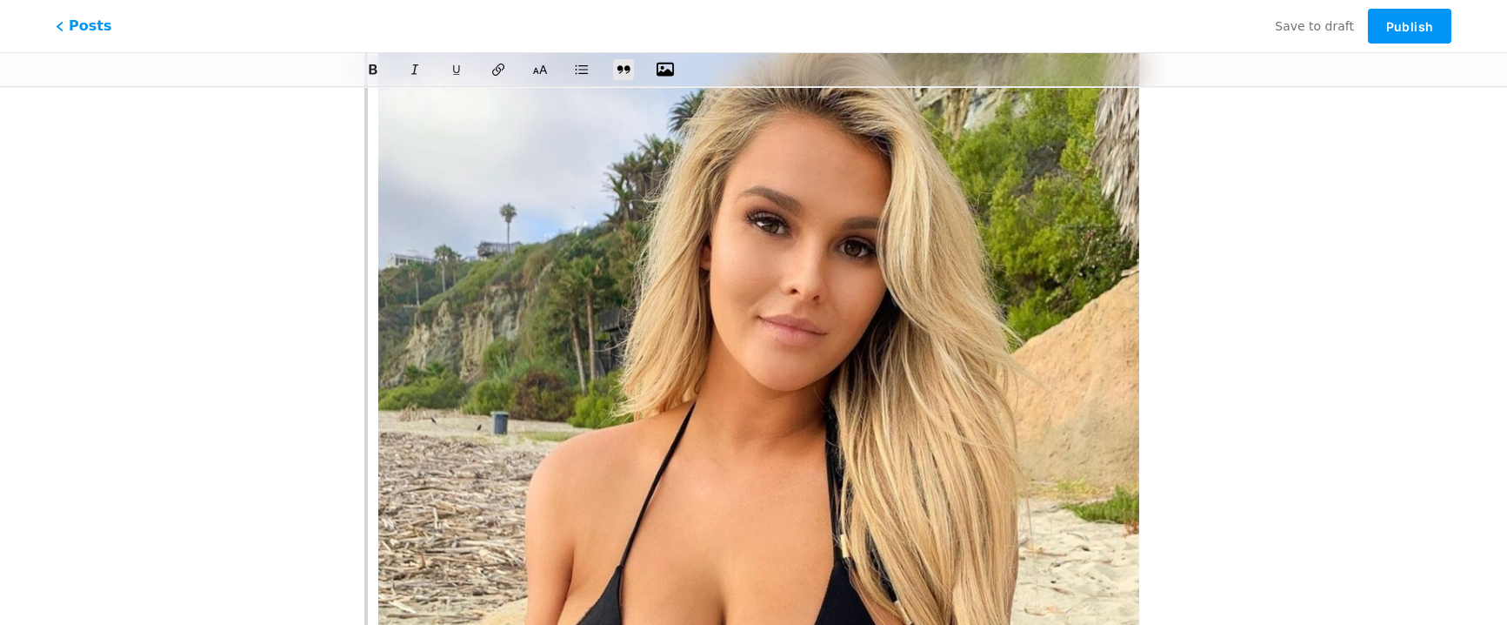
scroll to position [0, 0]
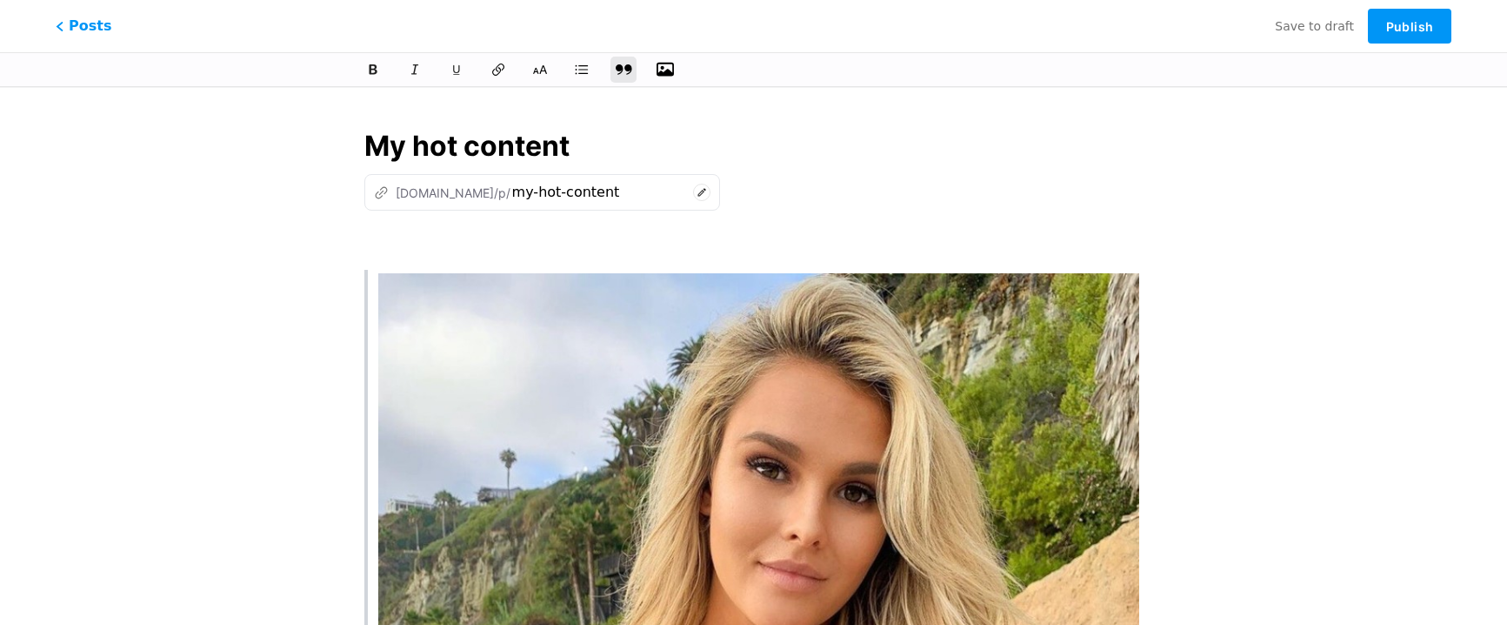
click at [618, 69] on icon at bounding box center [624, 69] width 17 height 10
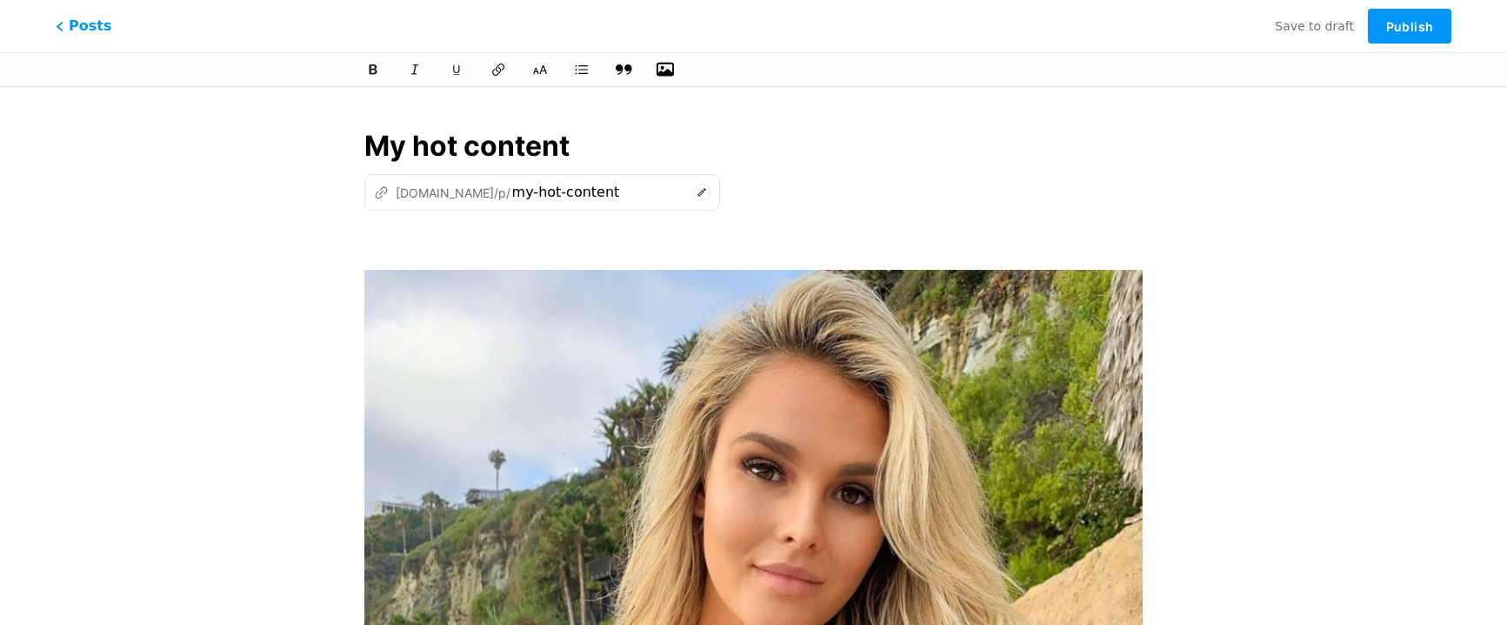
click at [620, 66] on icon at bounding box center [624, 69] width 17 height 10
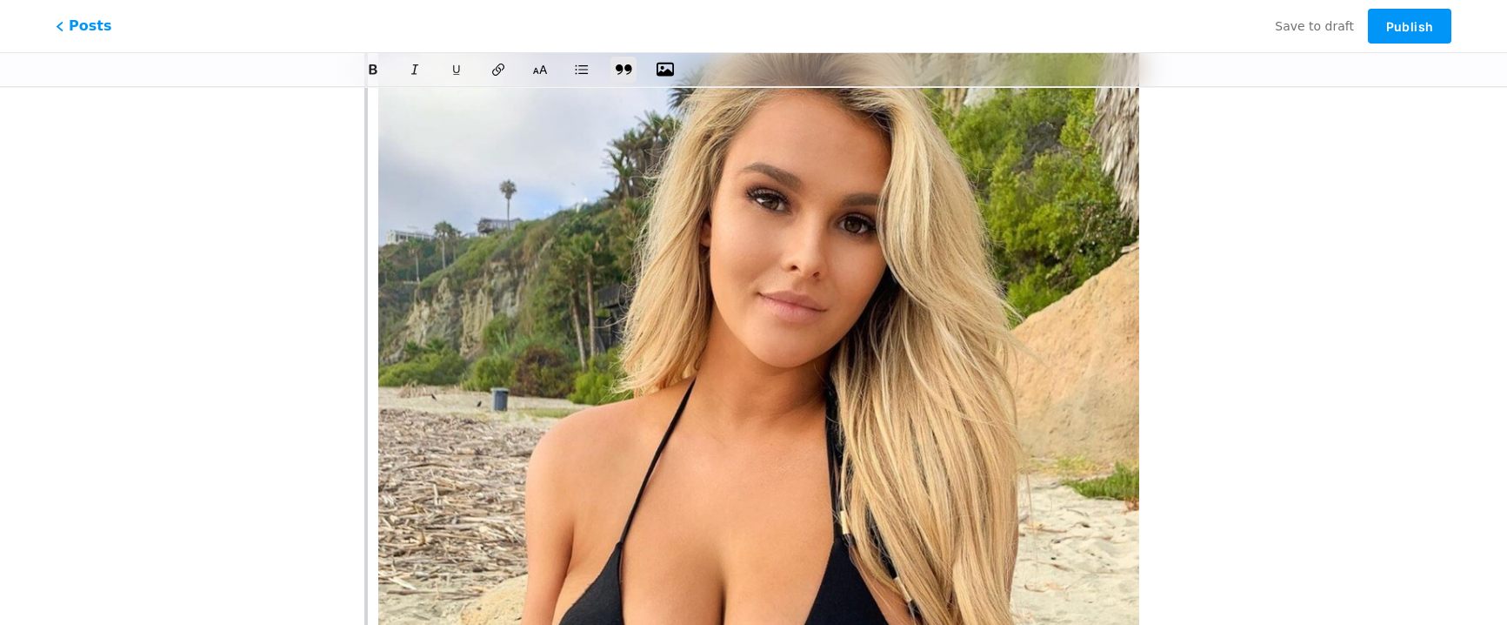
click at [621, 70] on icon at bounding box center [624, 69] width 17 height 10
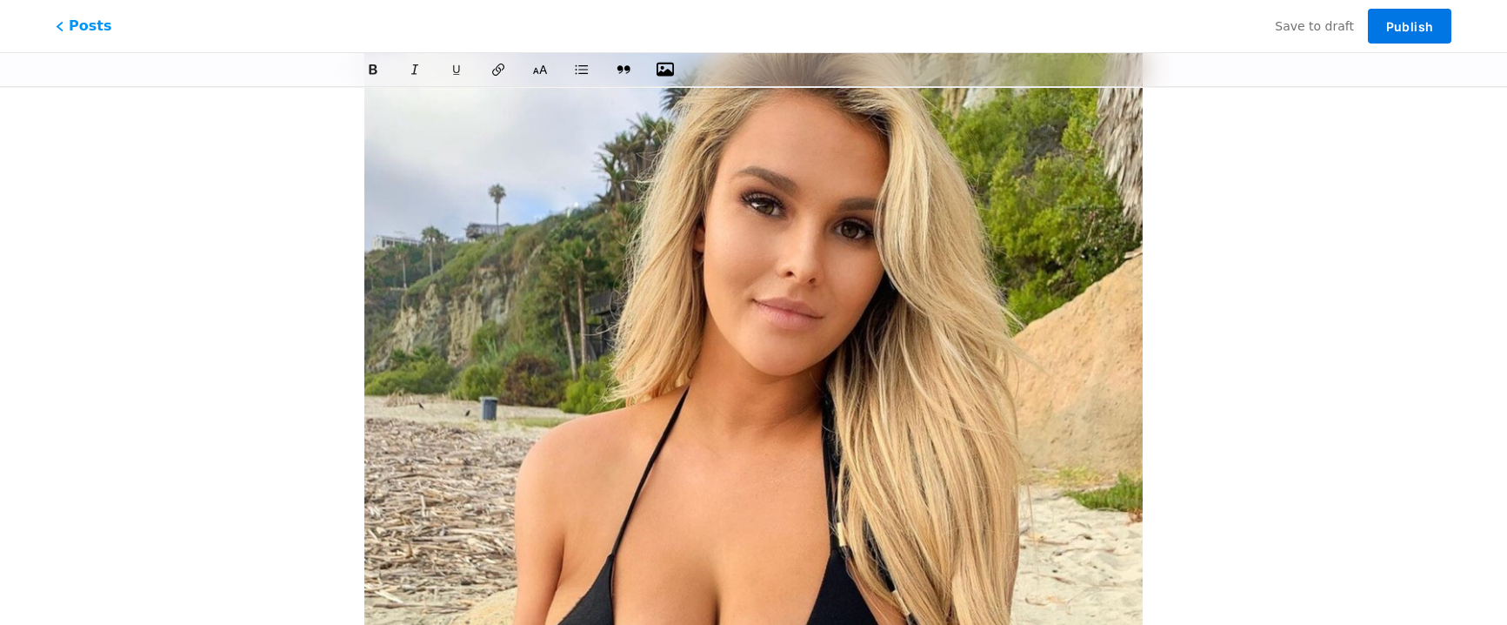
click at [1394, 30] on span "Publish" at bounding box center [1409, 26] width 47 height 15
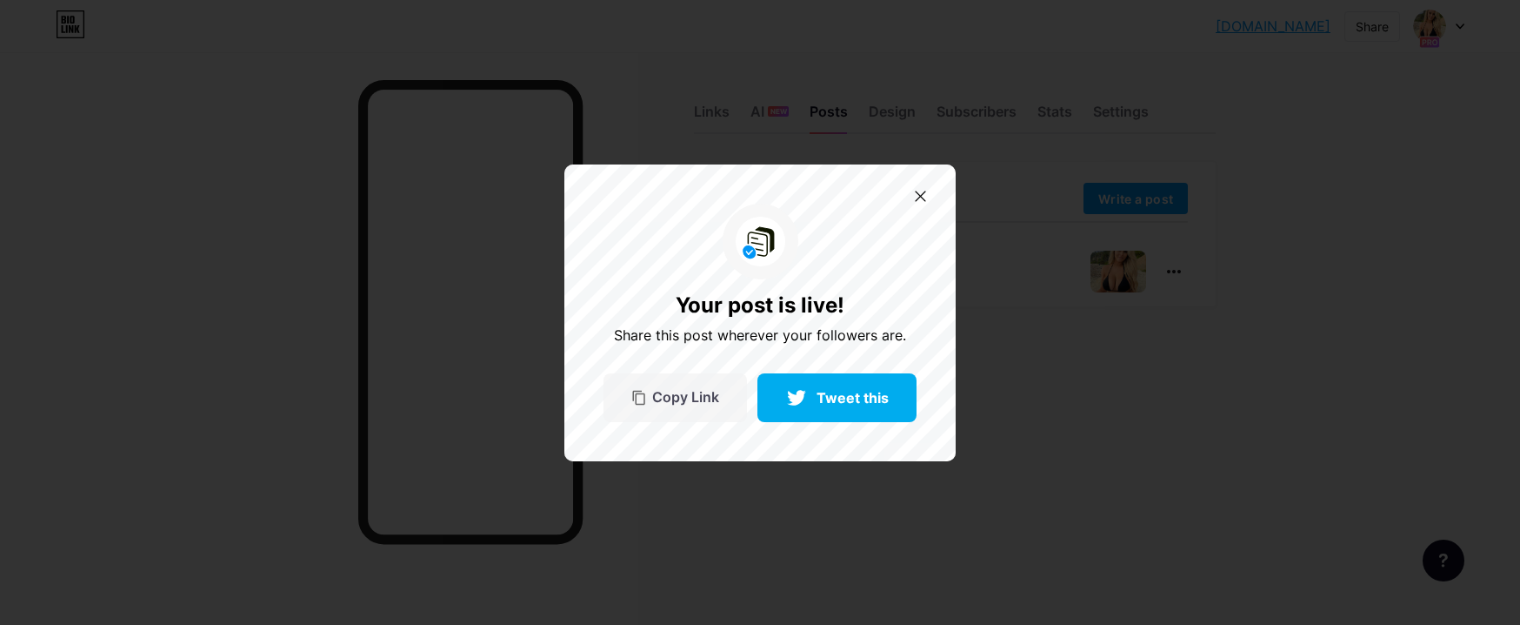
click at [692, 392] on span "Copy Link" at bounding box center [685, 397] width 67 height 15
click at [910, 205] on div at bounding box center [920, 196] width 29 height 29
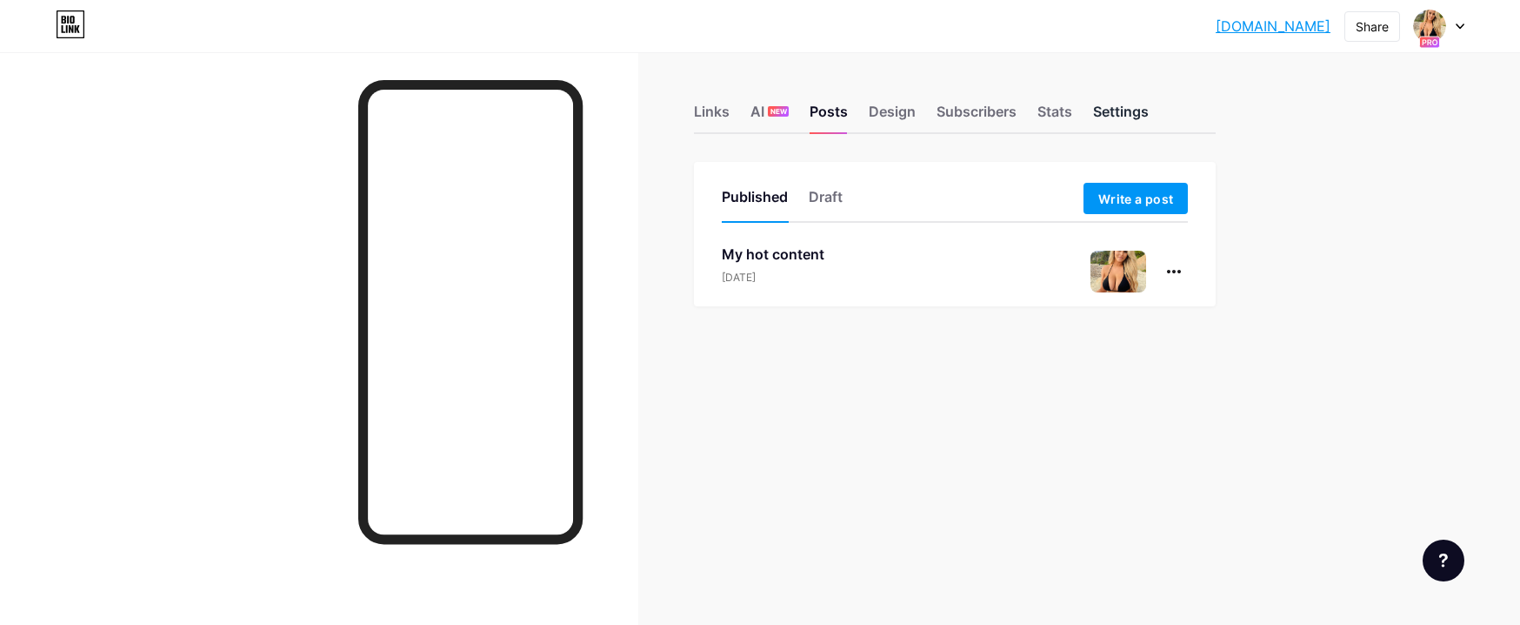
click at [1132, 115] on div "Settings" at bounding box center [1121, 116] width 56 height 31
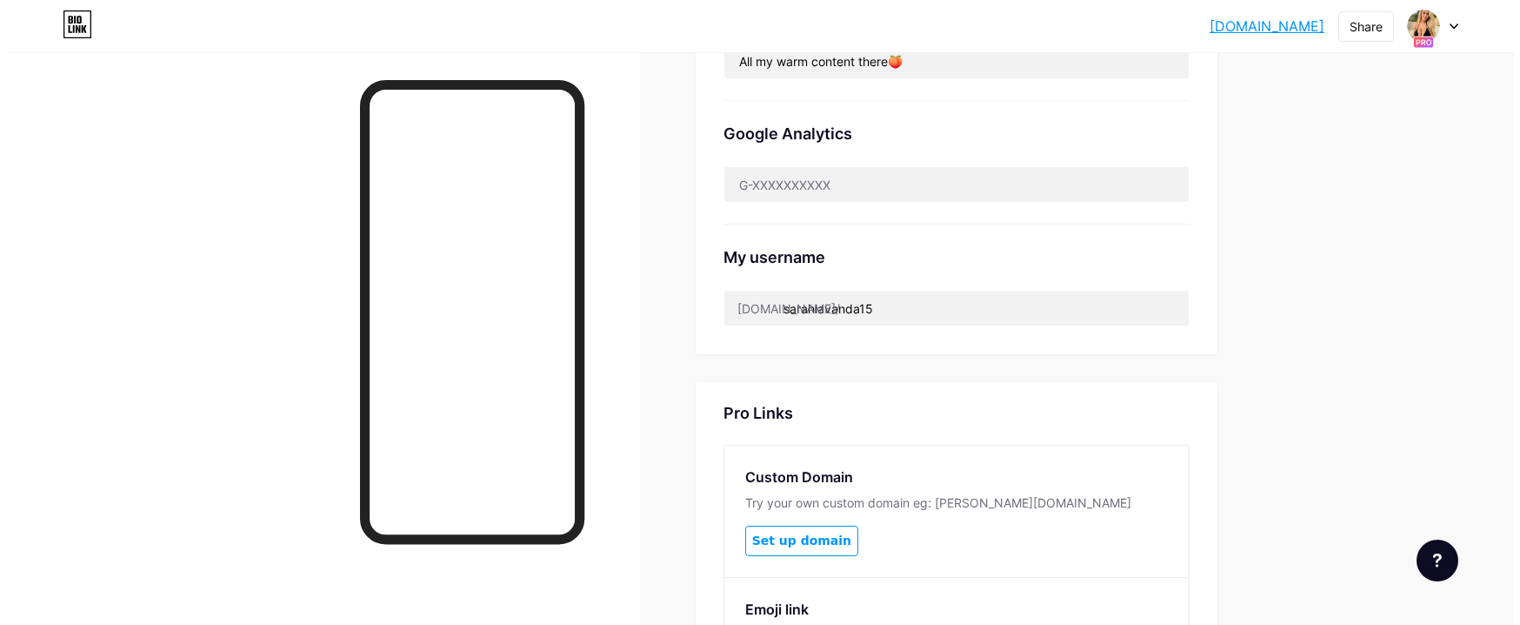
scroll to position [839, 0]
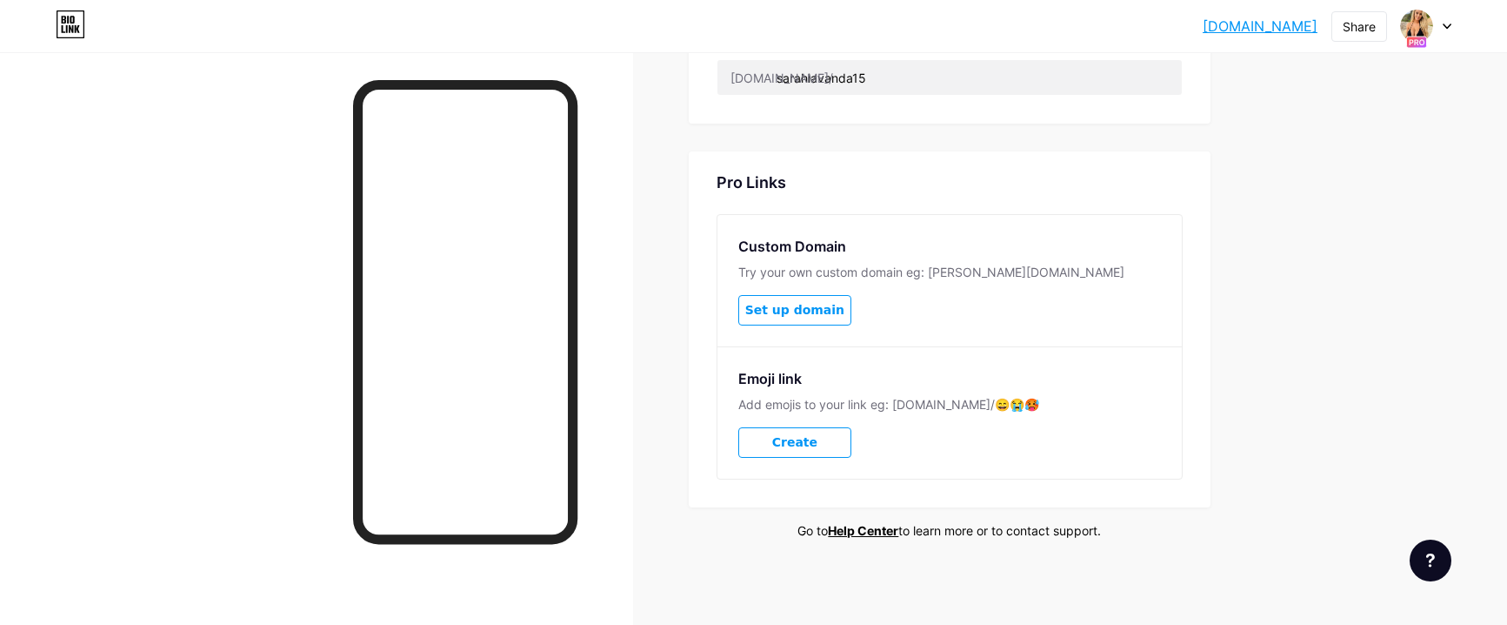
click at [803, 445] on span "Create" at bounding box center [794, 442] width 45 height 15
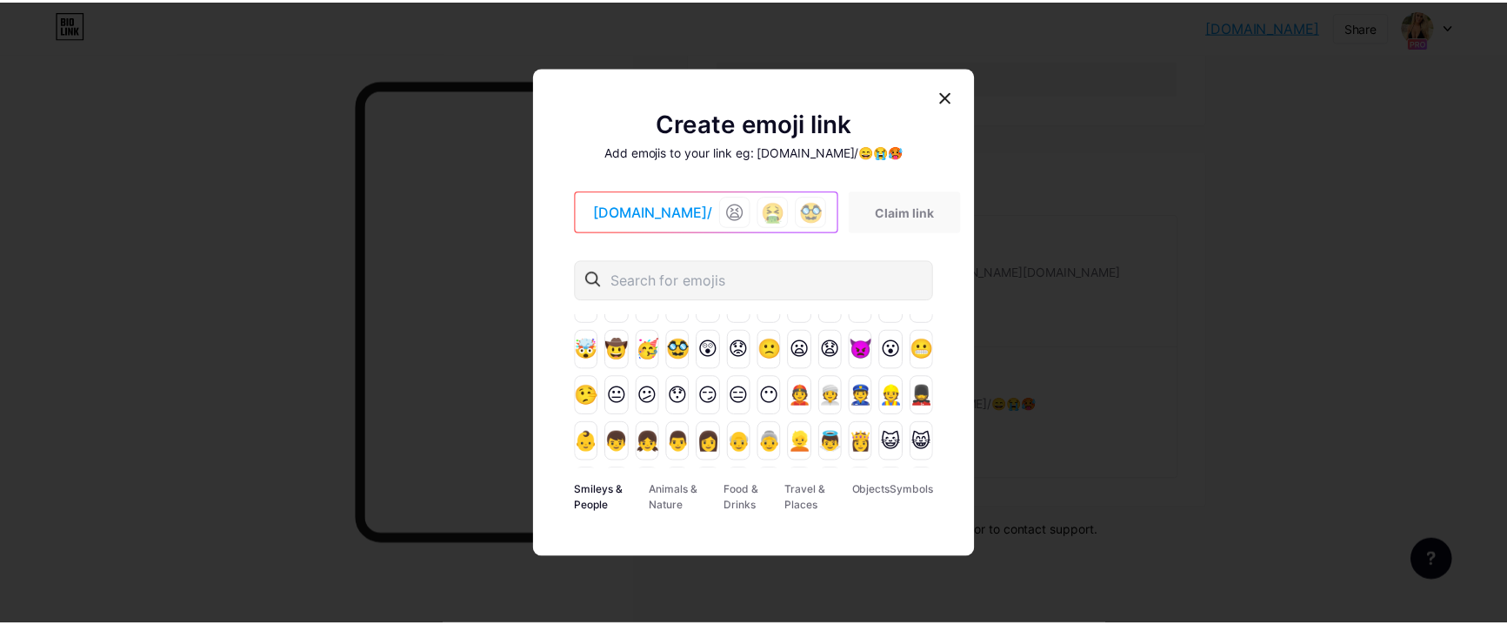
scroll to position [0, 0]
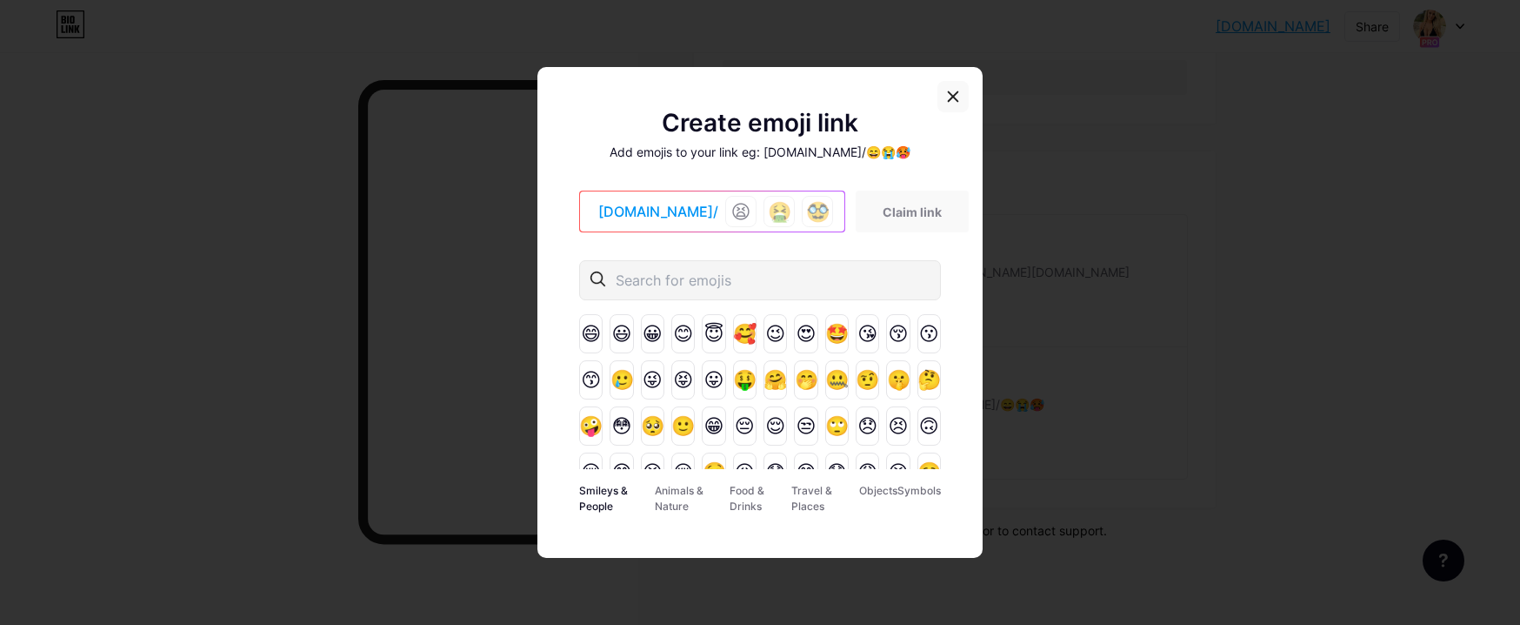
click at [953, 92] on icon at bounding box center [953, 97] width 14 height 14
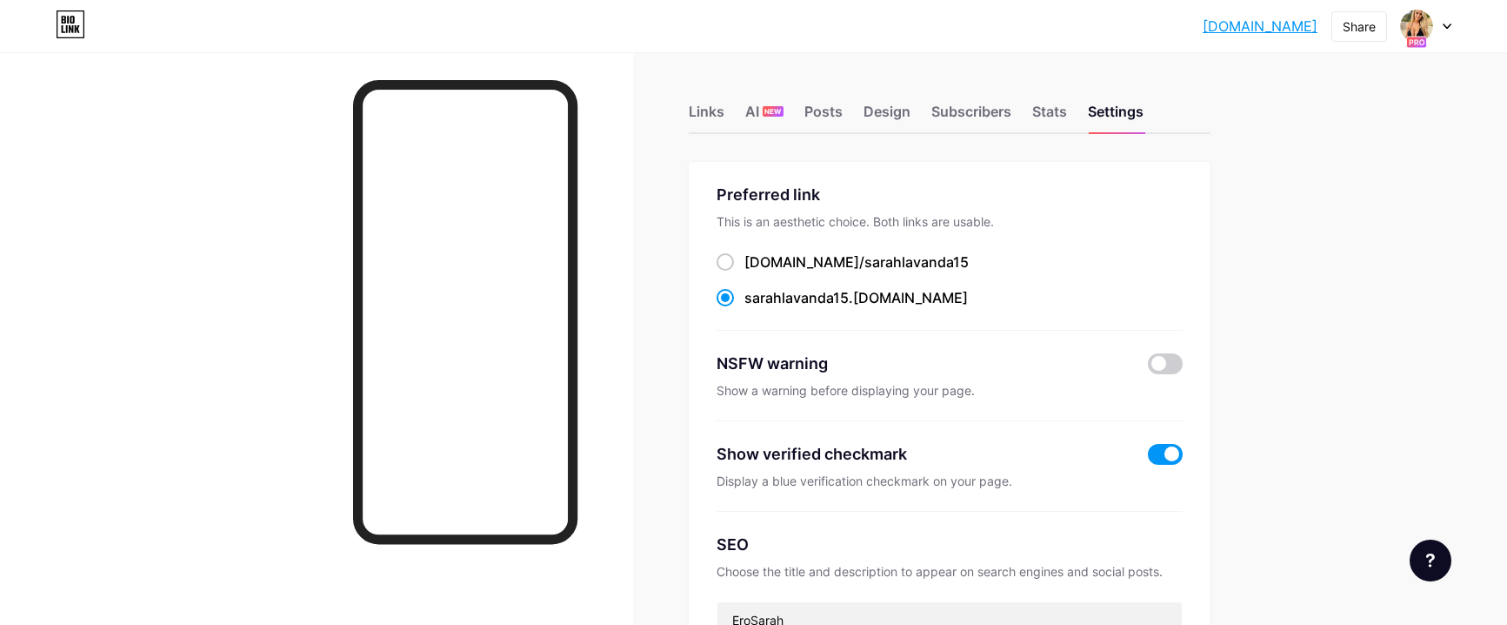
click at [1444, 24] on icon at bounding box center [1447, 26] width 7 height 4
click at [1318, 195] on link "Account settings" at bounding box center [1343, 197] width 216 height 47
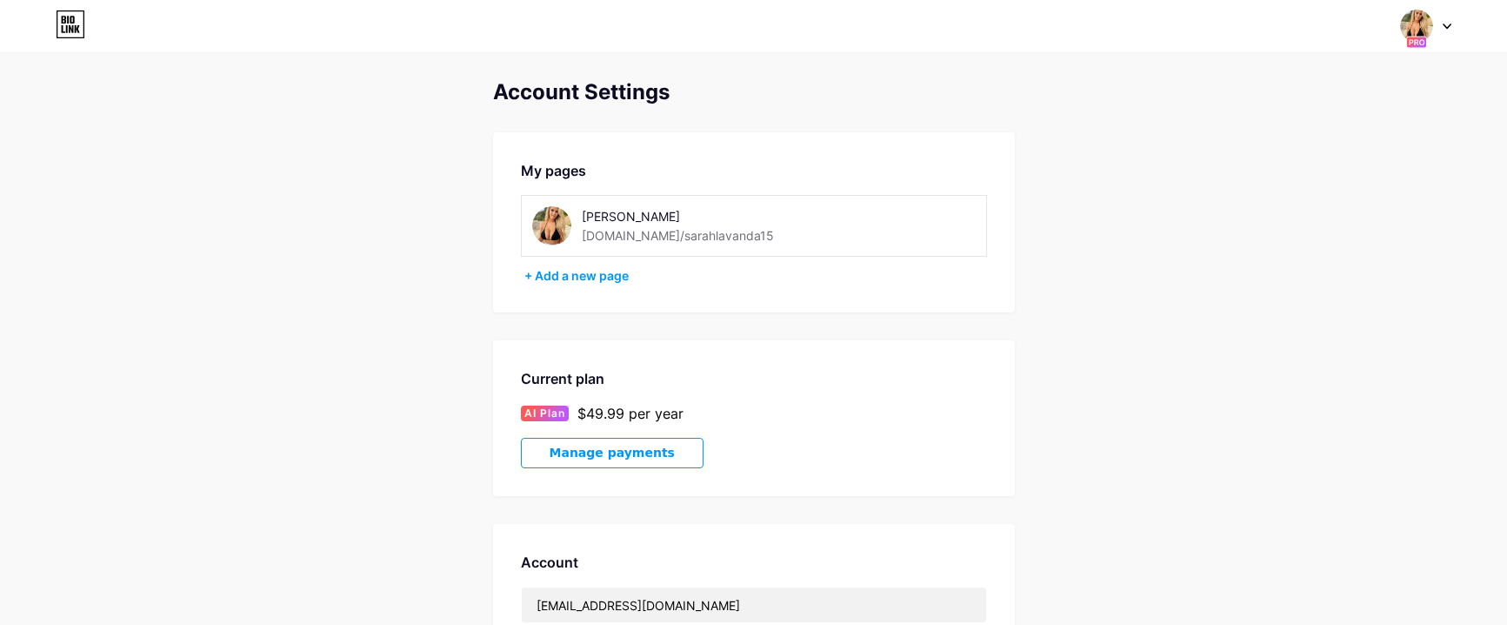
click at [1436, 20] on div at bounding box center [1426, 25] width 50 height 31
click at [605, 99] on div "Account Settings" at bounding box center [754, 92] width 522 height 24
click at [66, 28] on icon at bounding box center [67, 29] width 2 height 8
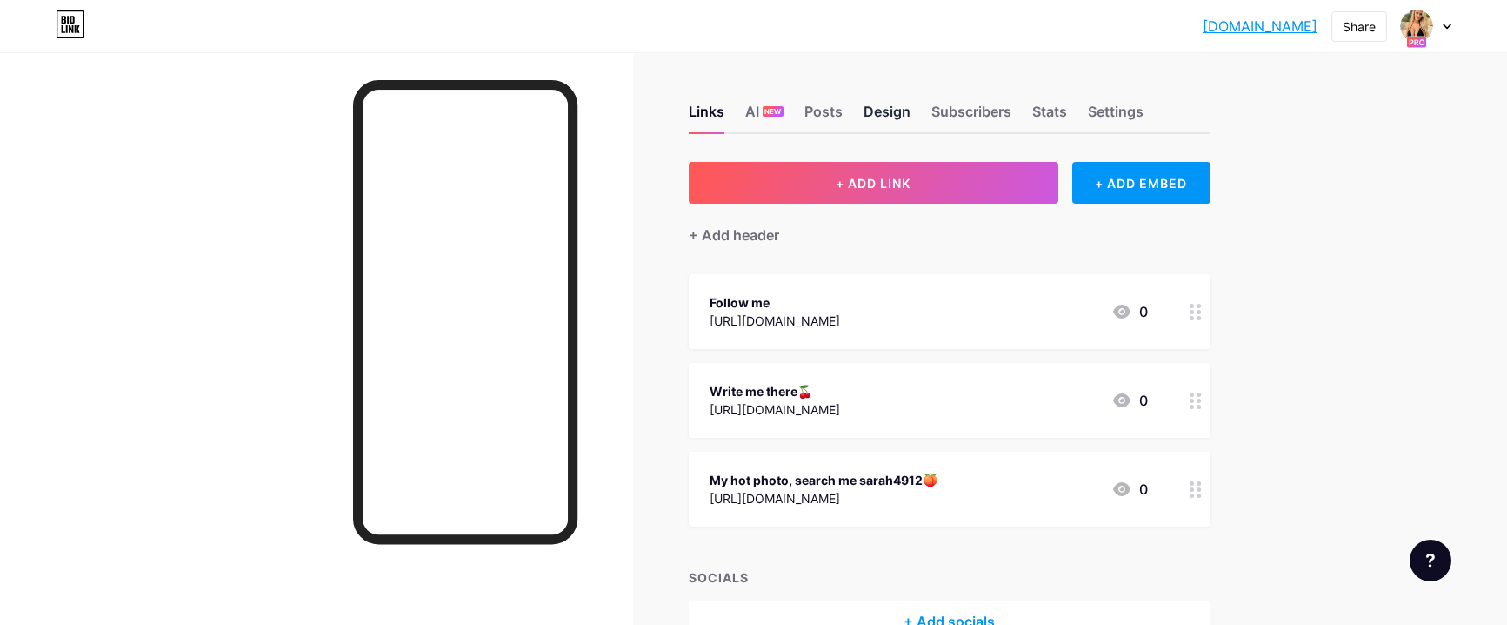
click at [899, 106] on div "Design" at bounding box center [887, 116] width 47 height 31
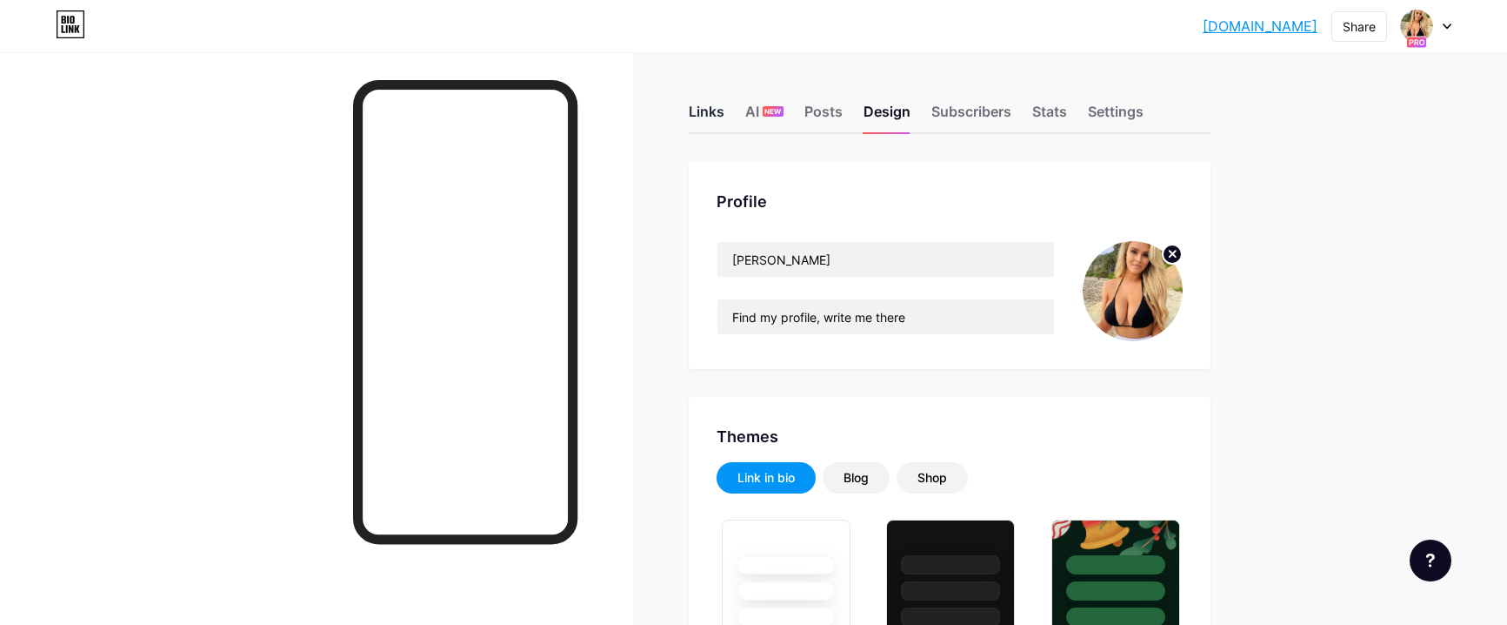
click at [699, 110] on div "Links" at bounding box center [707, 116] width 36 height 31
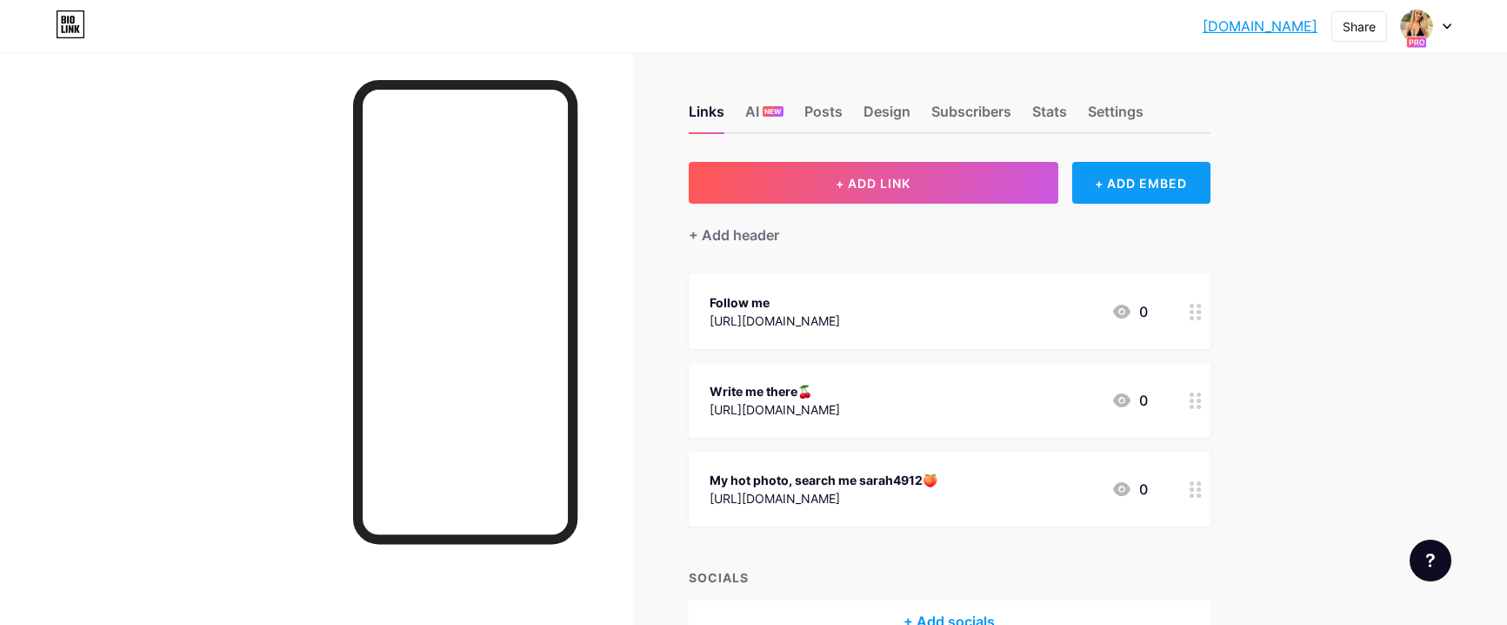
click at [1142, 189] on div "+ ADD EMBED" at bounding box center [1141, 183] width 138 height 42
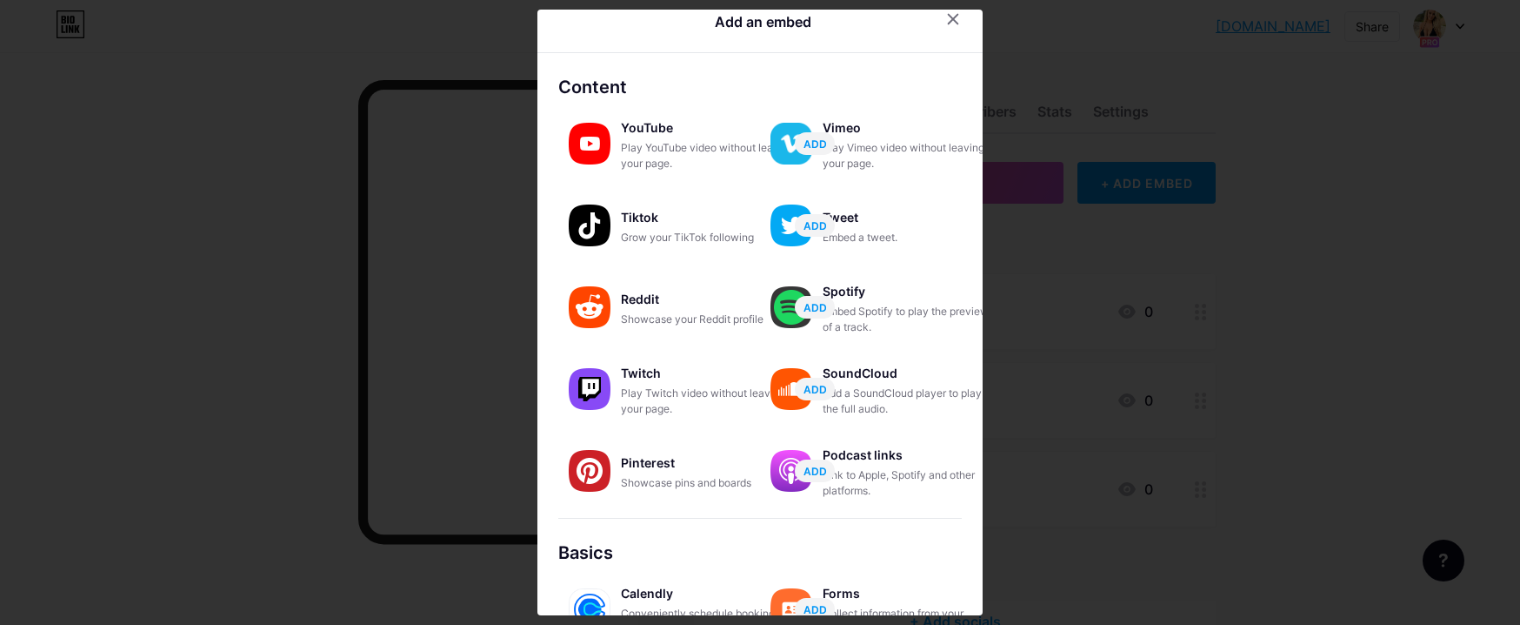
scroll to position [281, 0]
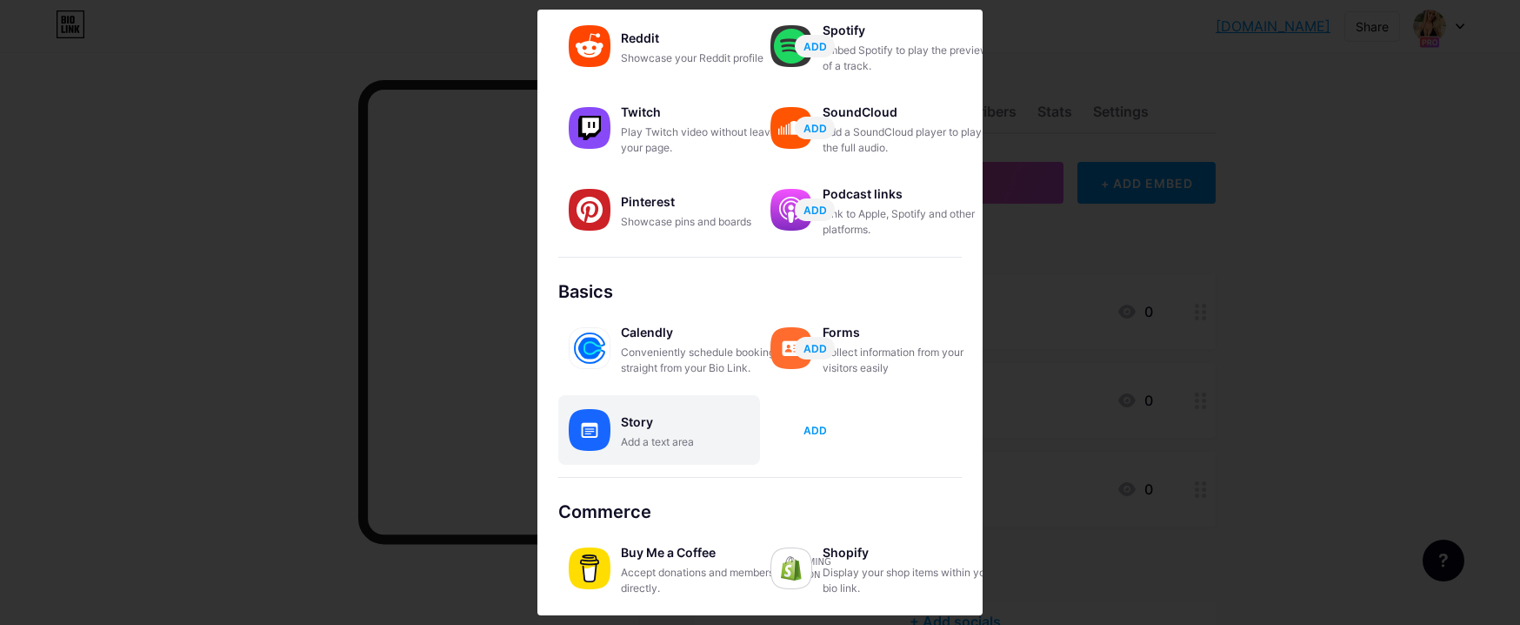
click at [817, 431] on span "ADD" at bounding box center [815, 430] width 23 height 15
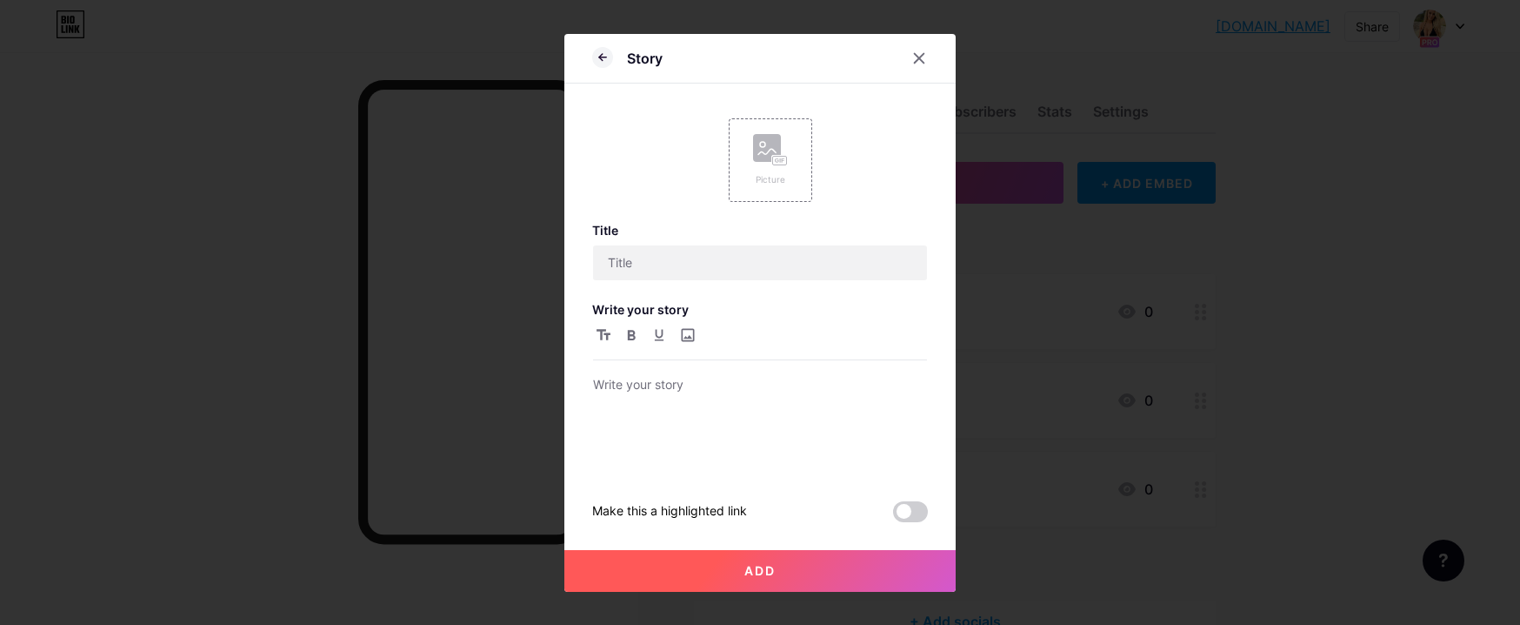
scroll to position [0, 0]
click at [761, 163] on icon at bounding box center [770, 150] width 35 height 32
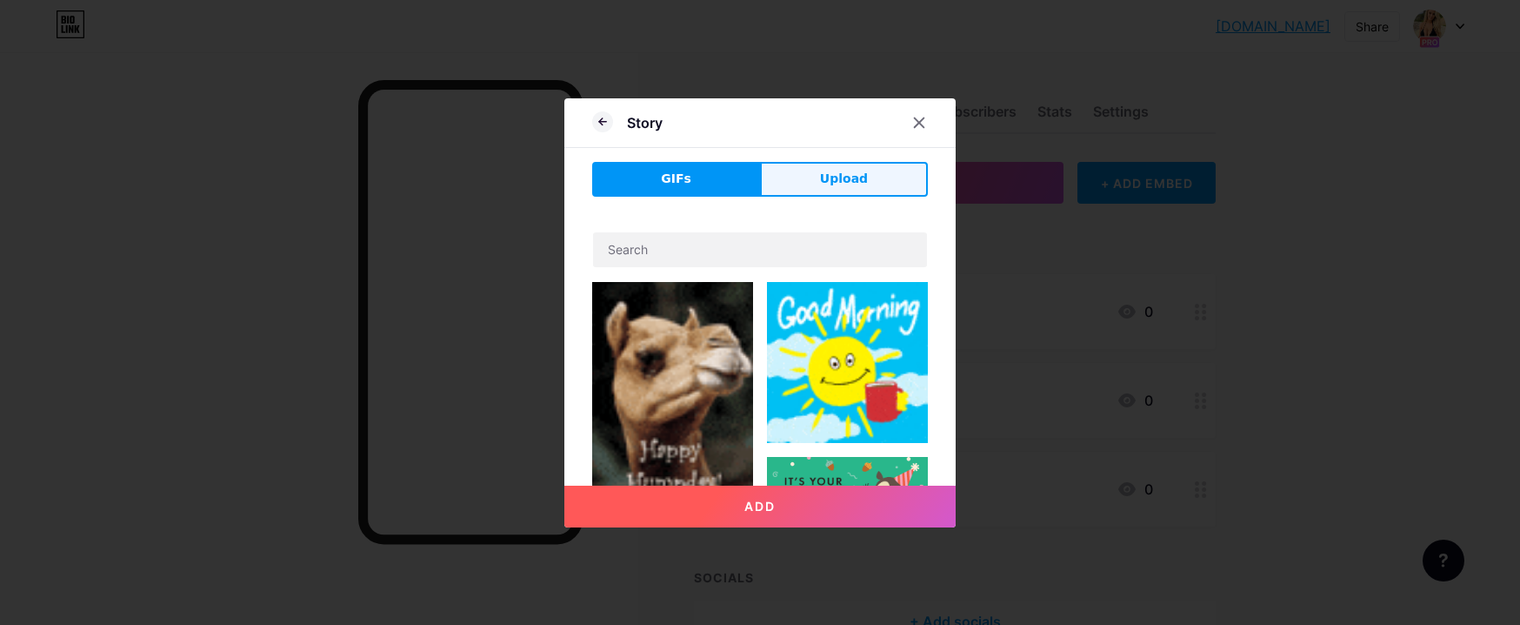
click at [820, 177] on button "Upload" at bounding box center [844, 179] width 168 height 35
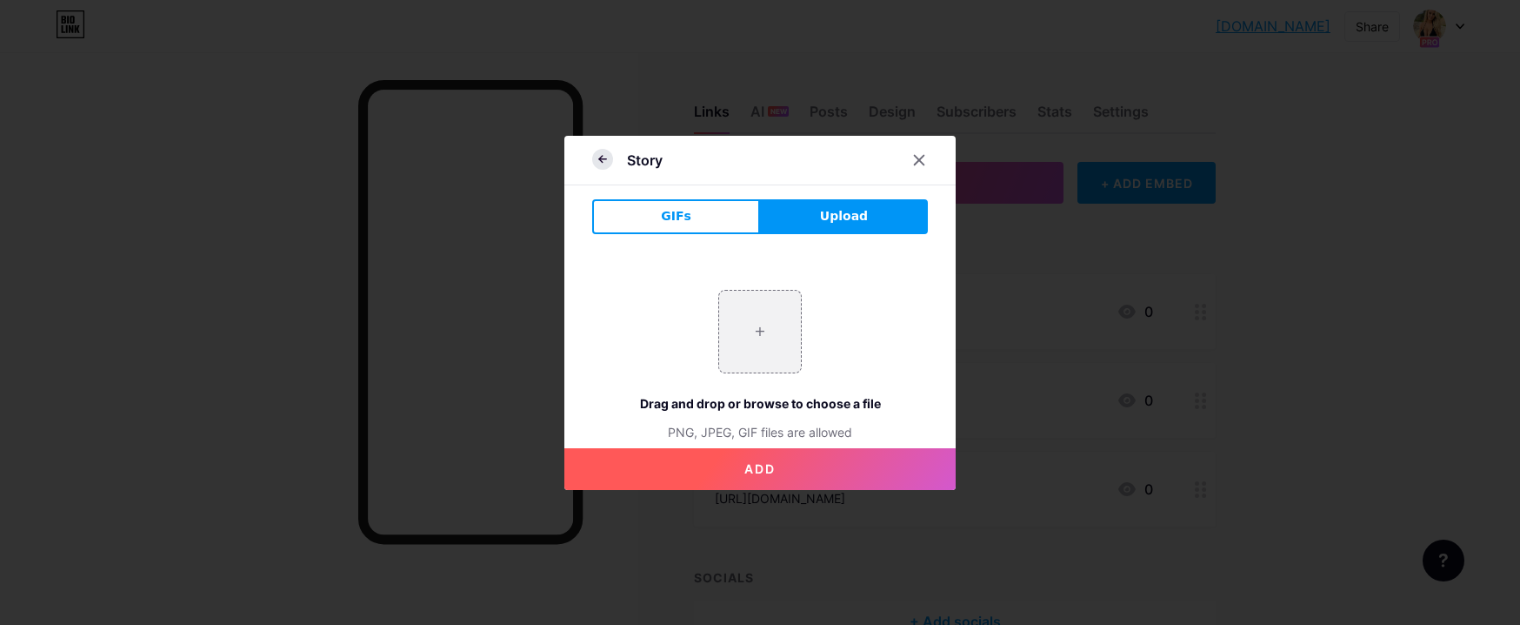
click at [600, 157] on icon at bounding box center [602, 159] width 21 height 21
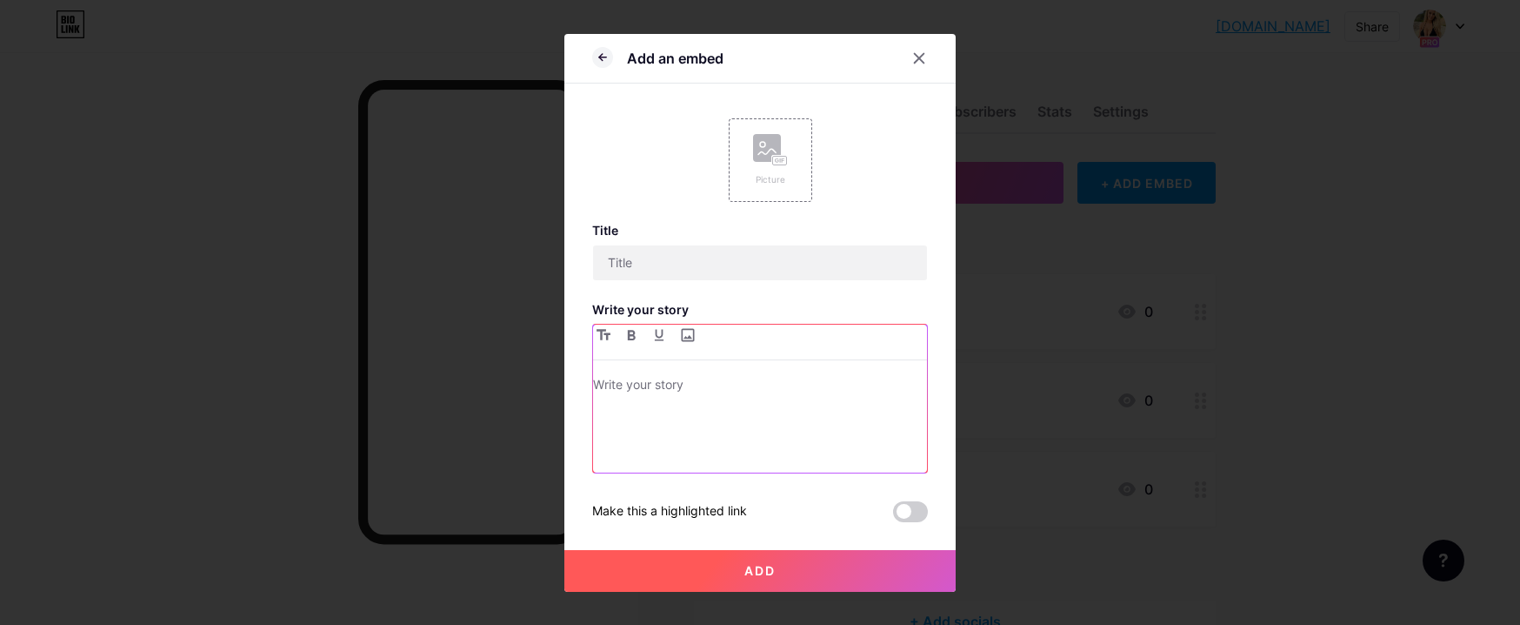
click at [627, 393] on p at bounding box center [760, 386] width 334 height 24
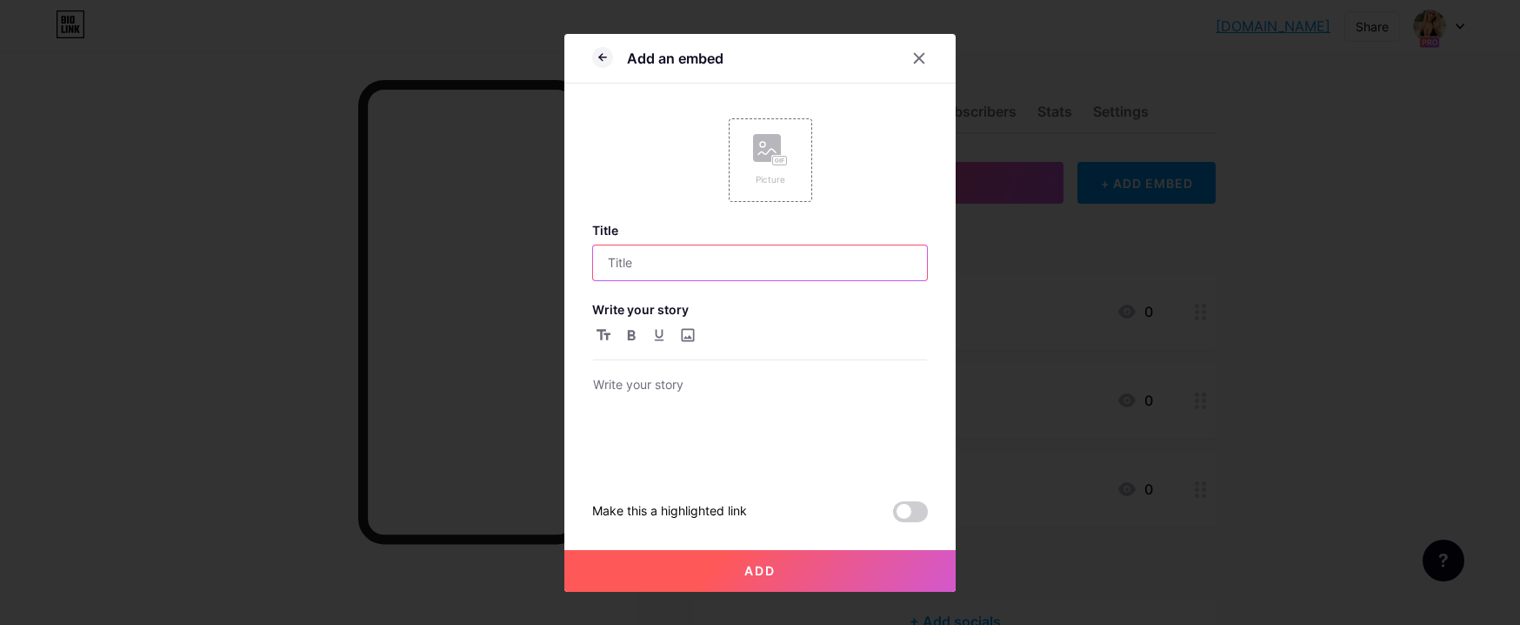
click at [630, 263] on input "text" at bounding box center [760, 262] width 334 height 35
click at [903, 512] on span at bounding box center [910, 511] width 35 height 21
click at [893, 516] on input "checkbox" at bounding box center [893, 516] width 0 height 0
click at [772, 178] on div "Picture" at bounding box center [770, 179] width 35 height 13
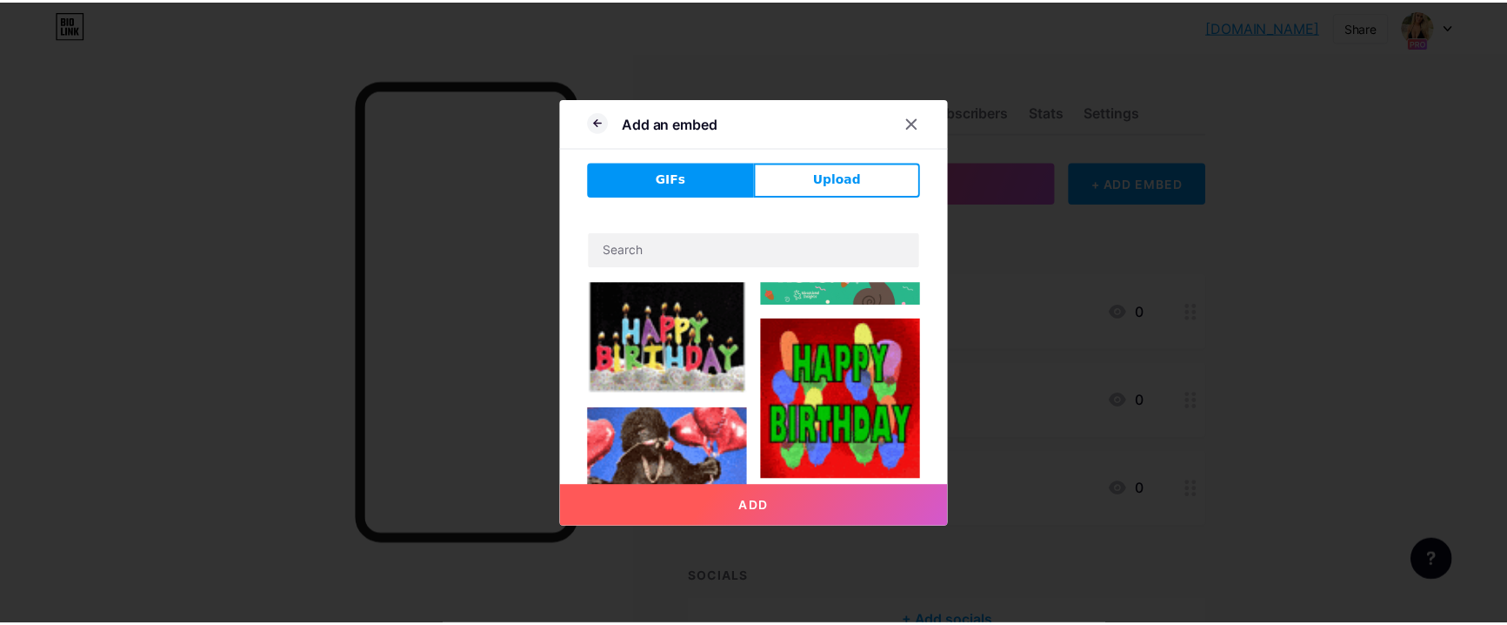
scroll to position [522, 0]
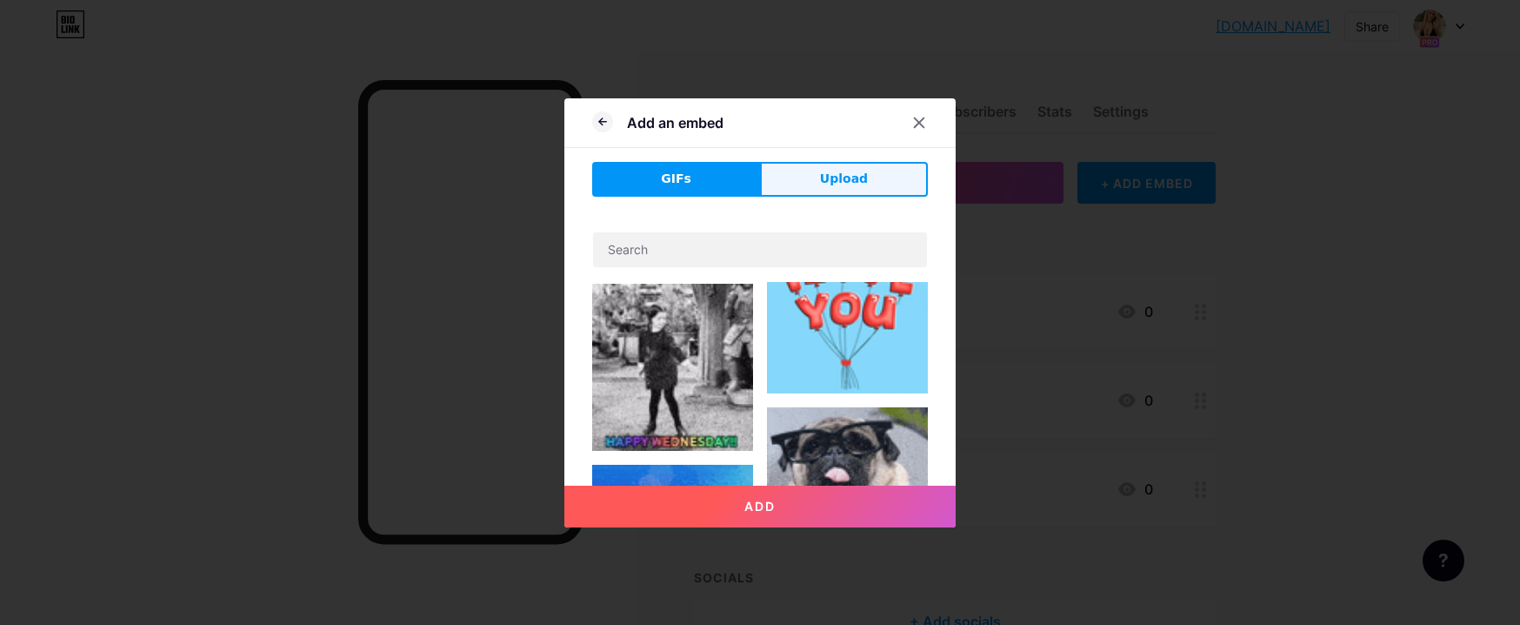
click at [822, 179] on button "Upload" at bounding box center [844, 179] width 168 height 35
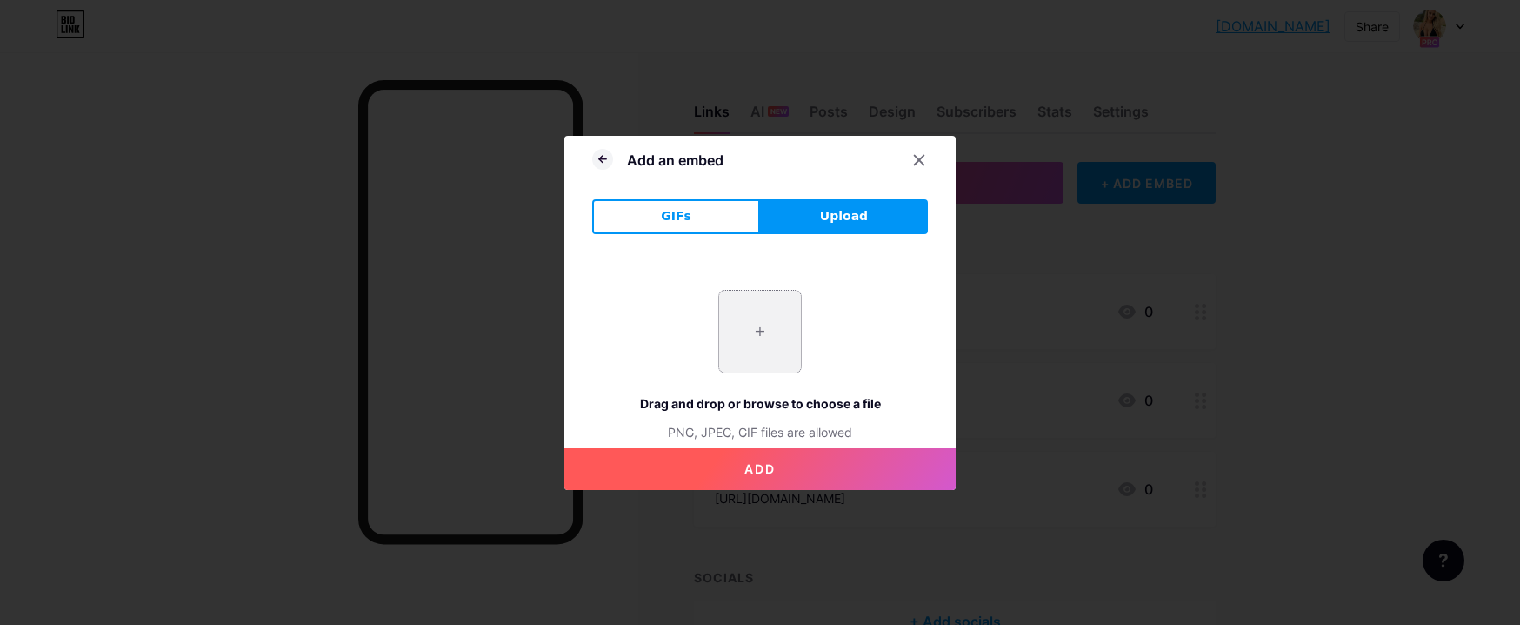
click at [754, 340] on input "file" at bounding box center [760, 332] width 82 height 82
type input "C:\fakepath\s-l1200.jpg"
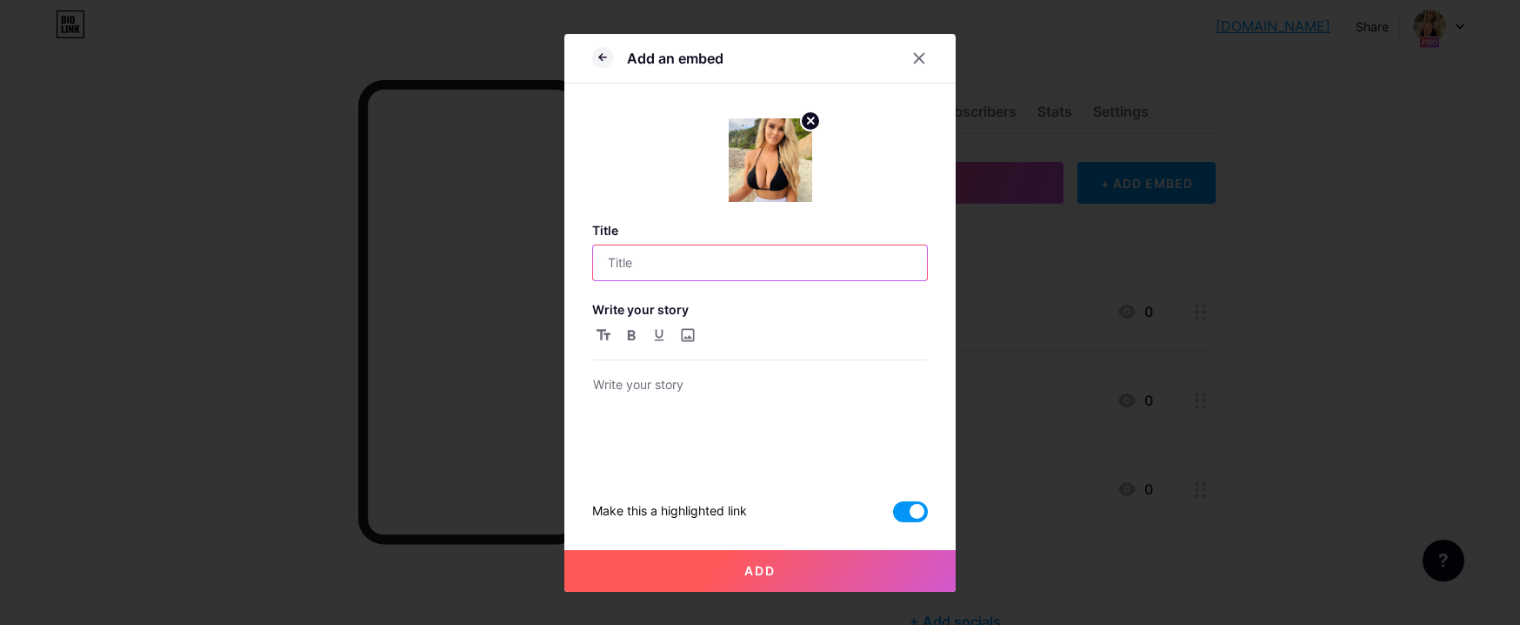
click at [639, 254] on input "text" at bounding box center [760, 262] width 334 height 35
type input "Ь"
type input "My hot content here"
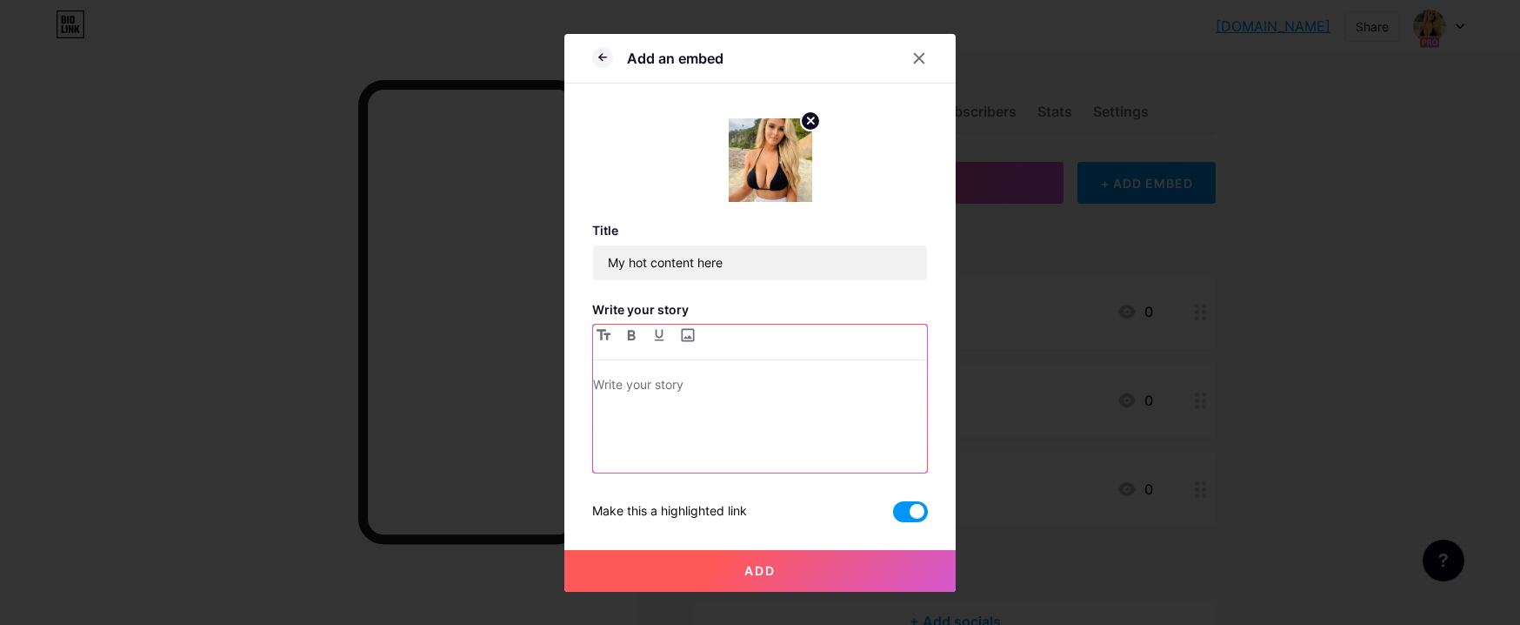
click at [645, 392] on p at bounding box center [760, 386] width 334 height 24
click at [657, 335] on icon "button" at bounding box center [659, 334] width 9 height 11
drag, startPoint x: 685, startPoint y: 384, endPoint x: 591, endPoint y: 383, distance: 94.0
click at [591, 383] on div "Add an embed Title My hot content here Write your story click on image Make thi…" at bounding box center [760, 313] width 391 height 558
click at [661, 344] on button "button" at bounding box center [659, 334] width 21 height 21
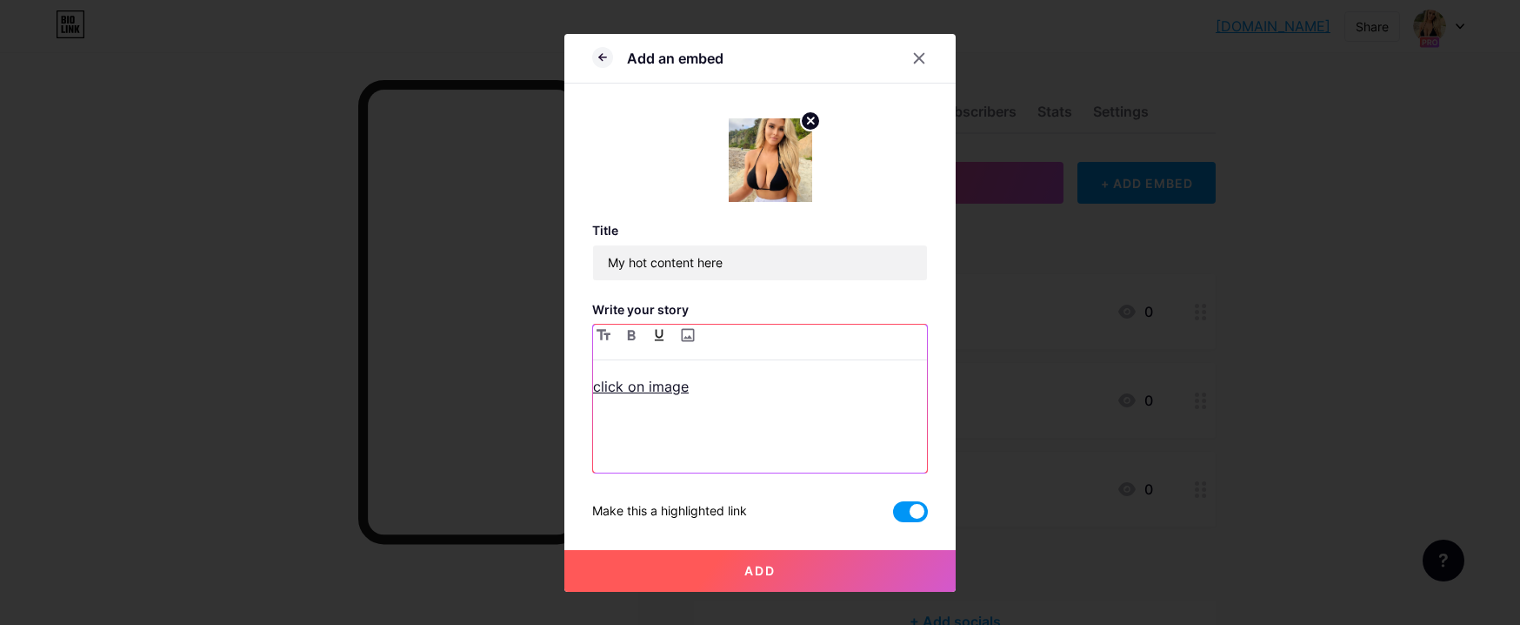
click at [661, 338] on icon "button" at bounding box center [659, 335] width 10 height 12
click at [692, 337] on input "file" at bounding box center [687, 334] width 21 height 21
click at [806, 570] on button "Add" at bounding box center [760, 571] width 391 height 42
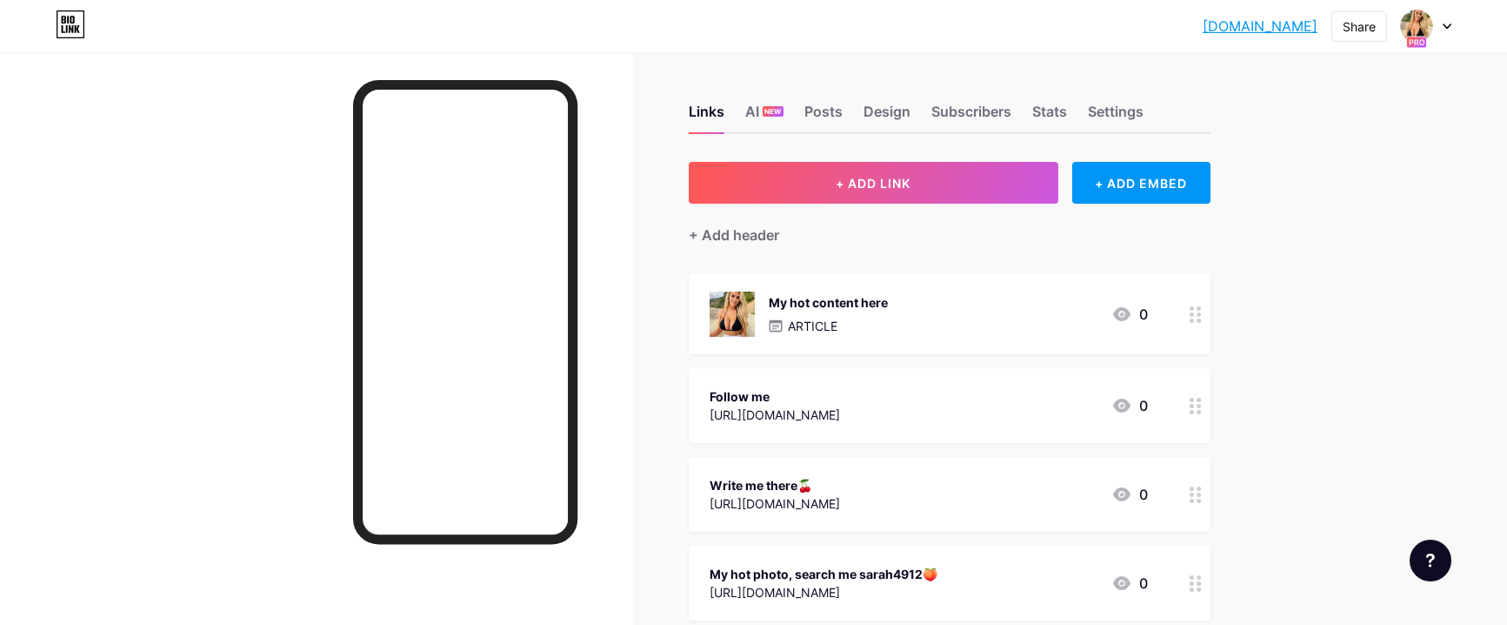
click at [925, 319] on div "My hot content here ARTICLE 0" at bounding box center [929, 313] width 438 height 45
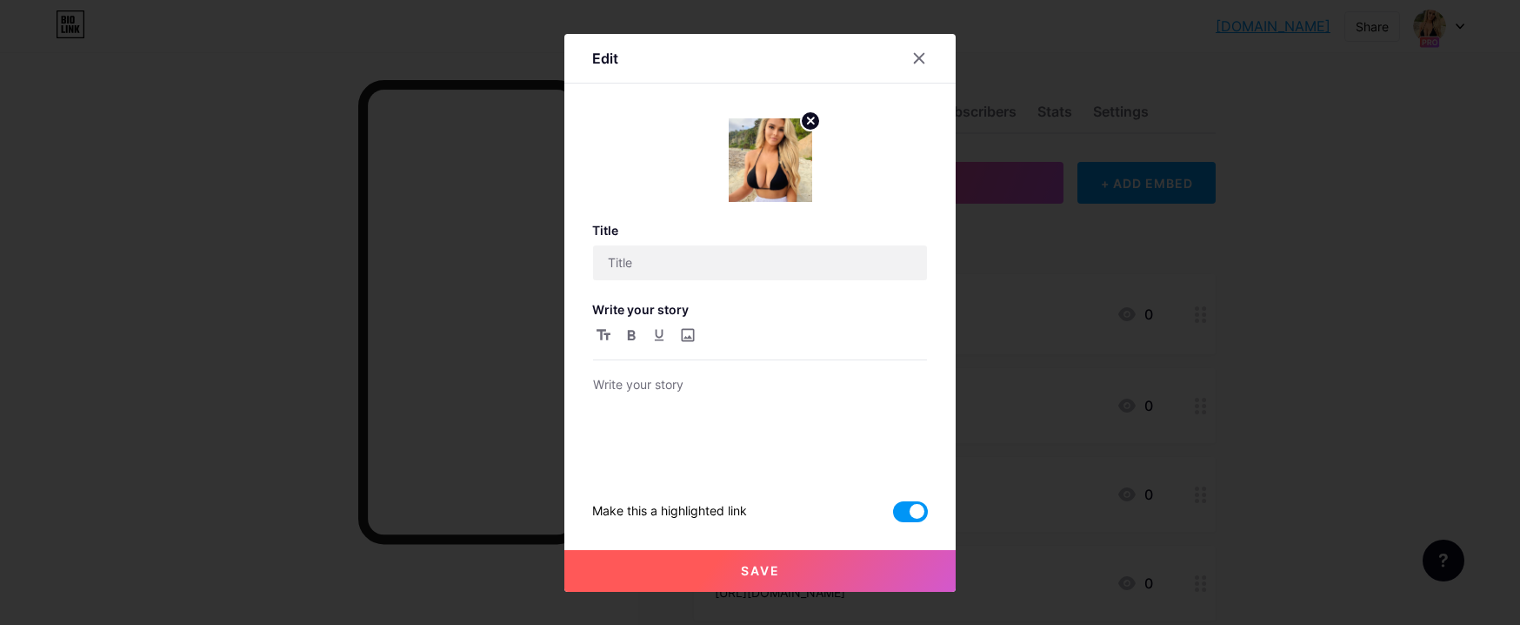
type input "My hot content here"
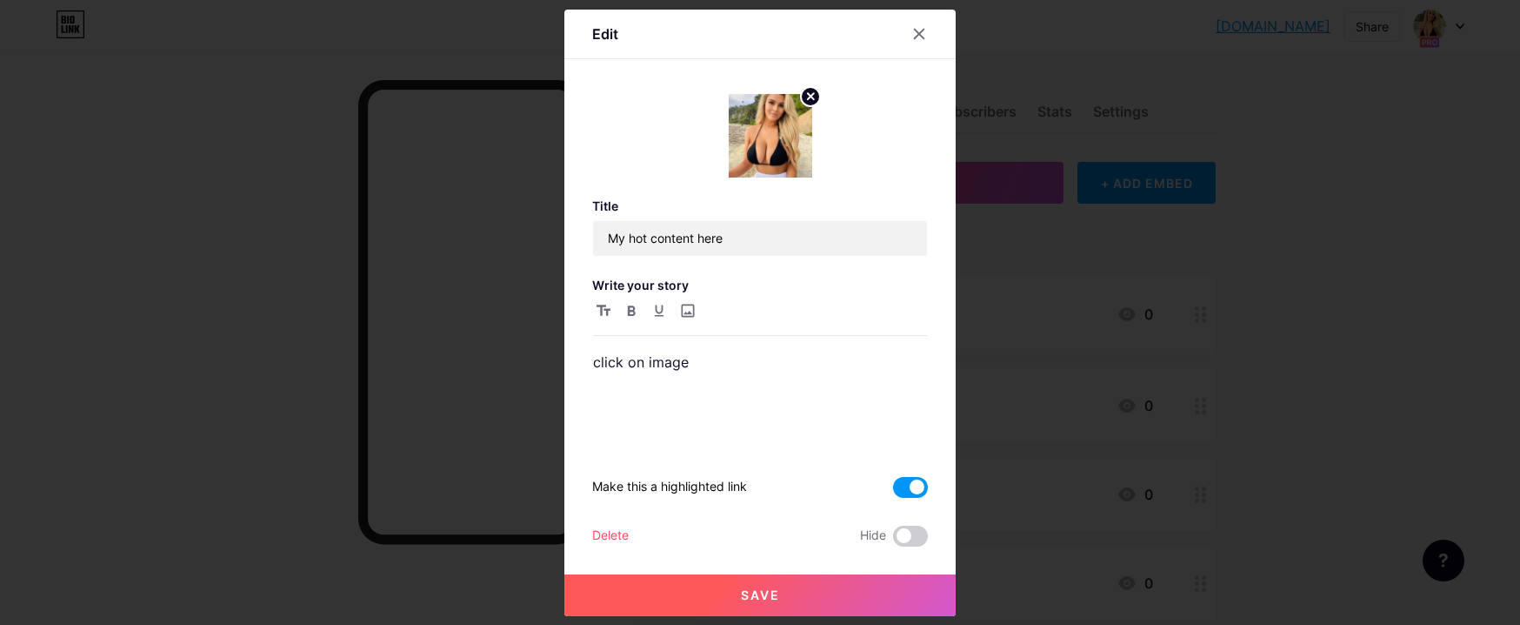
click at [769, 128] on img at bounding box center [771, 136] width 84 height 84
click at [1045, 459] on div at bounding box center [760, 312] width 1520 height 625
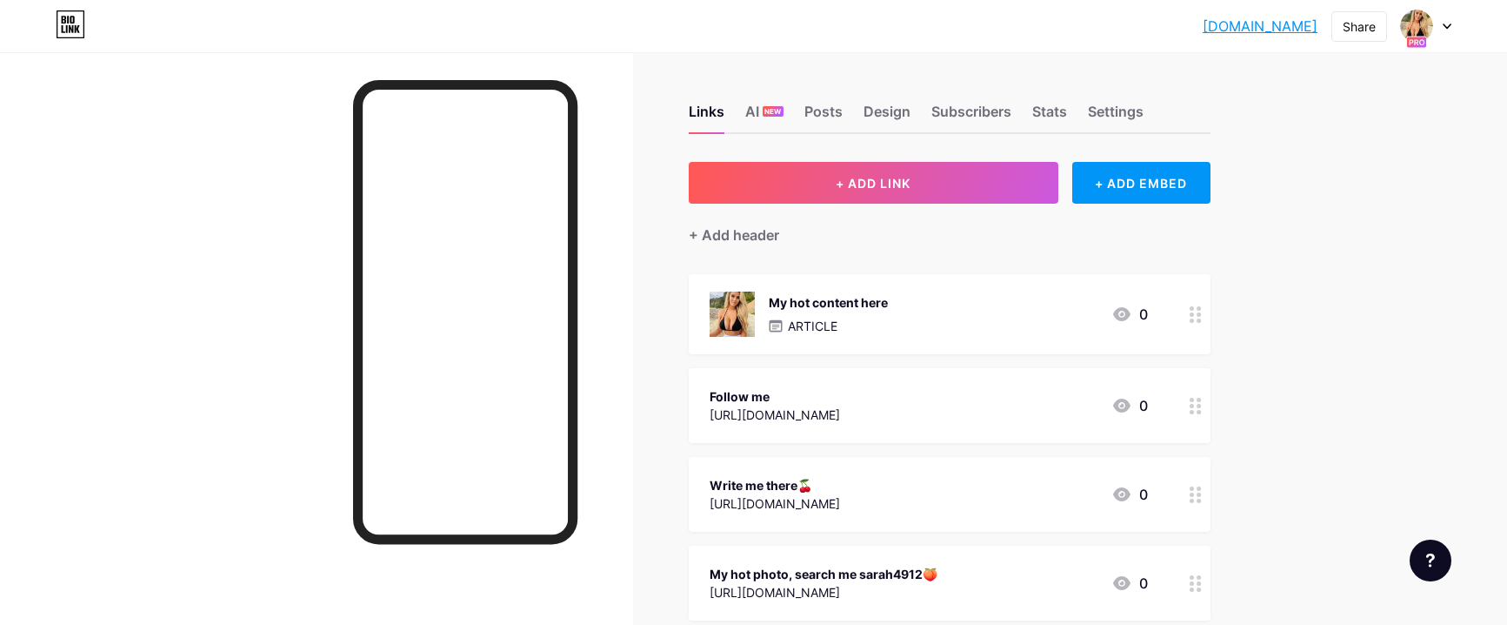
click at [1202, 309] on icon at bounding box center [1196, 314] width 12 height 17
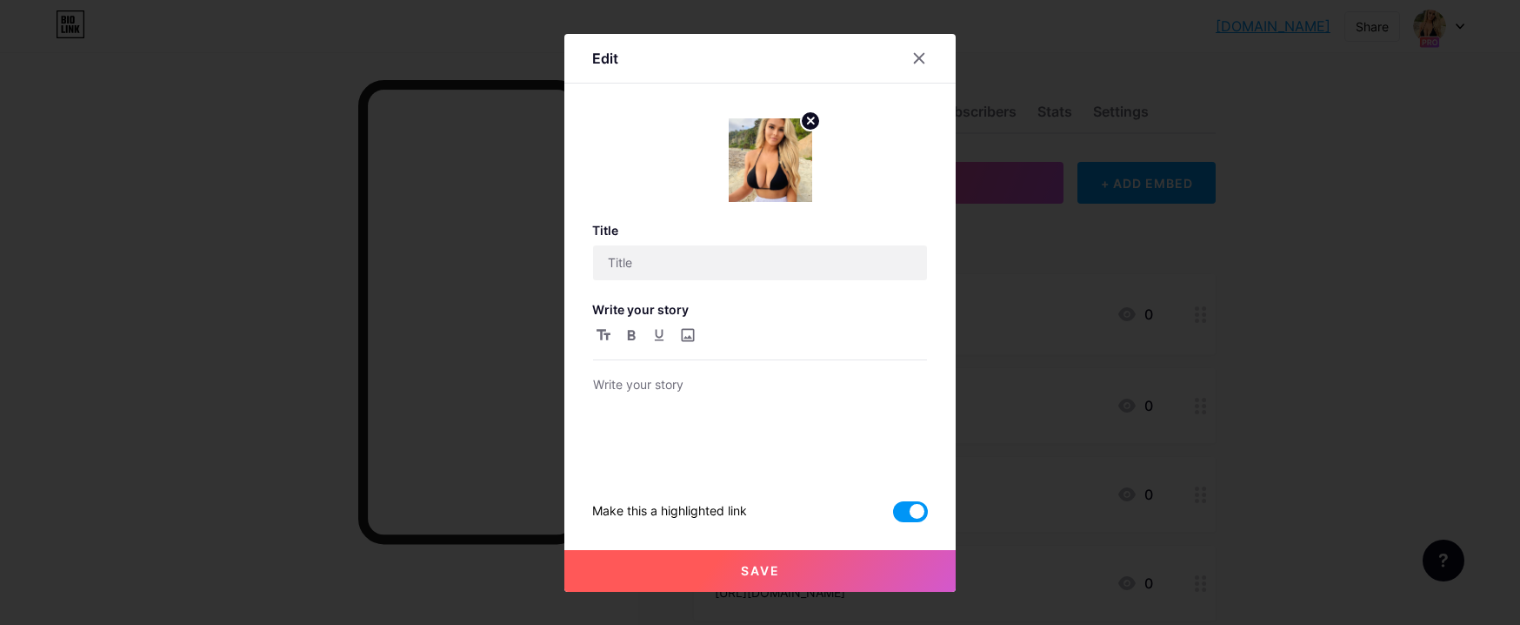
type input "My hot content here"
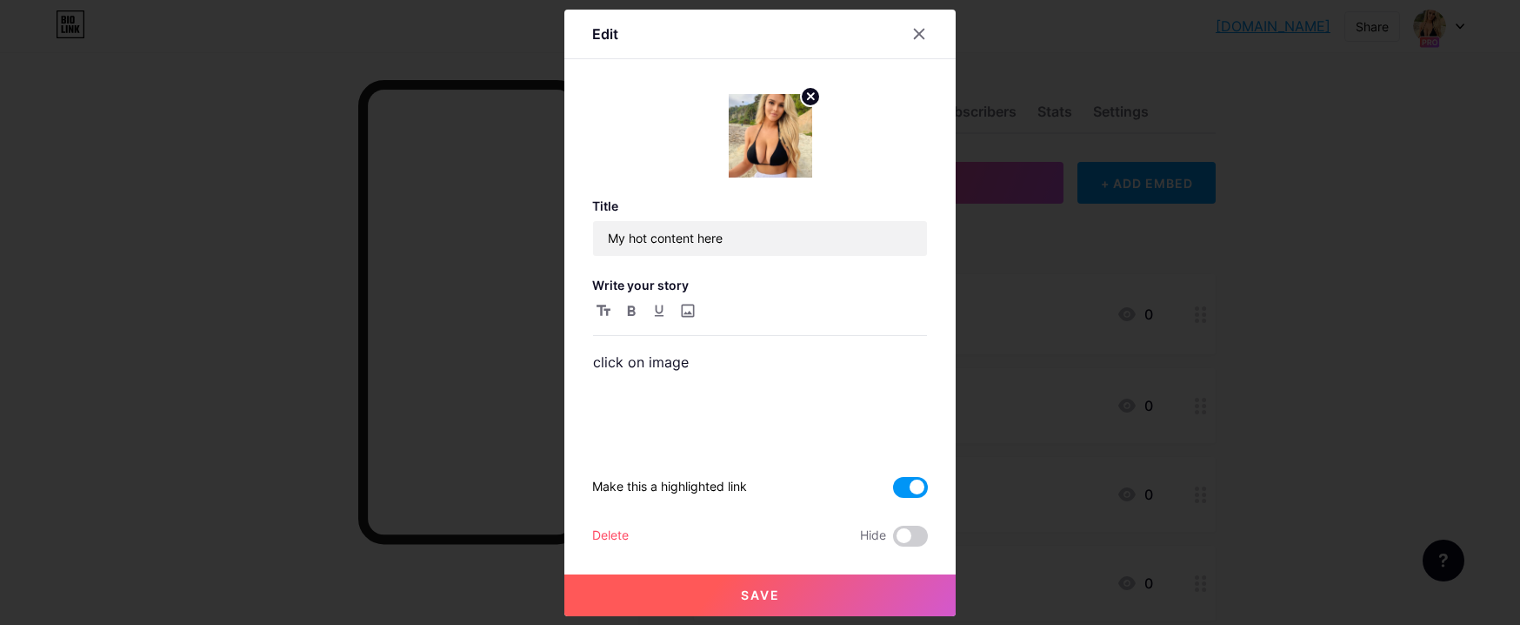
click at [1129, 326] on div at bounding box center [760, 312] width 1520 height 625
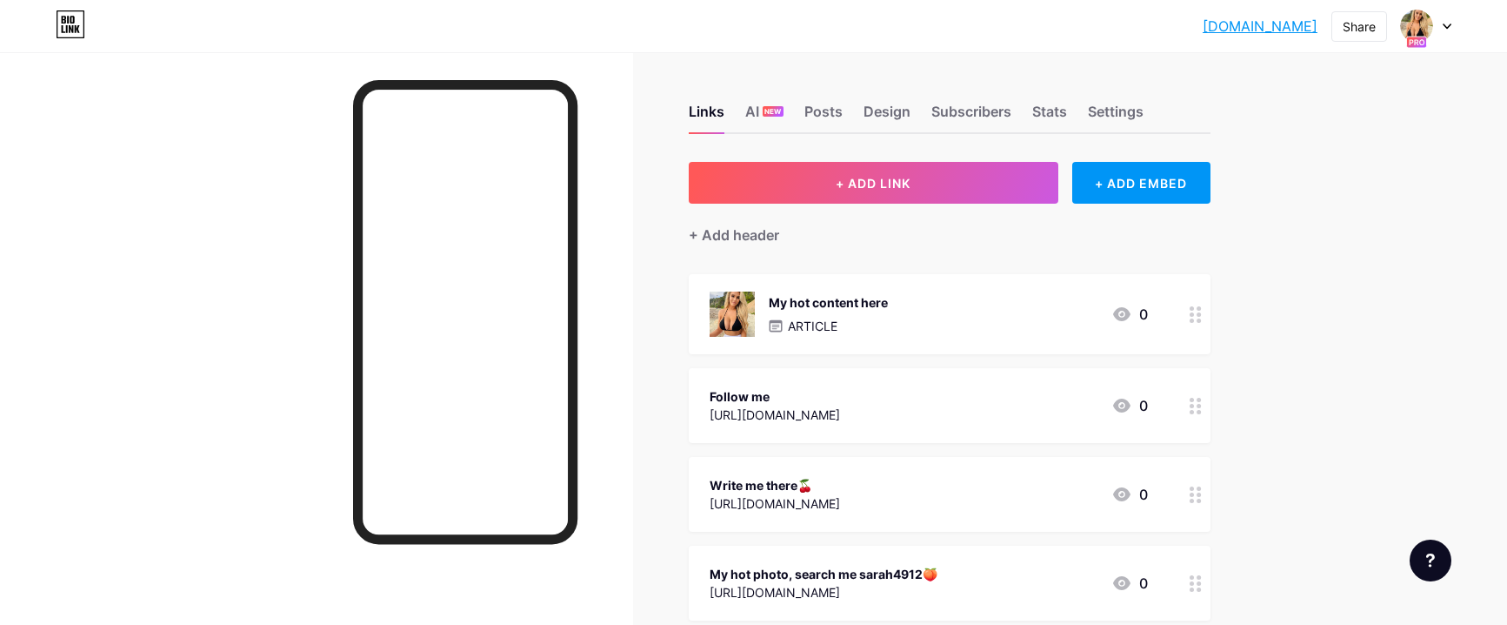
click at [872, 304] on div "My hot content here" at bounding box center [828, 302] width 119 height 18
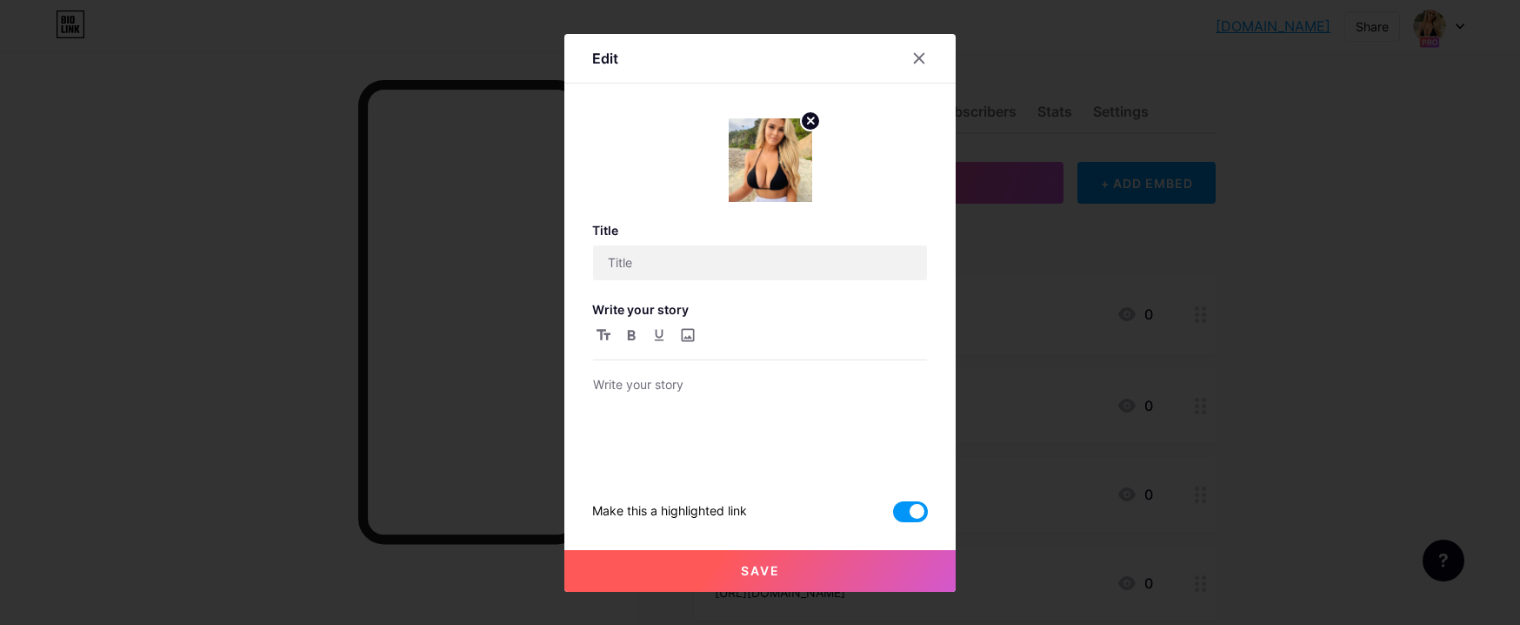
type input "My hot content here"
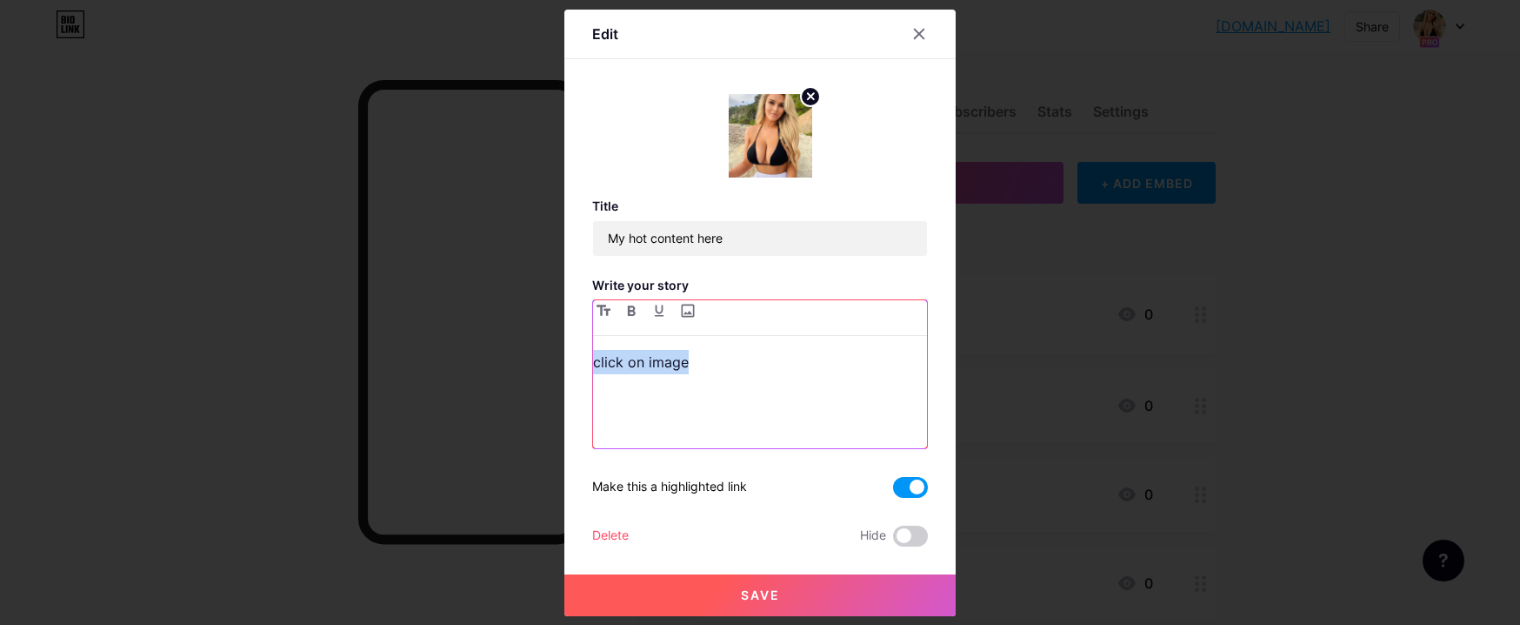
drag, startPoint x: 707, startPoint y: 364, endPoint x: 571, endPoint y: 357, distance: 136.8
click at [571, 357] on div "Edit Title My hot content here Write your story click on image Make this a high…" at bounding box center [760, 313] width 391 height 606
click at [911, 33] on div at bounding box center [919, 33] width 31 height 31
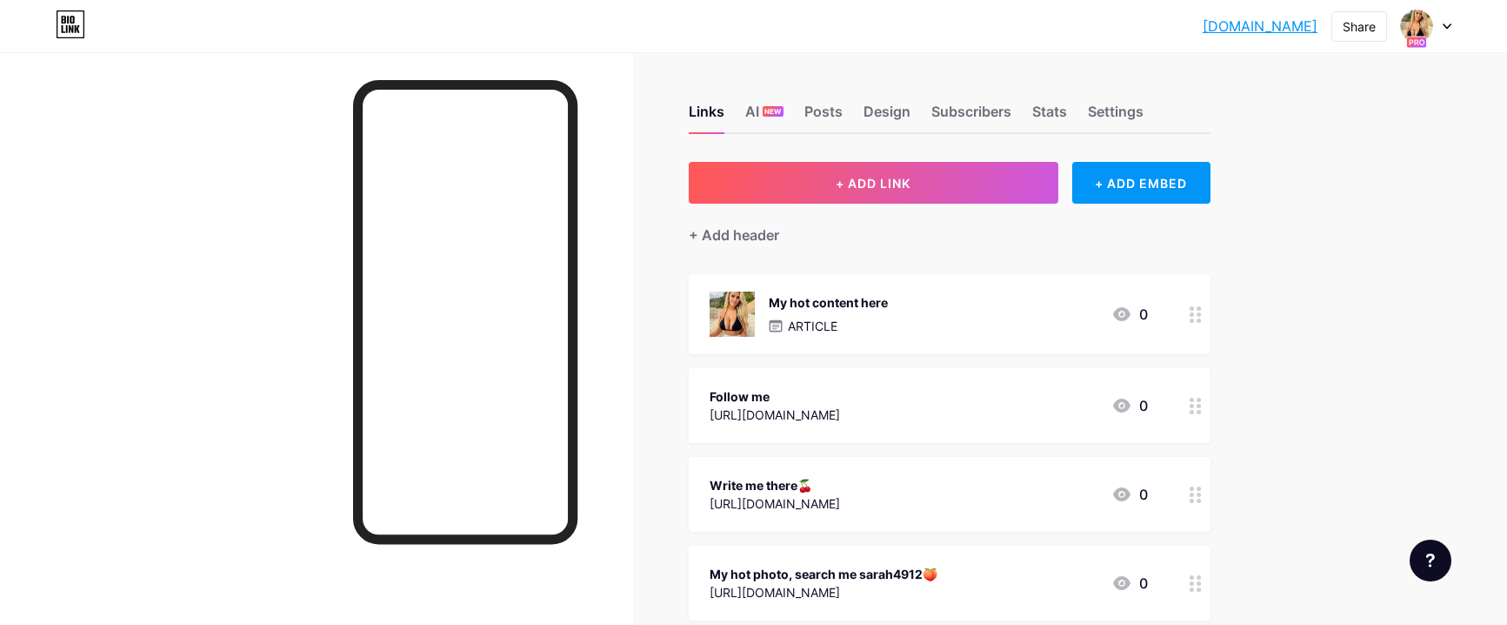
drag, startPoint x: 1153, startPoint y: 22, endPoint x: 1318, endPoint y: 25, distance: 165.3
click at [1318, 25] on div "sarahlavanda15.... [DOMAIN_NAME] Share Switch accounts [PERSON_NAME] [DOMAIN_NA…" at bounding box center [753, 25] width 1507 height 31
copy link "[DOMAIN_NAME]"
click at [1202, 317] on icon at bounding box center [1196, 314] width 12 height 17
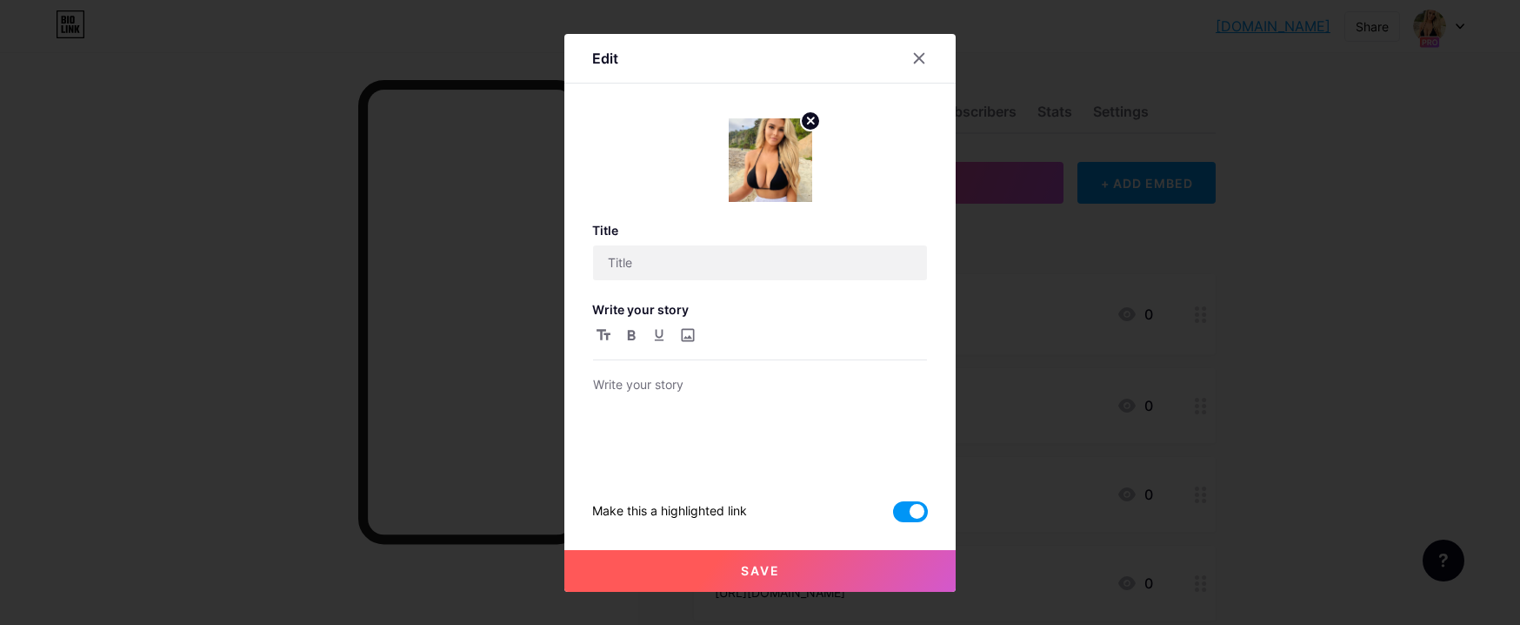
type input "My hot content here"
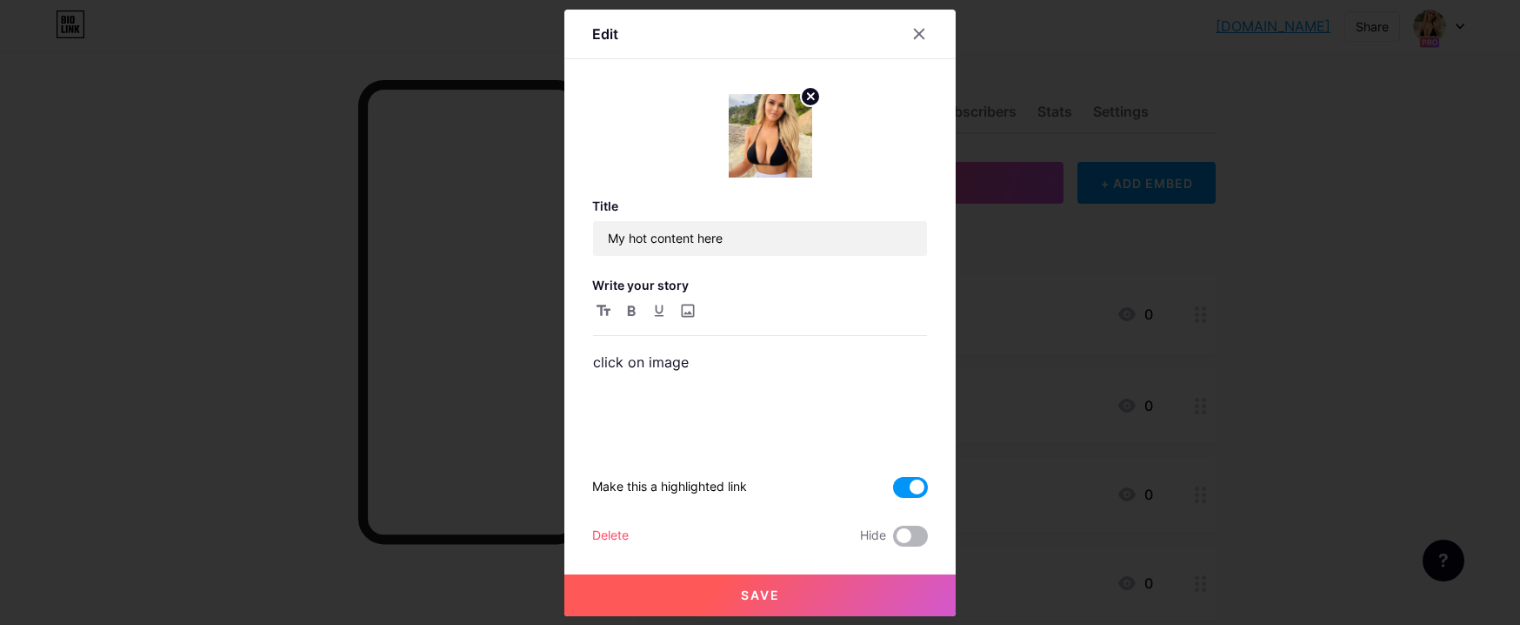
click at [912, 531] on span at bounding box center [910, 535] width 35 height 21
click at [893, 540] on input "checkbox" at bounding box center [893, 540] width 0 height 0
click at [613, 537] on div "Delete" at bounding box center [610, 535] width 37 height 21
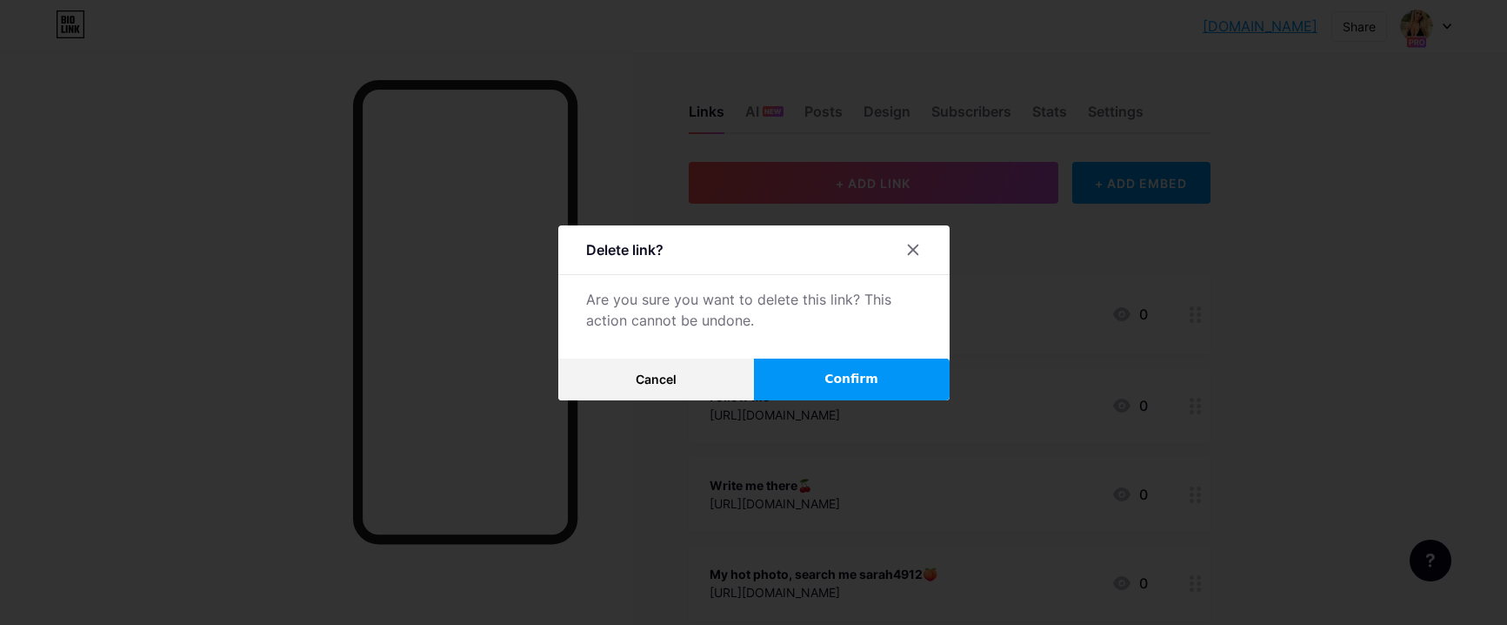
click at [849, 381] on span "Confirm" at bounding box center [852, 379] width 54 height 18
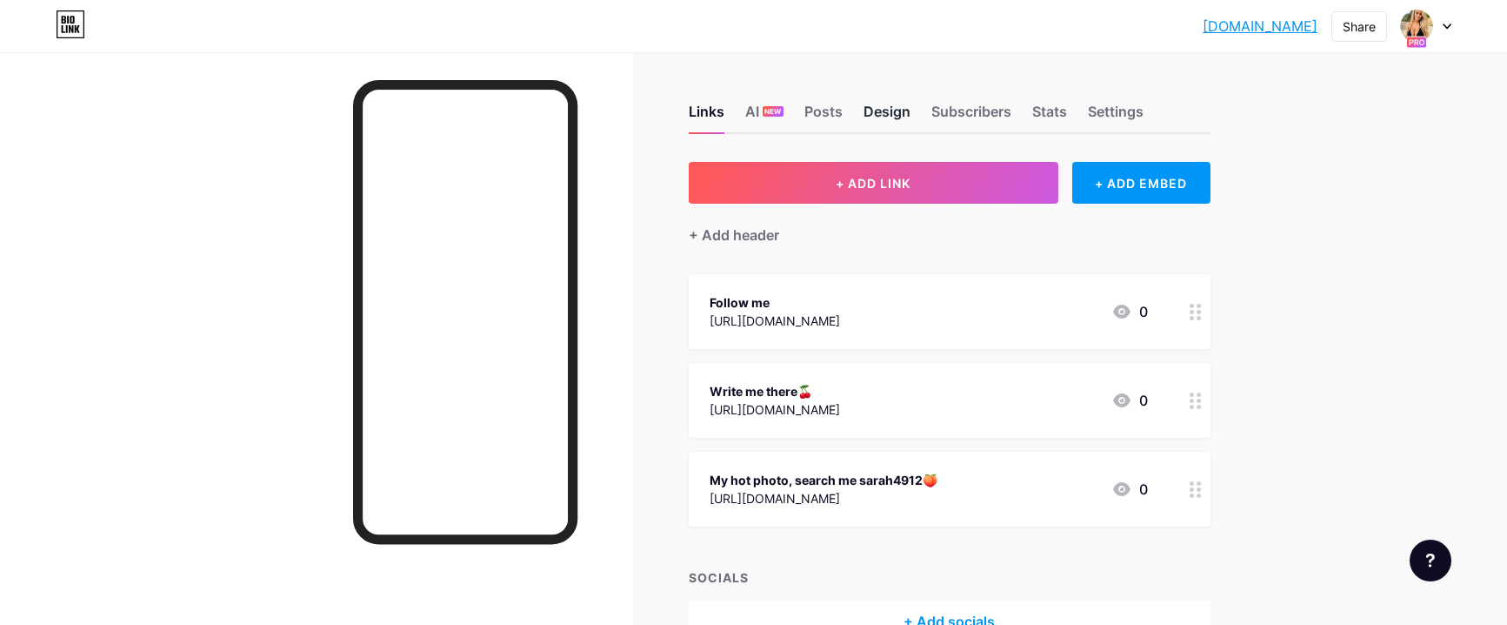
click at [900, 117] on div "Design" at bounding box center [887, 116] width 47 height 31
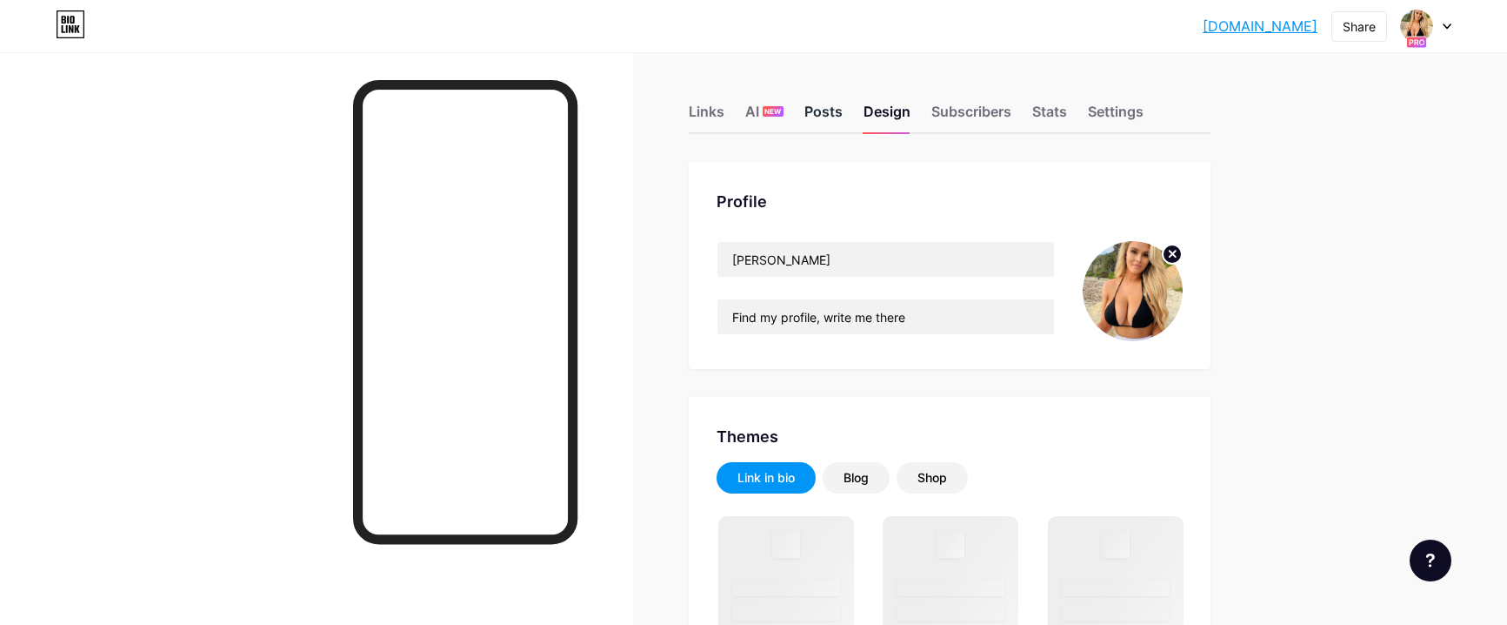
click at [825, 114] on div "Posts" at bounding box center [824, 116] width 38 height 31
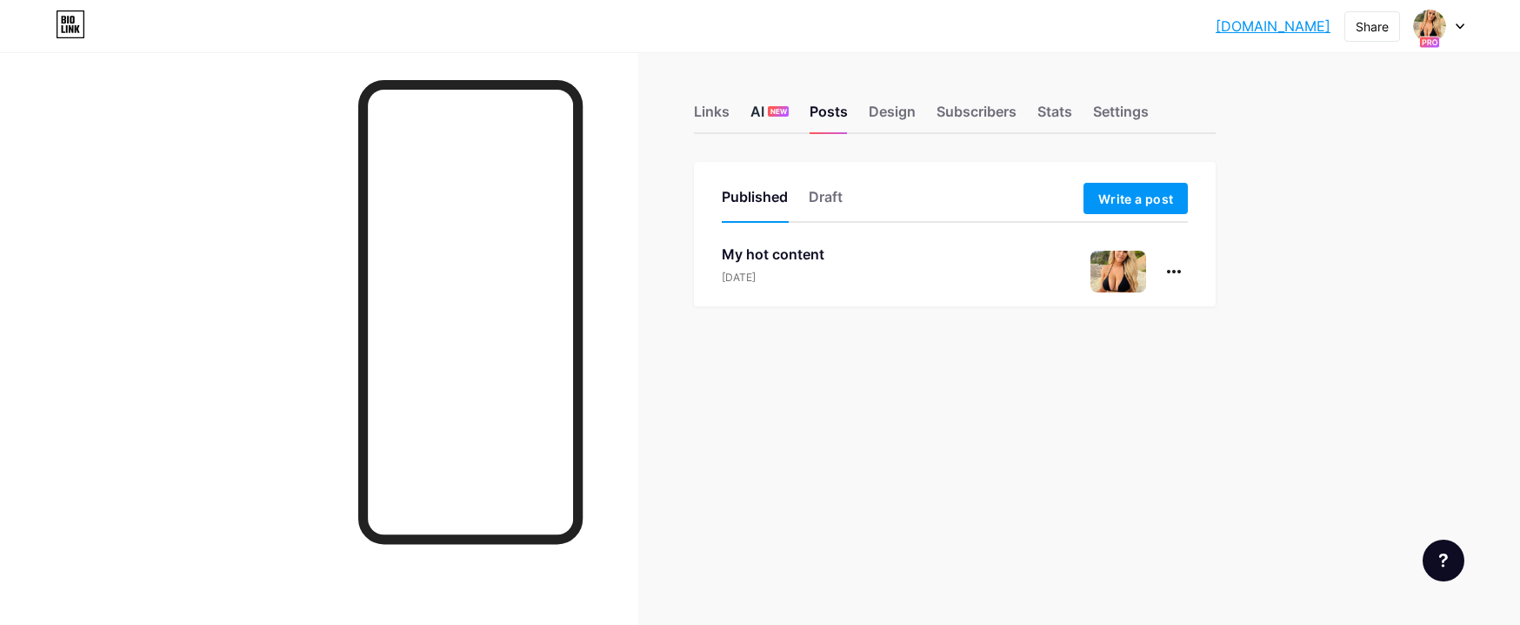
click at [763, 112] on div "AI NEW" at bounding box center [770, 116] width 38 height 31
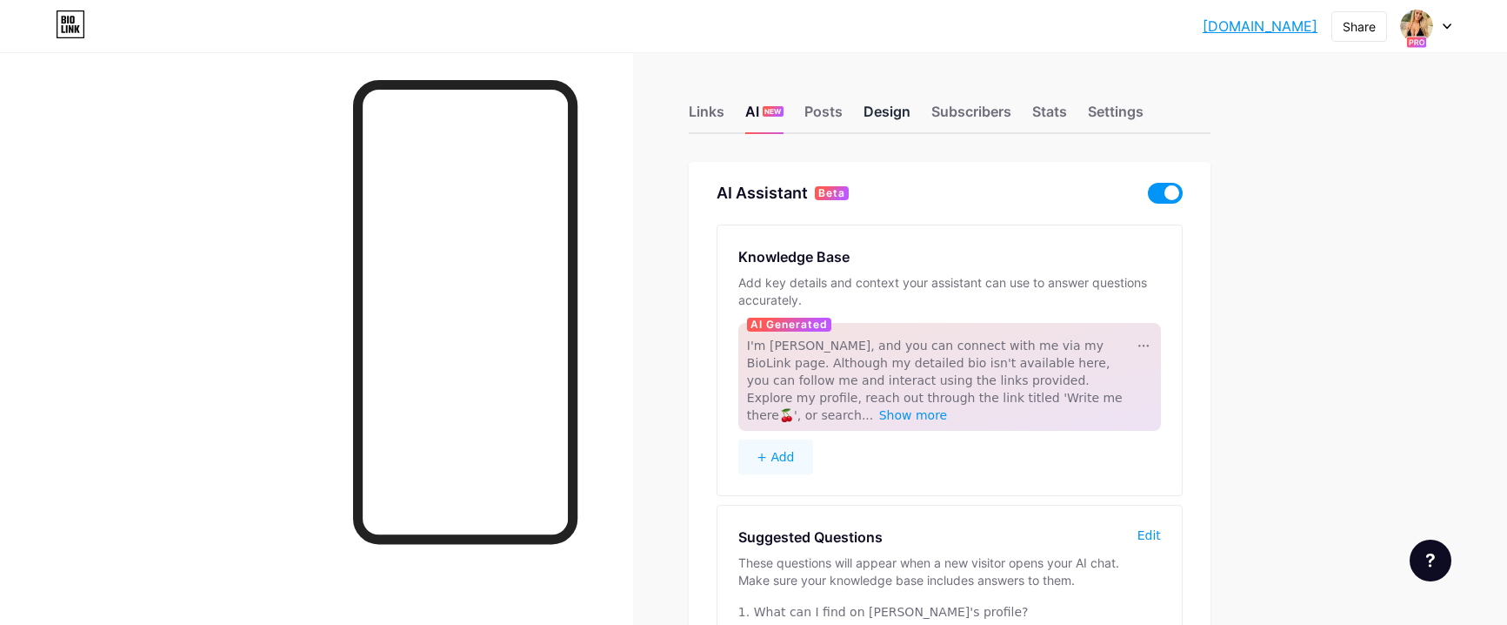
click at [899, 112] on div "Design" at bounding box center [887, 116] width 47 height 31
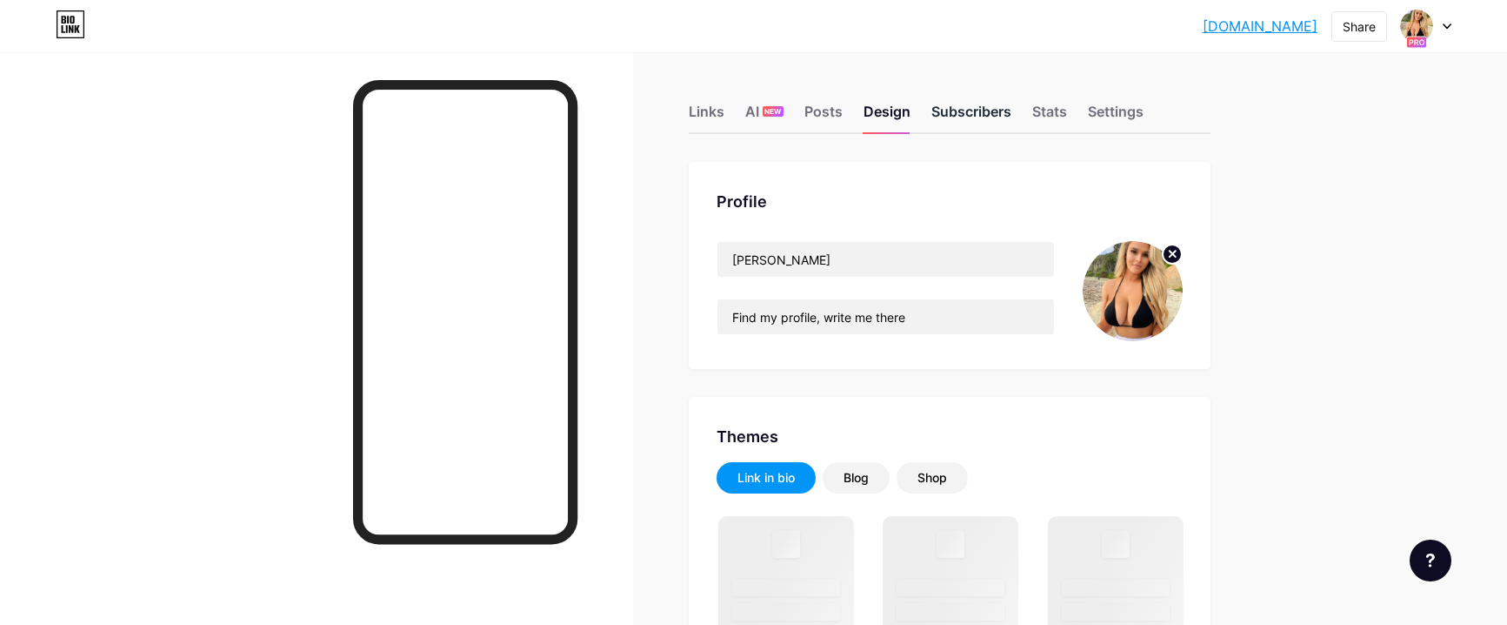
click at [979, 110] on div "Subscribers" at bounding box center [972, 116] width 80 height 31
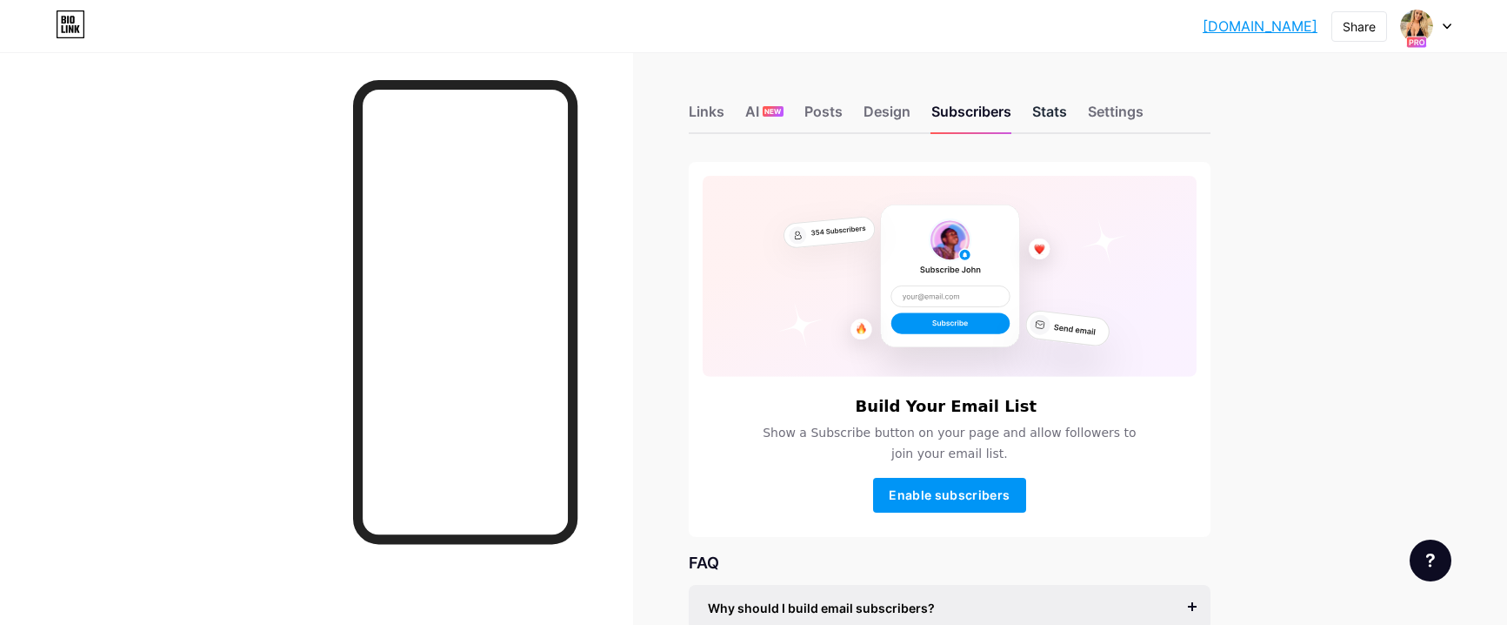
click at [1047, 116] on div "Stats" at bounding box center [1049, 116] width 35 height 31
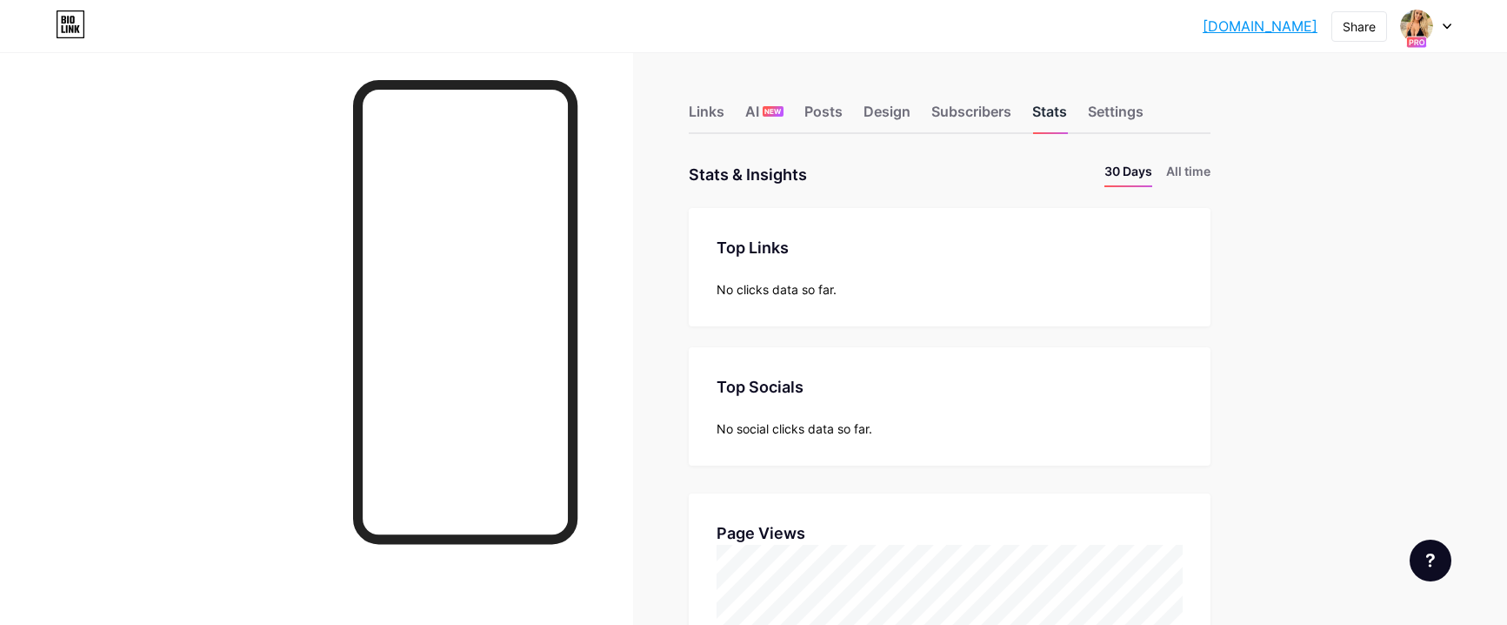
scroll to position [625, 1507]
click at [1130, 120] on div "Settings" at bounding box center [1116, 116] width 56 height 31
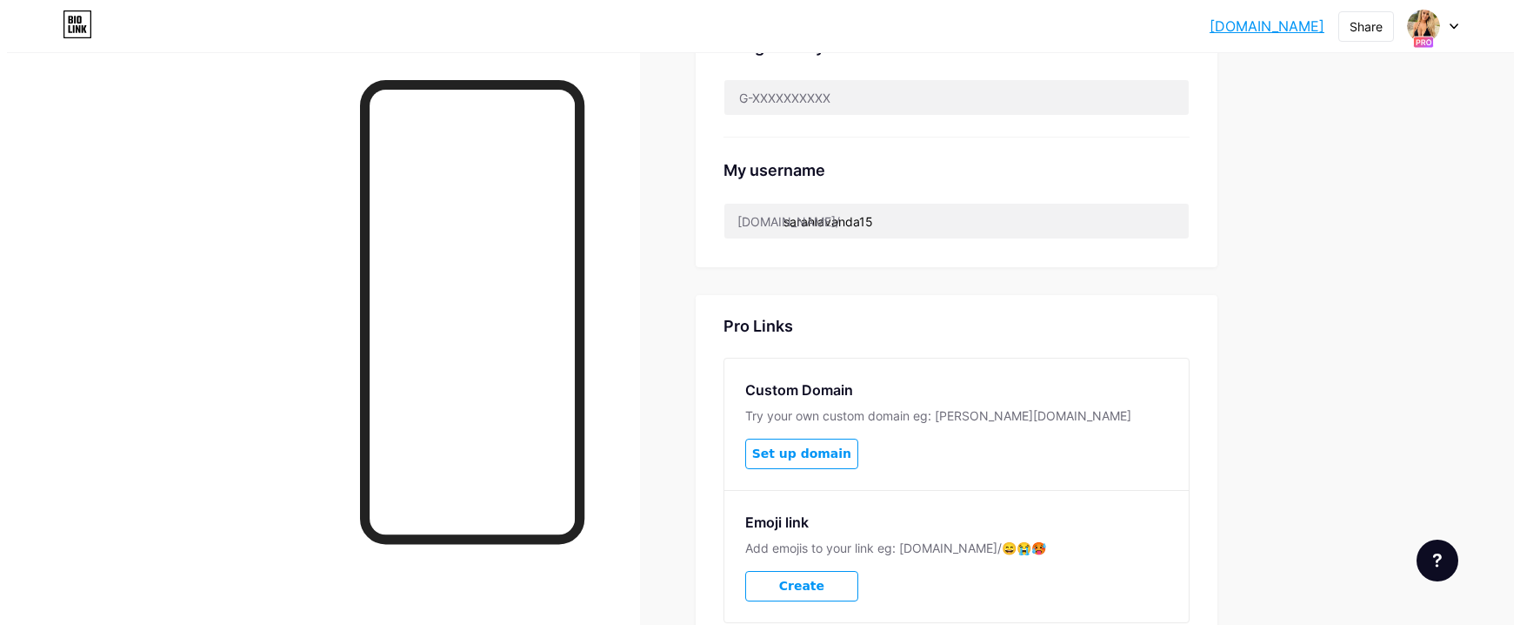
scroll to position [839, 0]
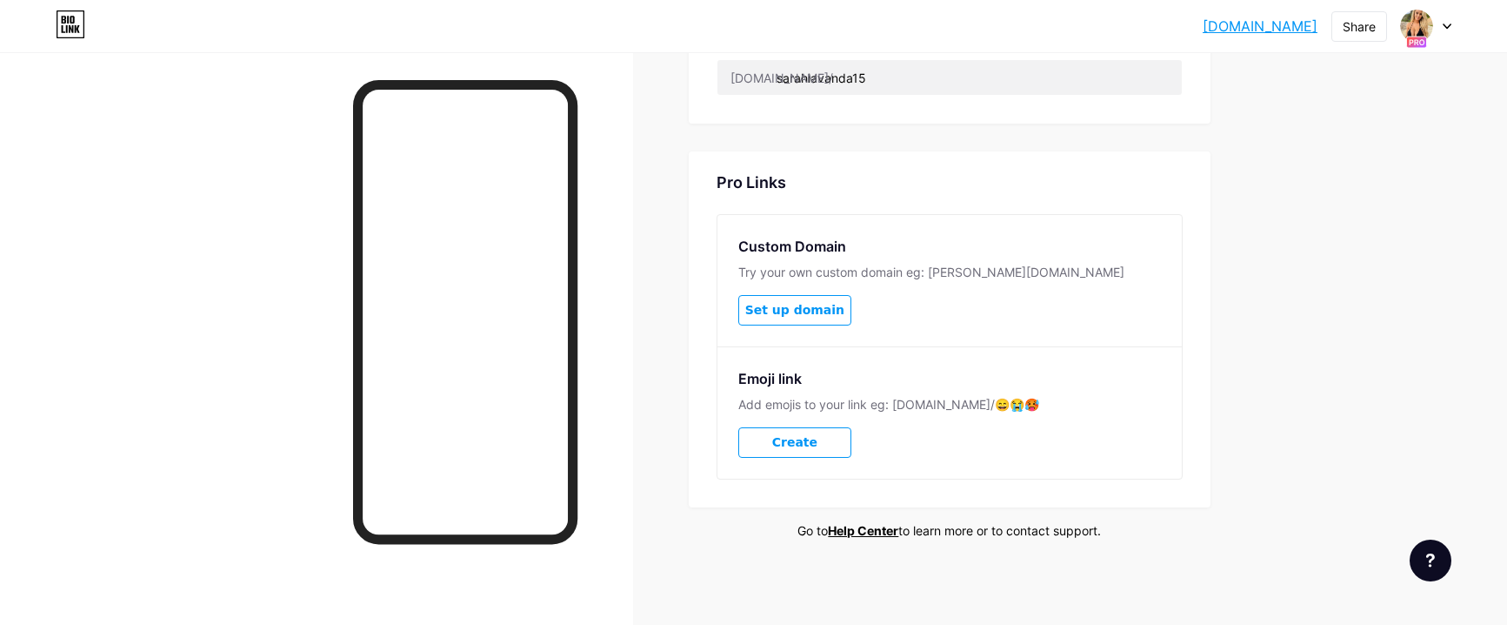
click at [803, 442] on span "Create" at bounding box center [794, 442] width 45 height 15
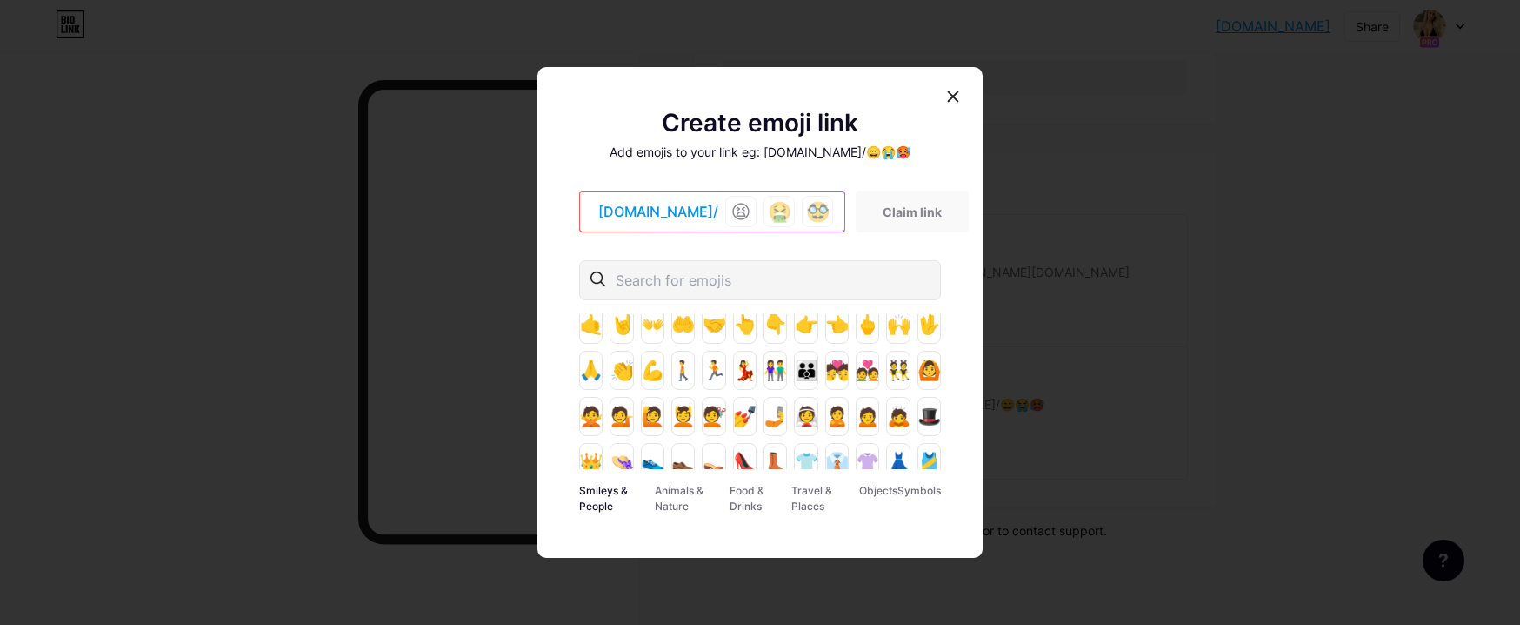
scroll to position [806, 0]
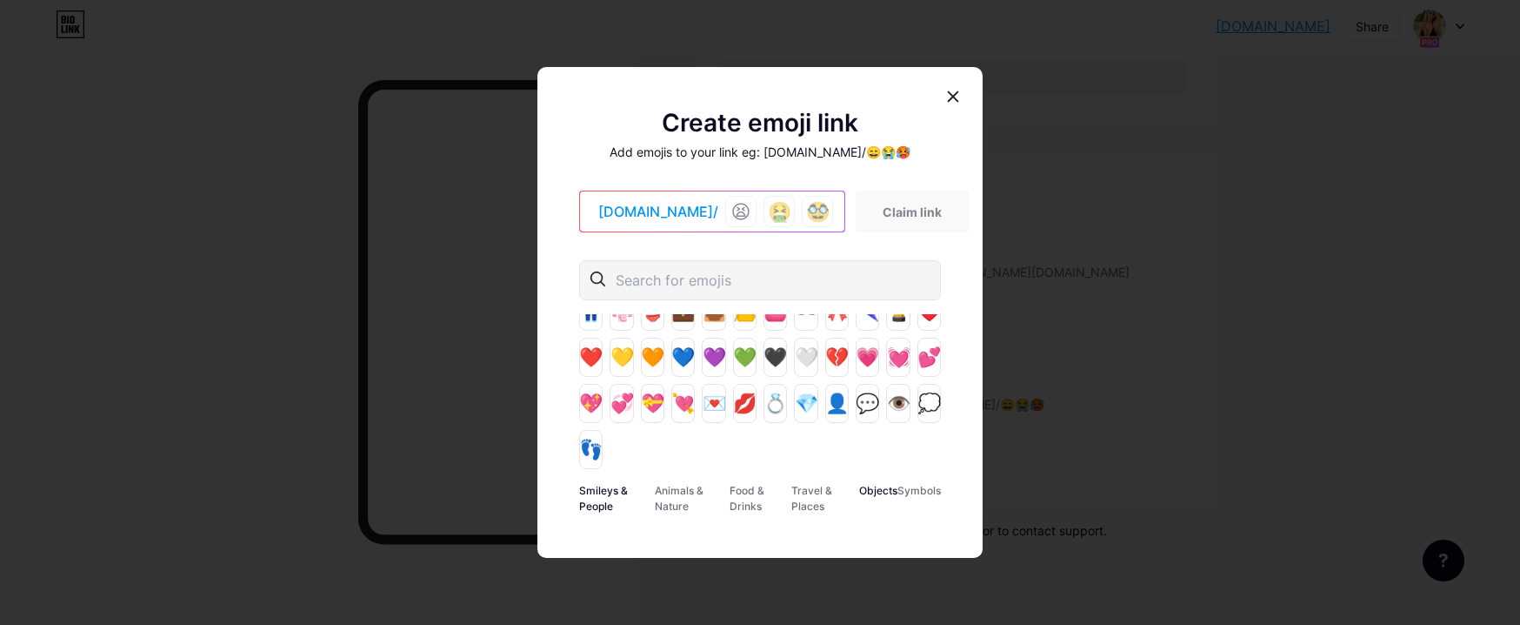
click at [887, 491] on div "Objects" at bounding box center [878, 498] width 38 height 35
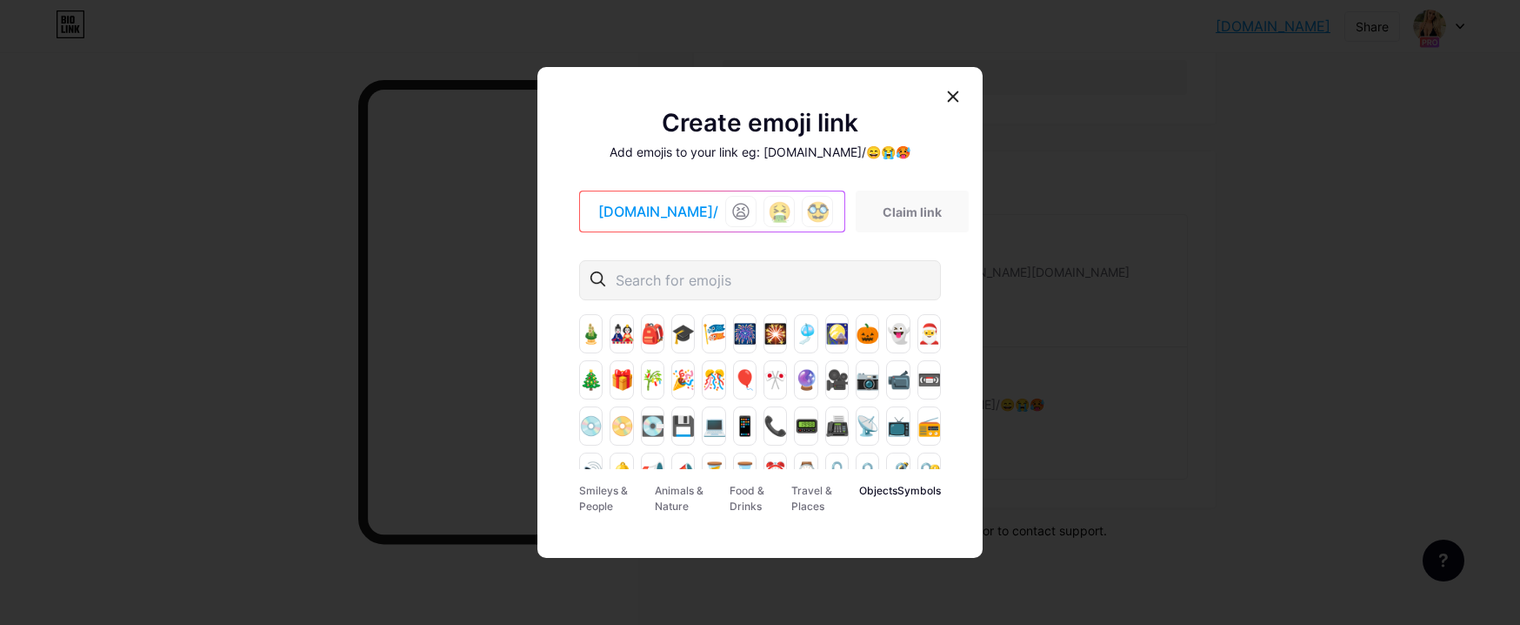
click at [915, 493] on div "Symbols" at bounding box center [919, 498] width 43 height 35
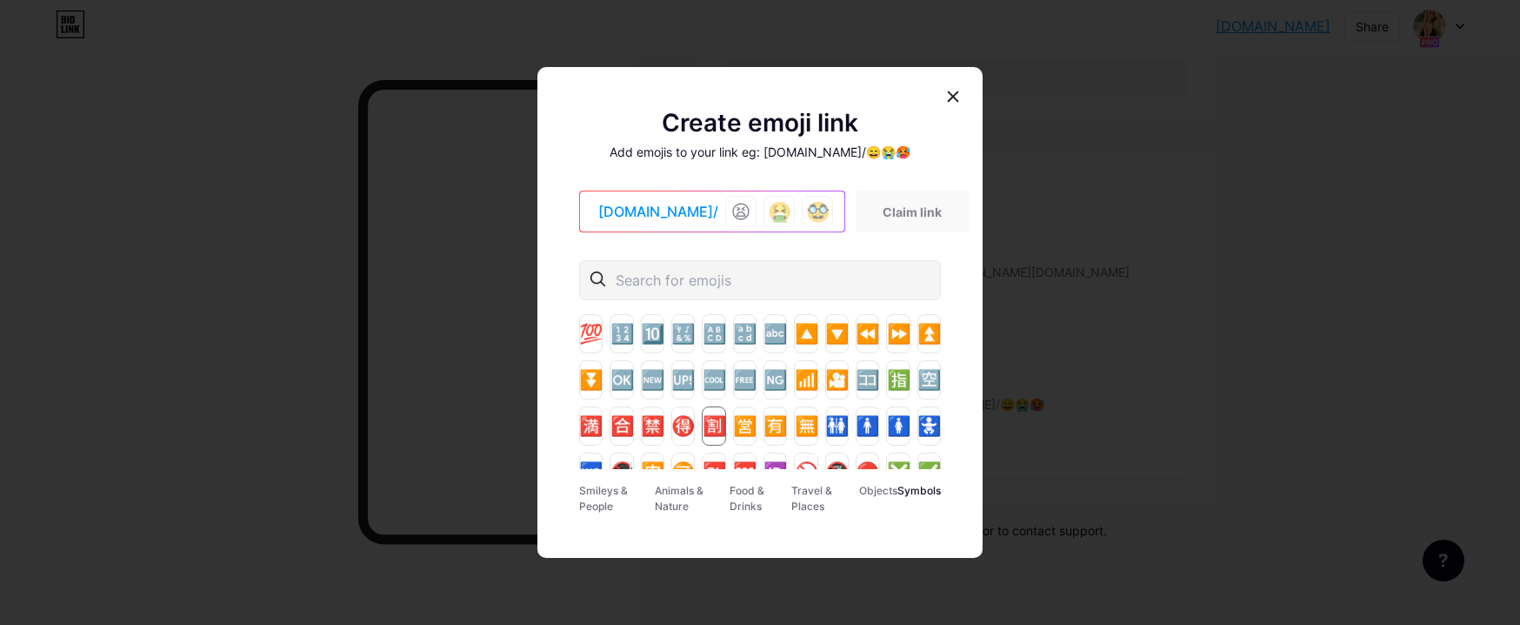
scroll to position [253, 0]
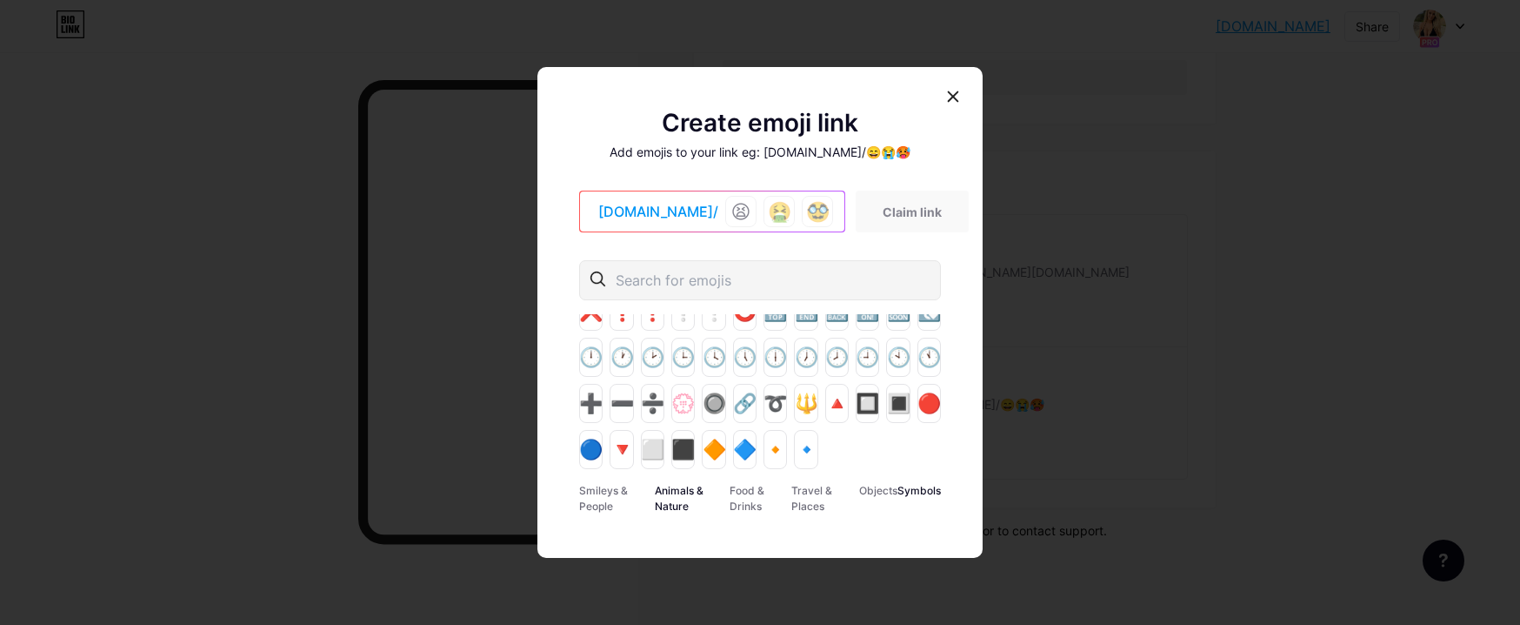
click at [668, 495] on div "Animals & Nature" at bounding box center [693, 498] width 76 height 35
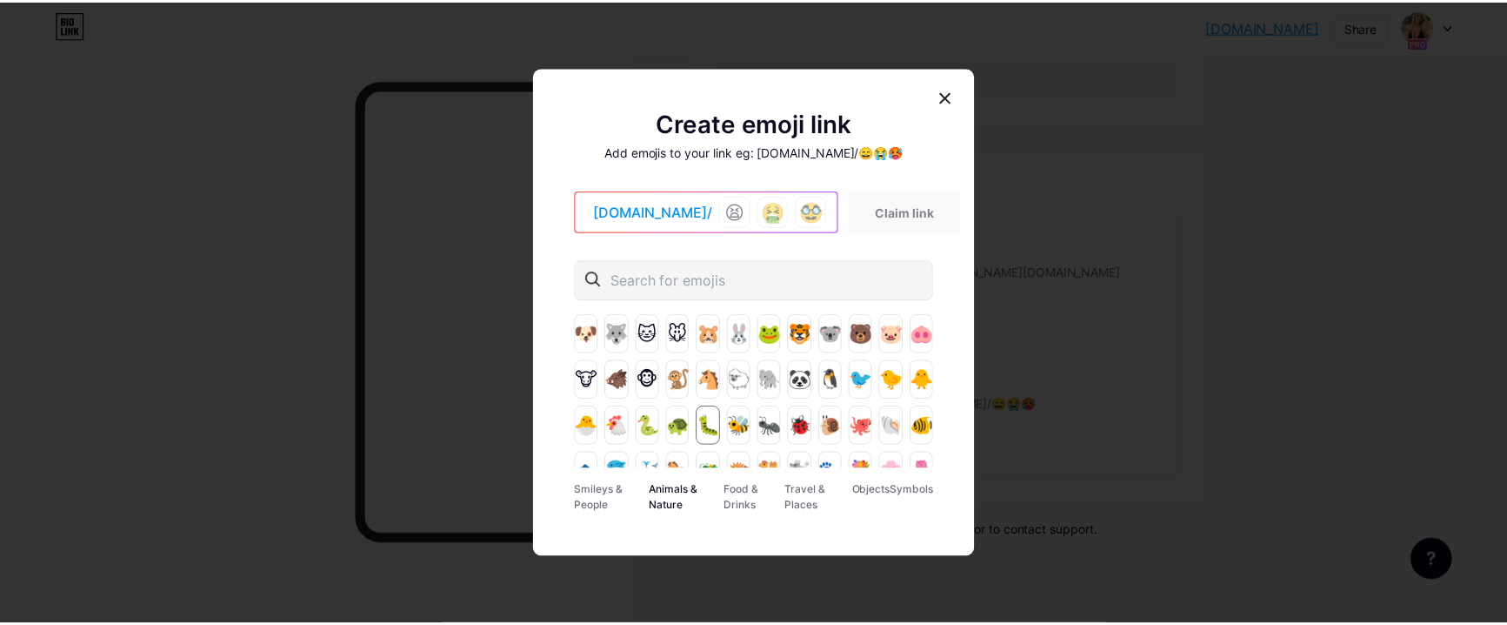
scroll to position [161, 0]
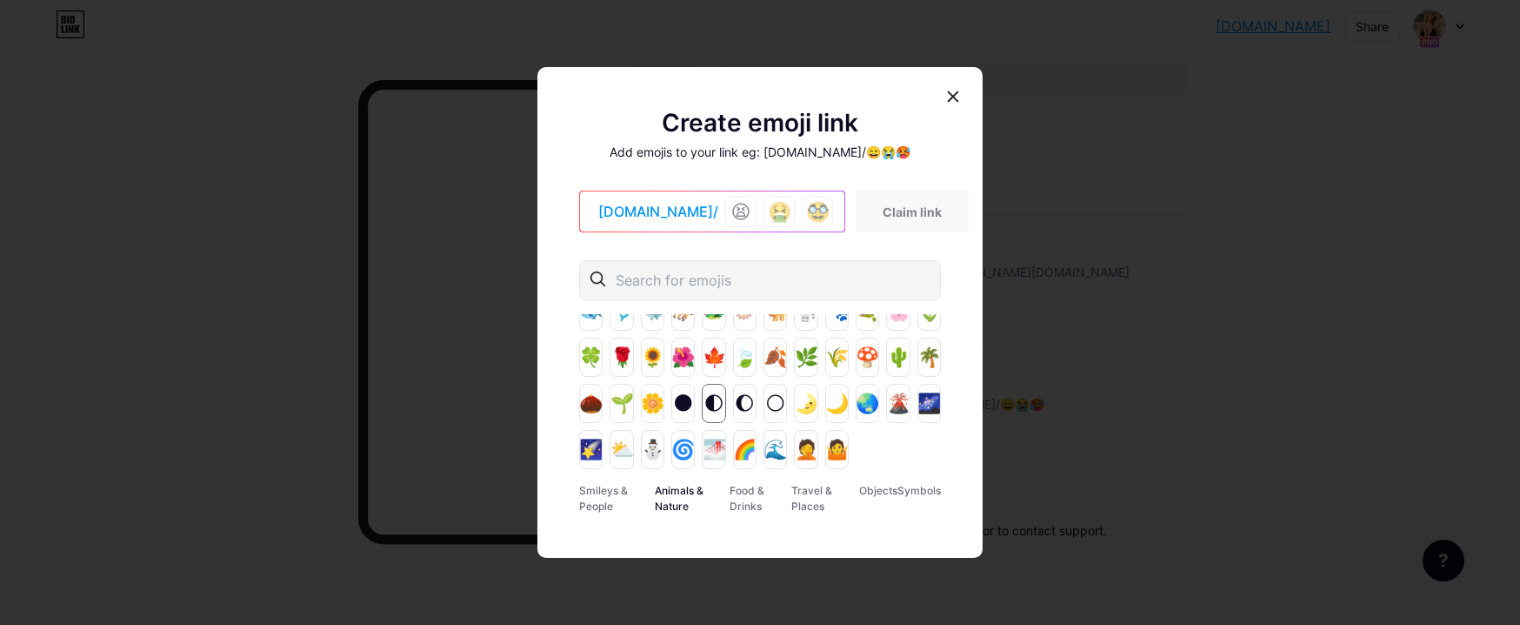
click at [705, 395] on div "🌓" at bounding box center [713, 403] width 23 height 39
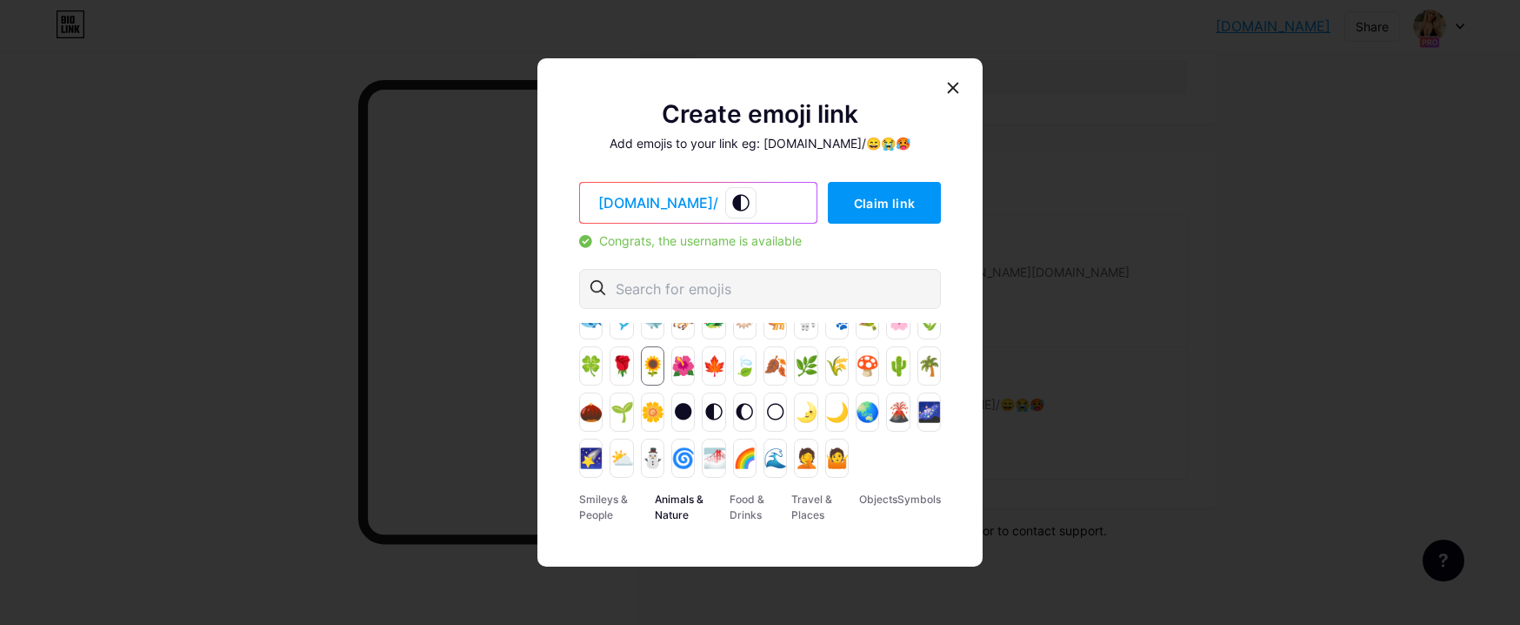
click at [645, 376] on div "🌻" at bounding box center [652, 365] width 23 height 39
click at [945, 88] on div at bounding box center [953, 87] width 31 height 31
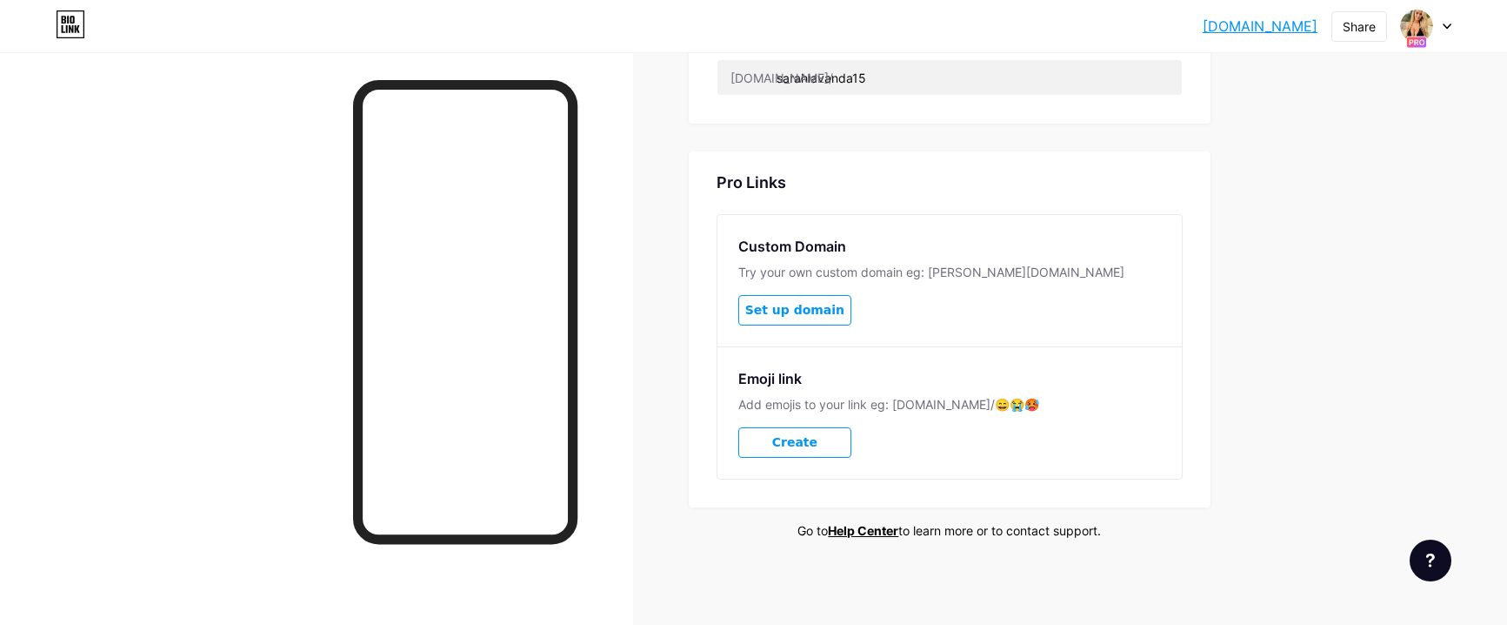
click at [785, 316] on span "Set up domain" at bounding box center [794, 310] width 99 height 15
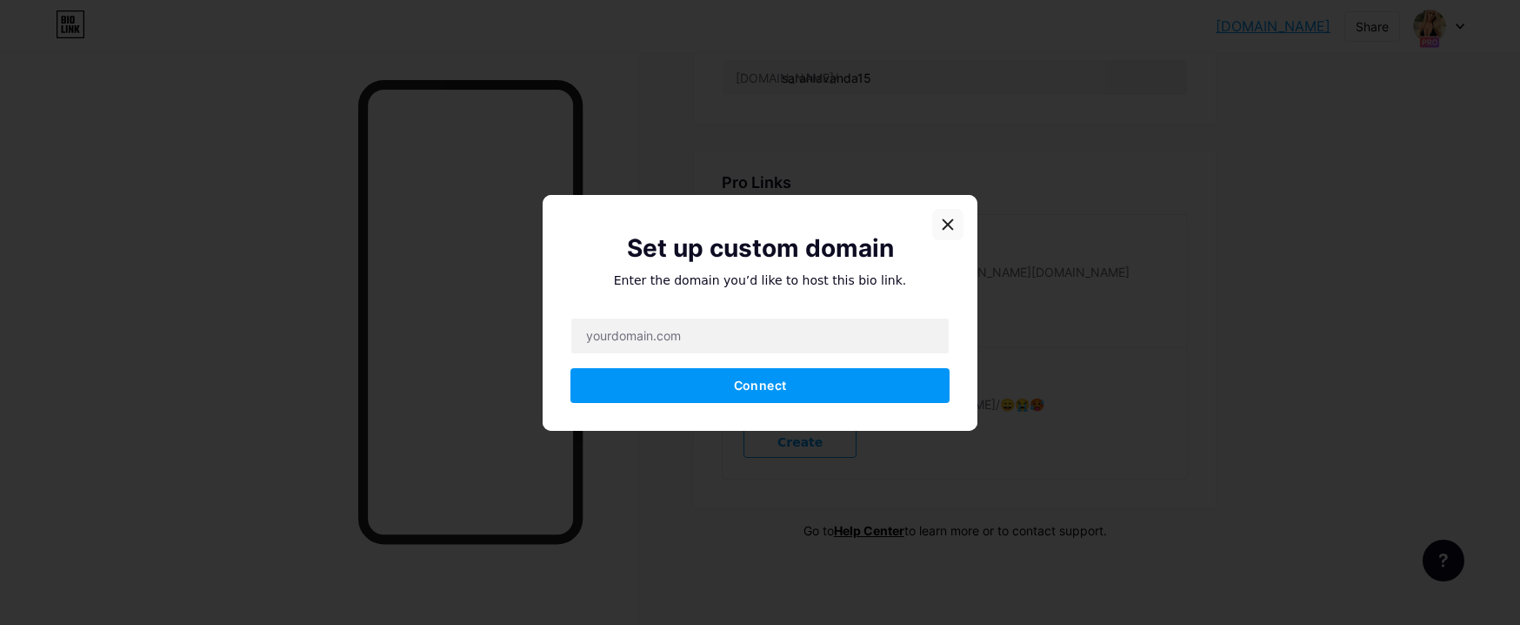
click at [945, 217] on icon at bounding box center [948, 224] width 14 height 14
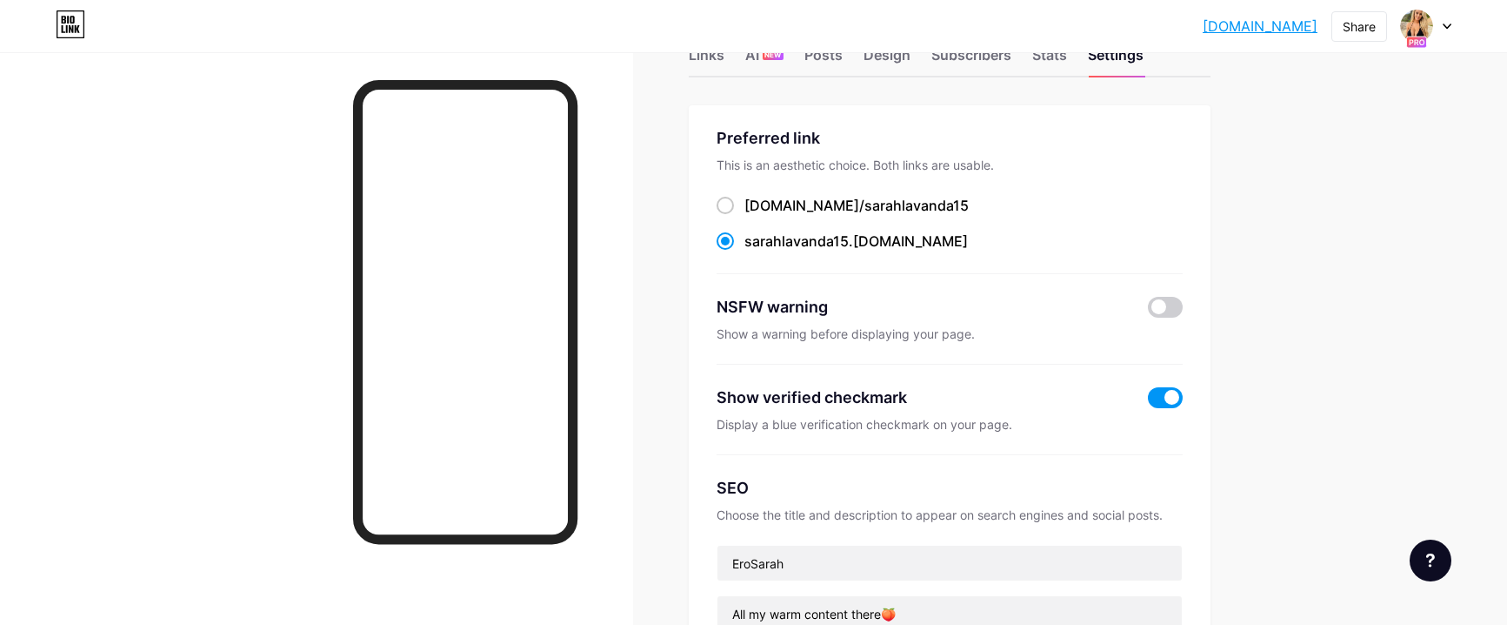
scroll to position [0, 0]
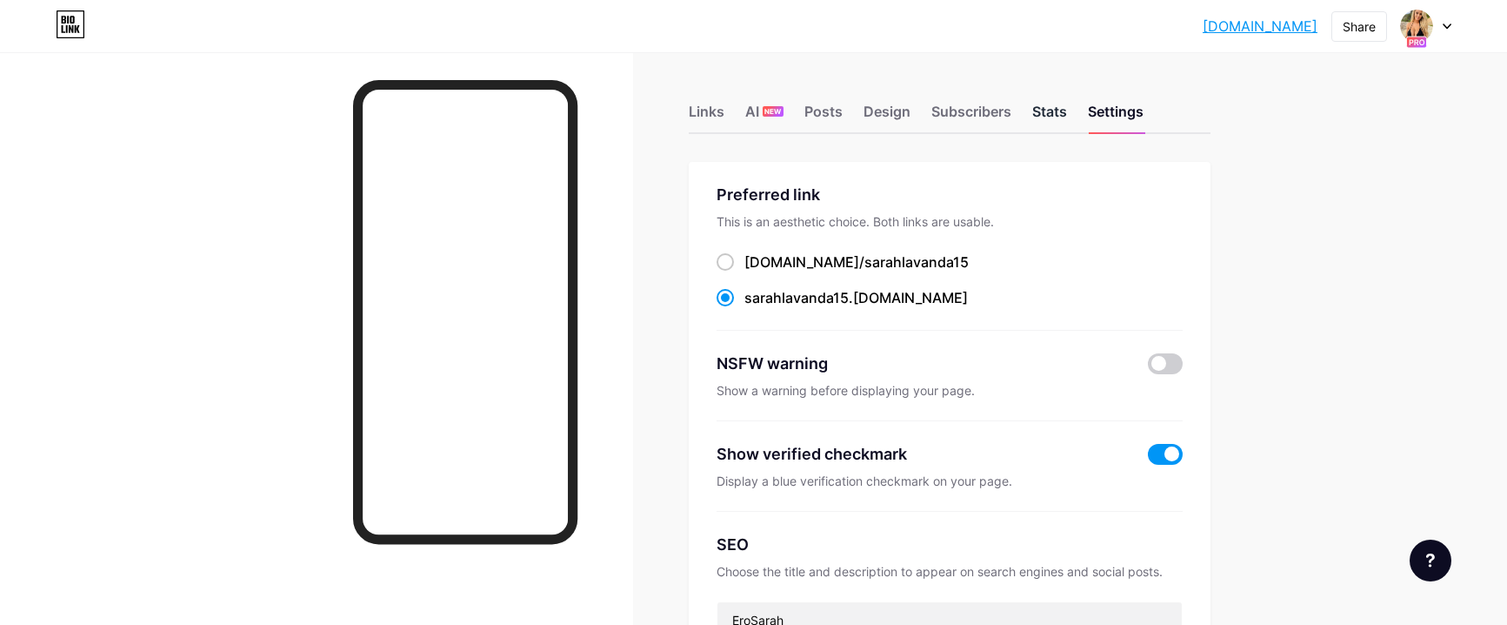
click at [1048, 114] on div "Stats" at bounding box center [1049, 116] width 35 height 31
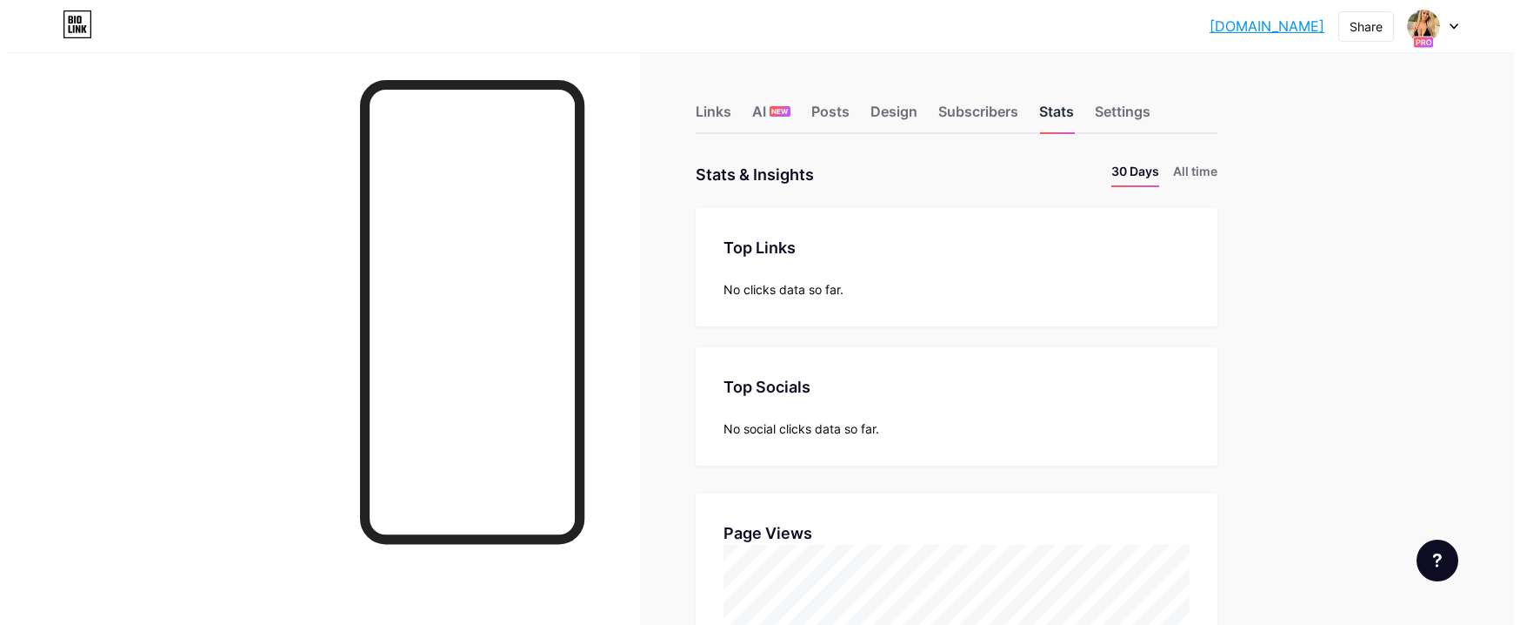
scroll to position [625, 1507]
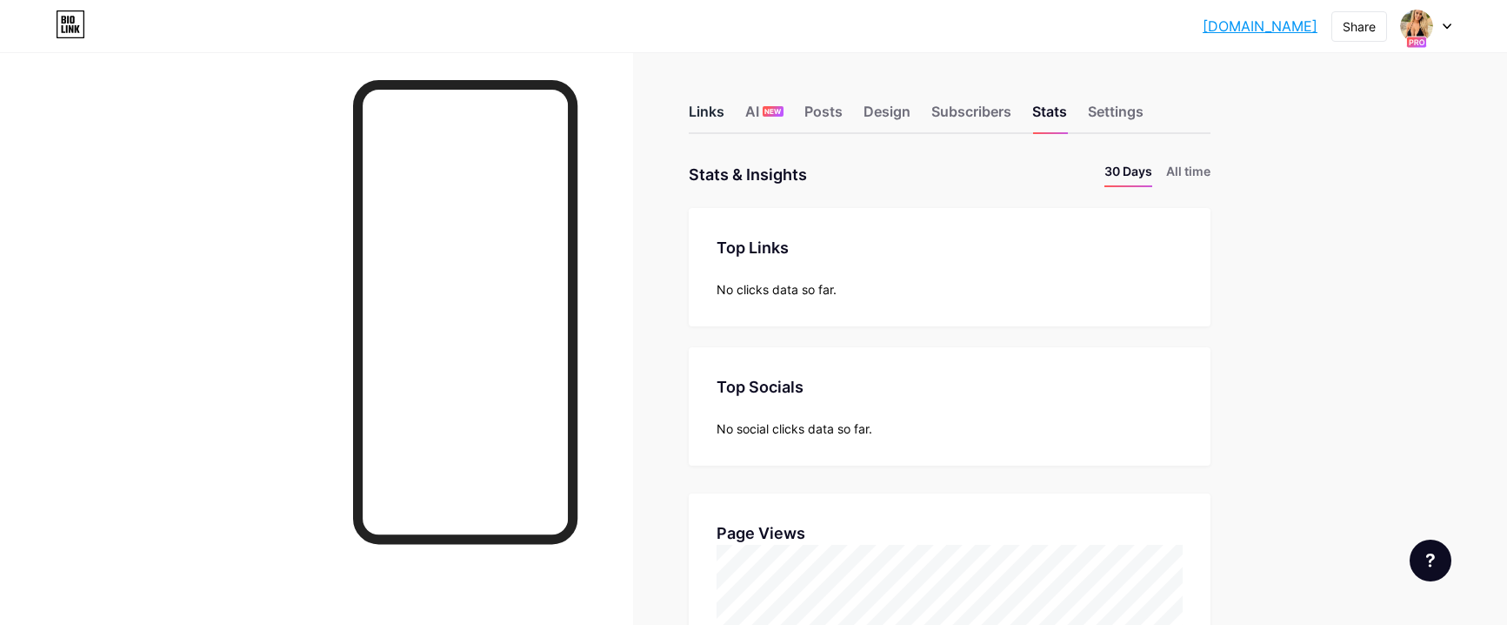
click at [712, 117] on div "Links" at bounding box center [707, 116] width 36 height 31
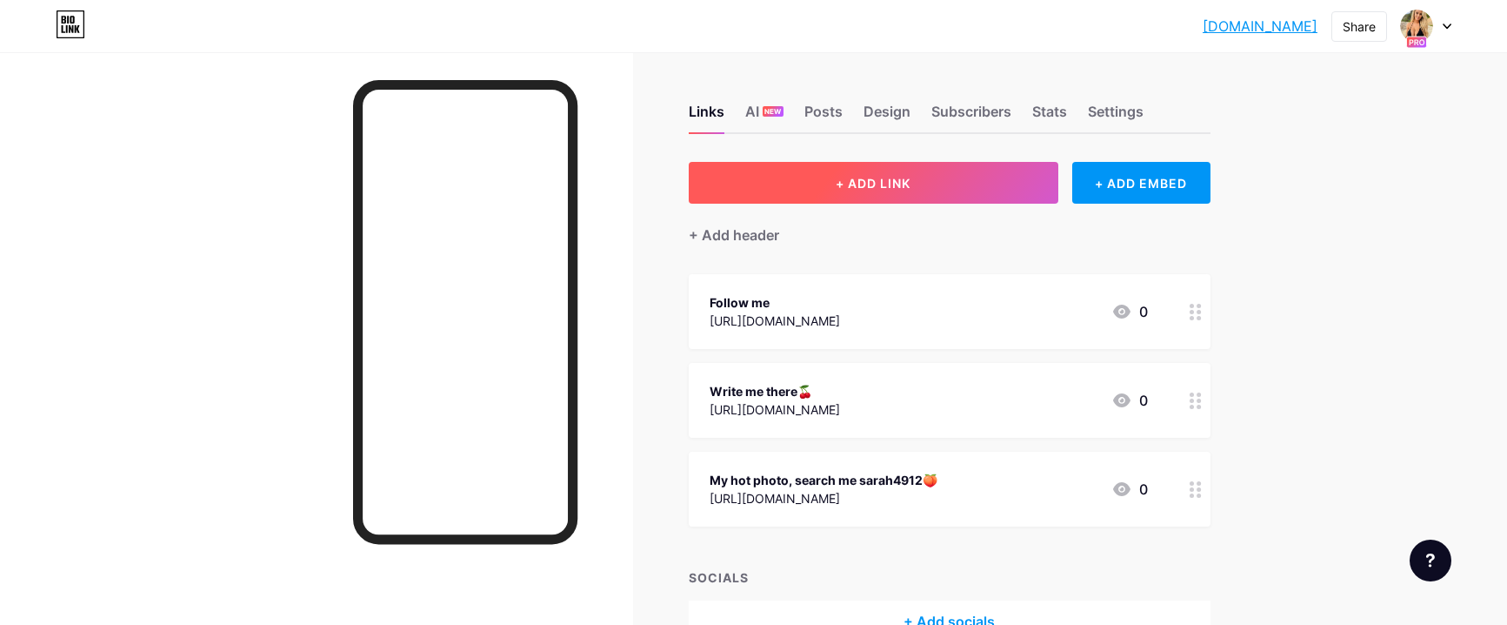
click at [945, 177] on button "+ ADD LINK" at bounding box center [874, 183] width 370 height 42
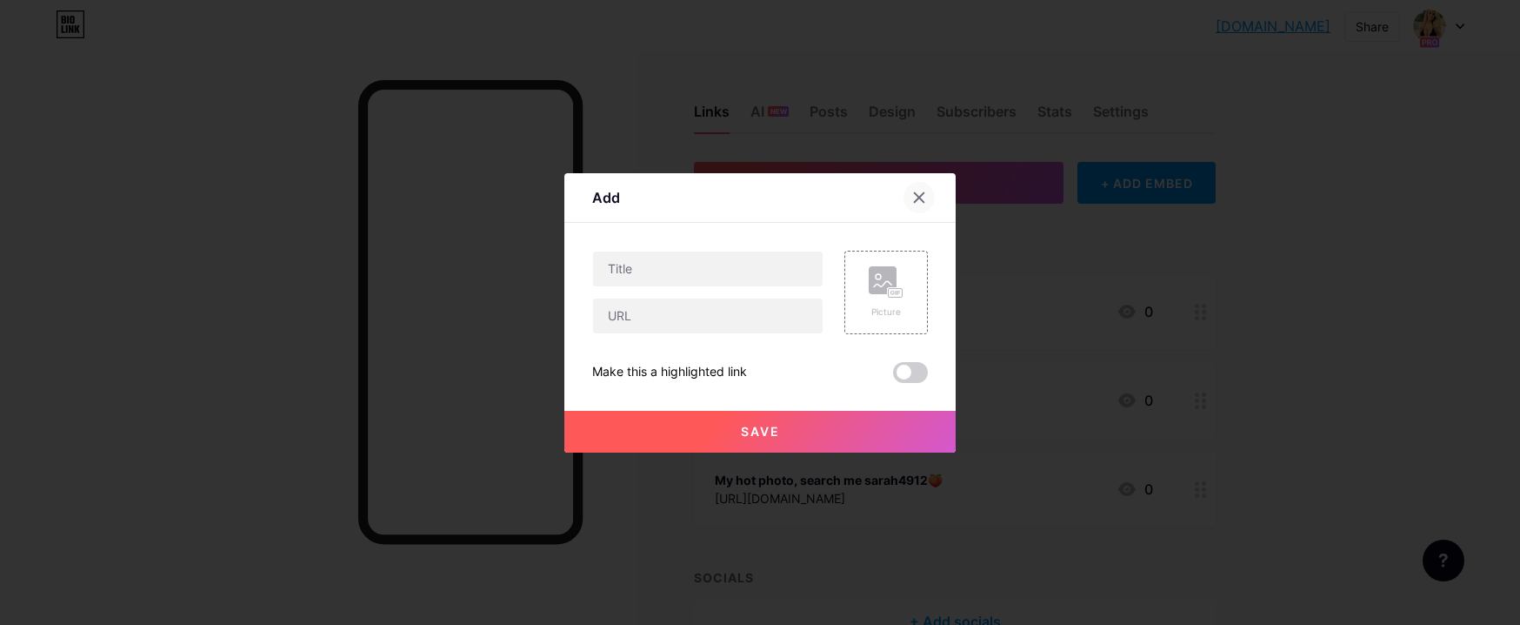
click at [920, 191] on icon at bounding box center [919, 197] width 14 height 14
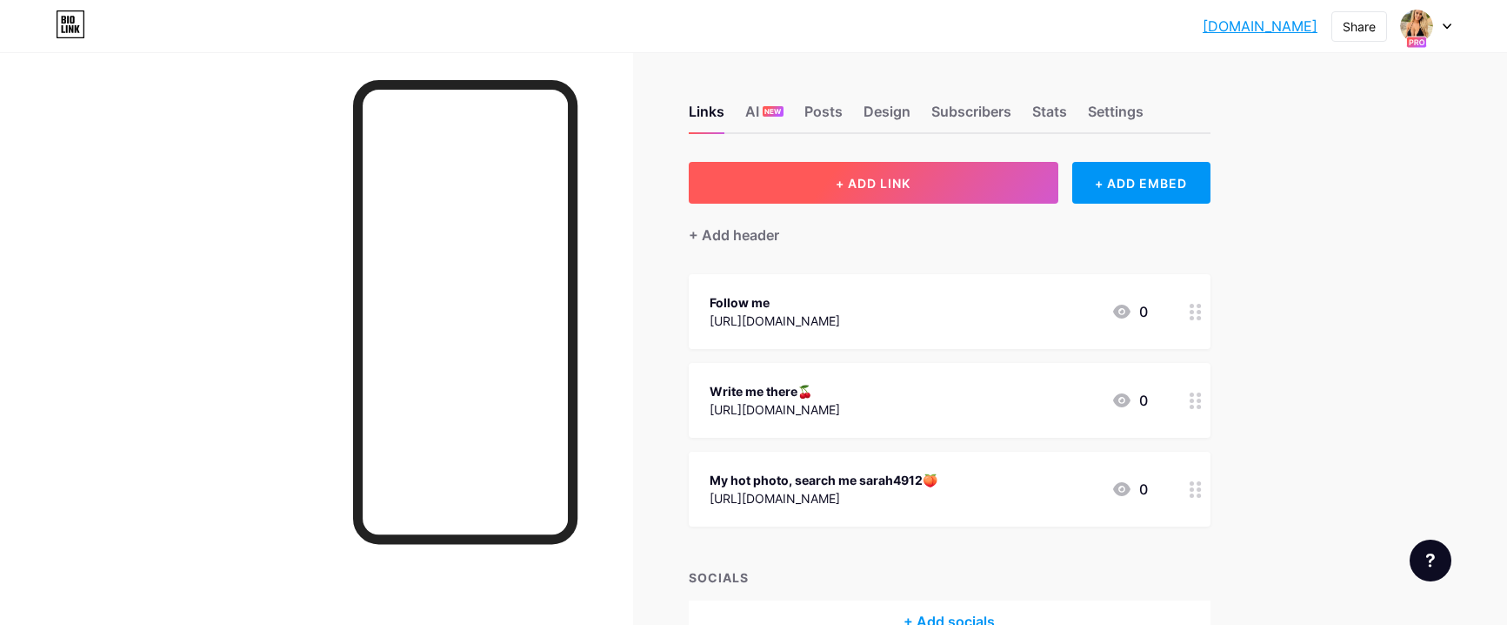
click at [851, 182] on span "+ ADD LINK" at bounding box center [873, 183] width 75 height 15
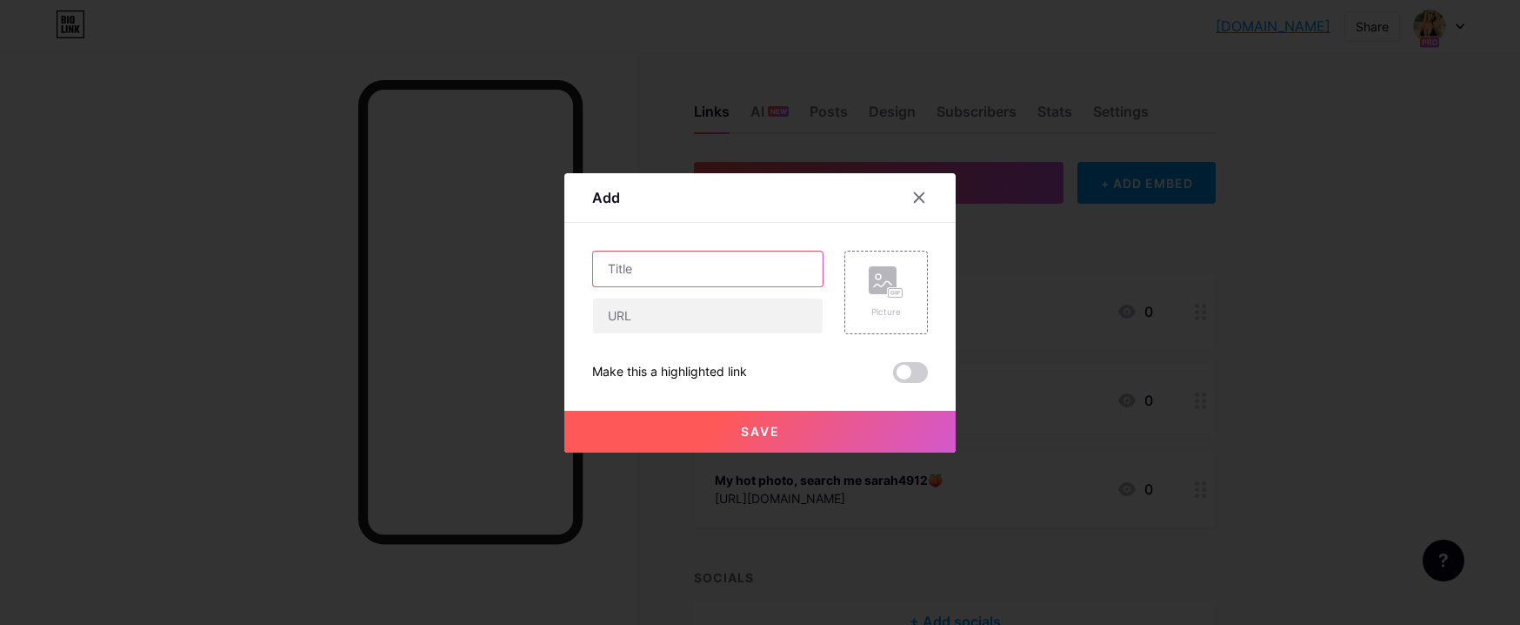
click at [638, 262] on input "text" at bounding box center [708, 268] width 230 height 35
click at [654, 325] on input "text" at bounding box center [708, 315] width 230 height 35
click at [886, 296] on icon at bounding box center [886, 282] width 35 height 32
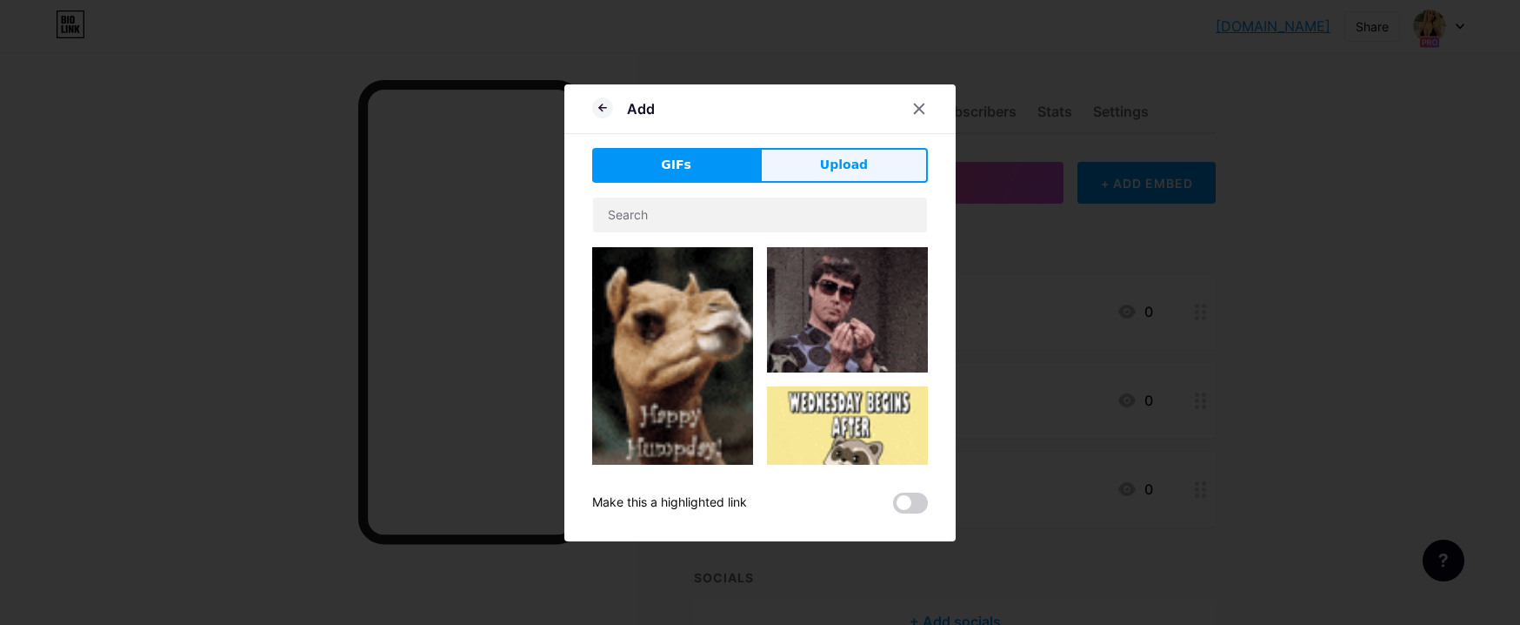
click at [843, 162] on span "Upload" at bounding box center [844, 165] width 48 height 18
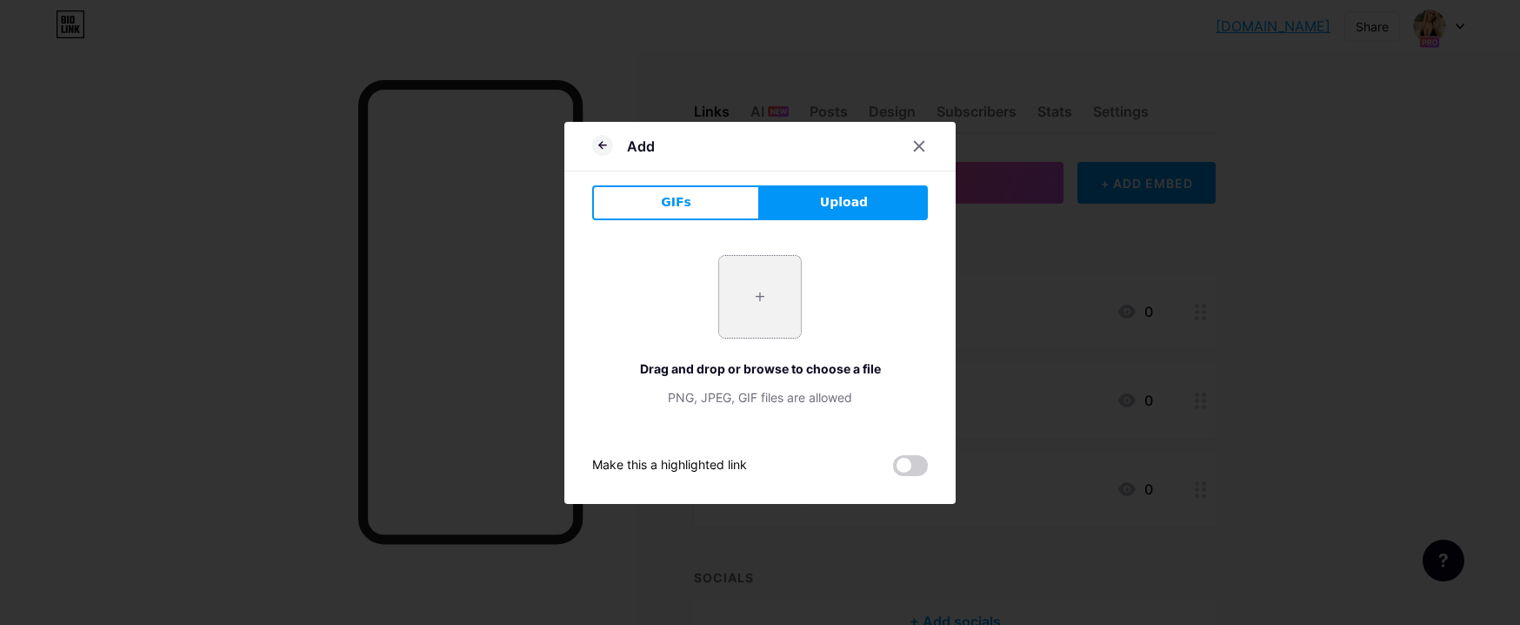
click at [763, 313] on input "file" at bounding box center [760, 297] width 82 height 82
type input "C:\fakepath\s-l1200.jpg"
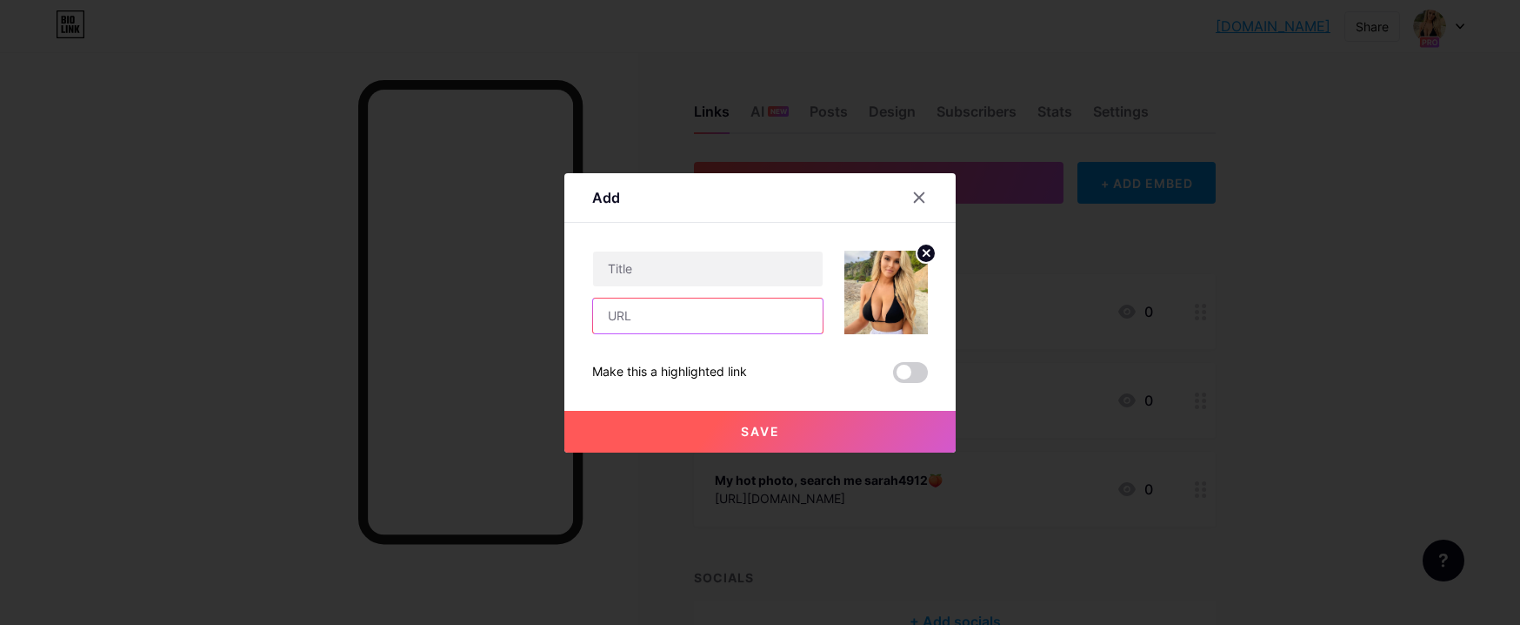
click at [641, 315] on input "text" at bounding box center [708, 315] width 230 height 35
paste input "[URL][DOMAIN_NAME]"
type input "[URL][DOMAIN_NAME]"
click at [714, 432] on button "Save" at bounding box center [760, 432] width 391 height 42
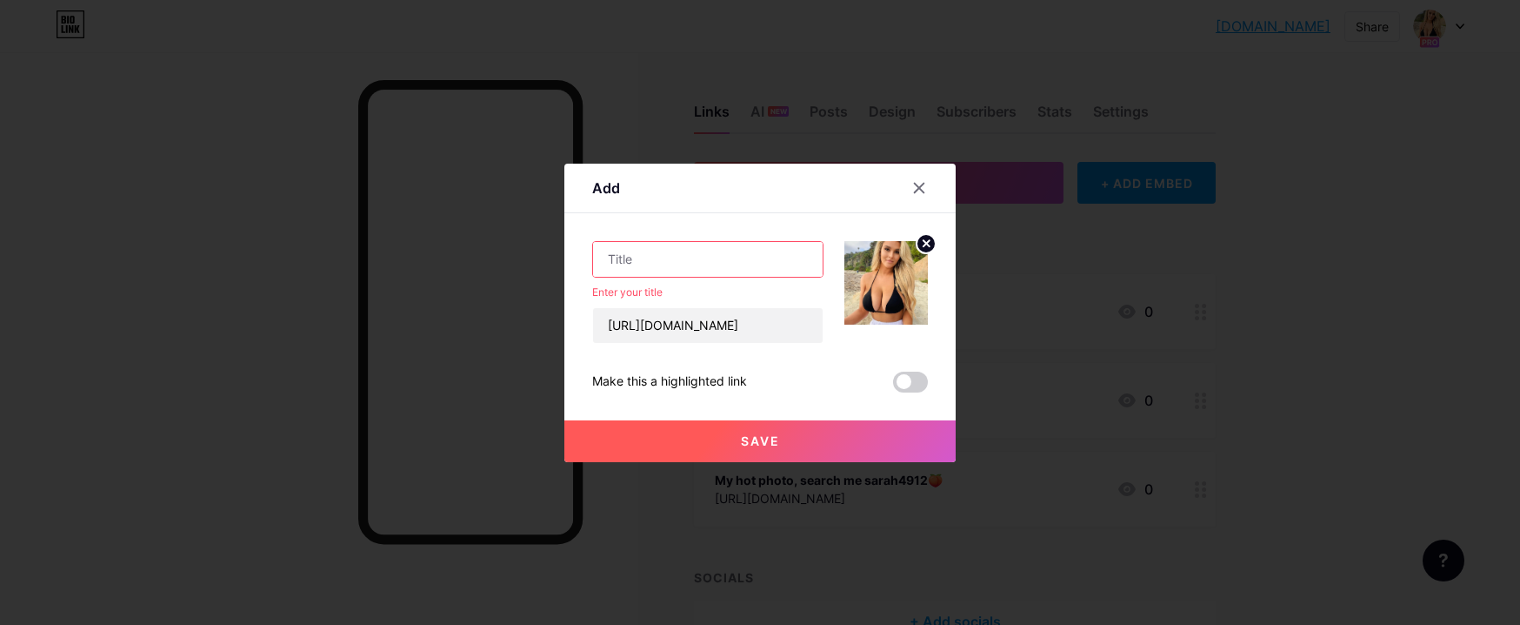
click at [639, 254] on input "text" at bounding box center [708, 259] width 230 height 35
click at [909, 385] on span at bounding box center [910, 381] width 35 height 21
click at [893, 386] on input "checkbox" at bounding box center [893, 386] width 0 height 0
click at [752, 435] on span "Save" at bounding box center [760, 440] width 39 height 15
click at [678, 266] on input "text" at bounding box center [708, 259] width 230 height 35
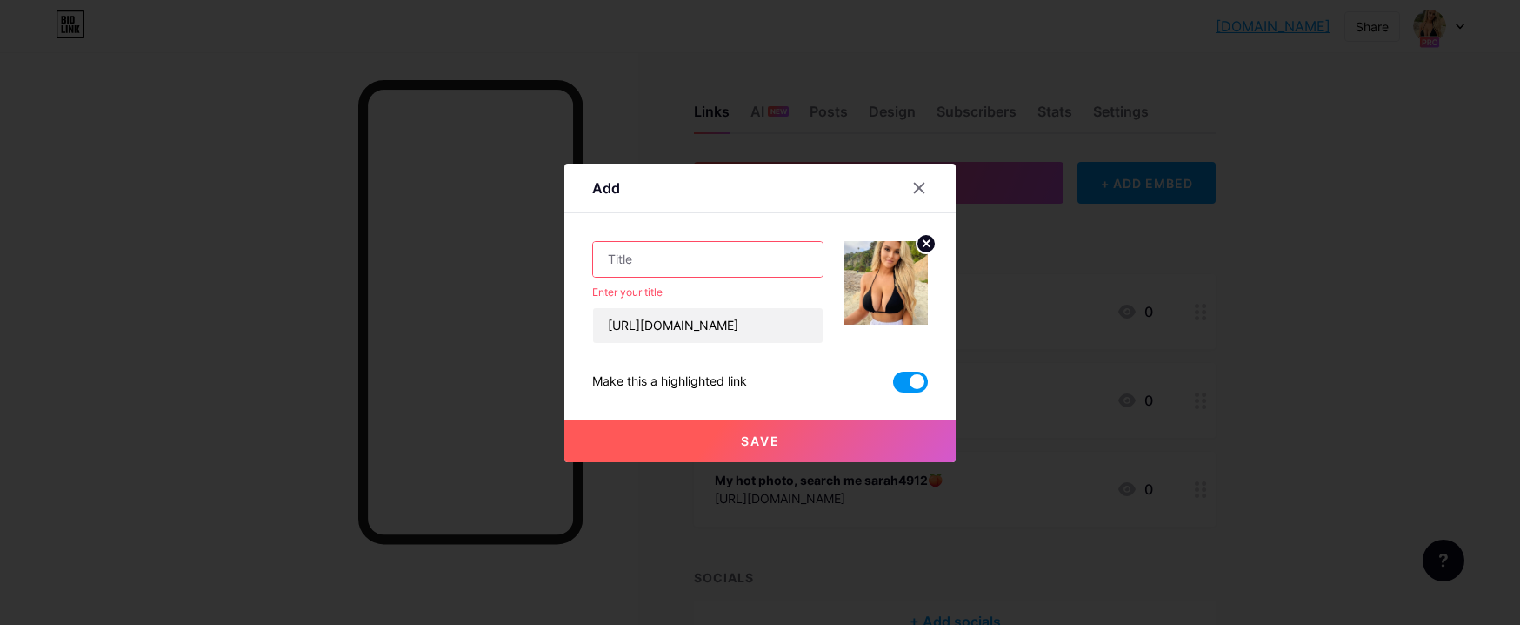
click at [900, 387] on span at bounding box center [910, 381] width 35 height 21
click at [893, 386] on input "checkbox" at bounding box center [893, 386] width 0 height 0
click at [655, 271] on input "text" at bounding box center [708, 259] width 230 height 35
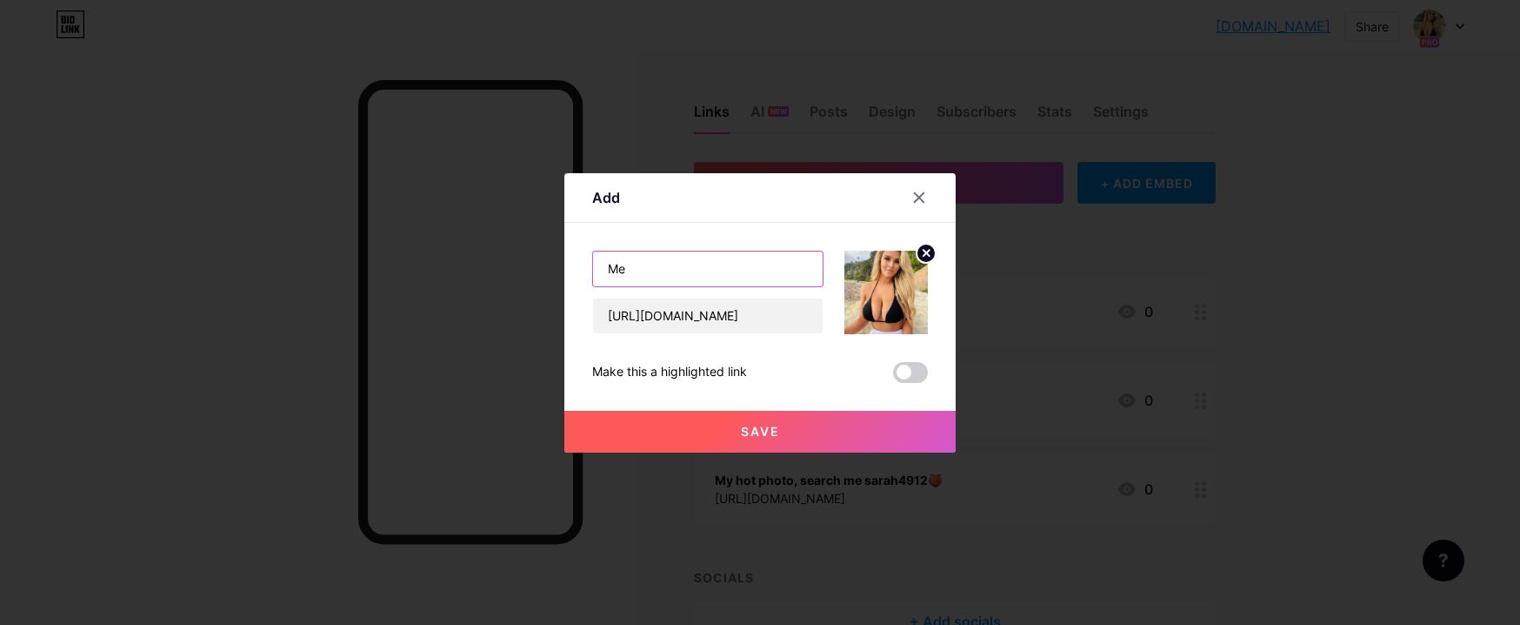
type input "Me"
click at [750, 430] on span "Save" at bounding box center [760, 431] width 39 height 15
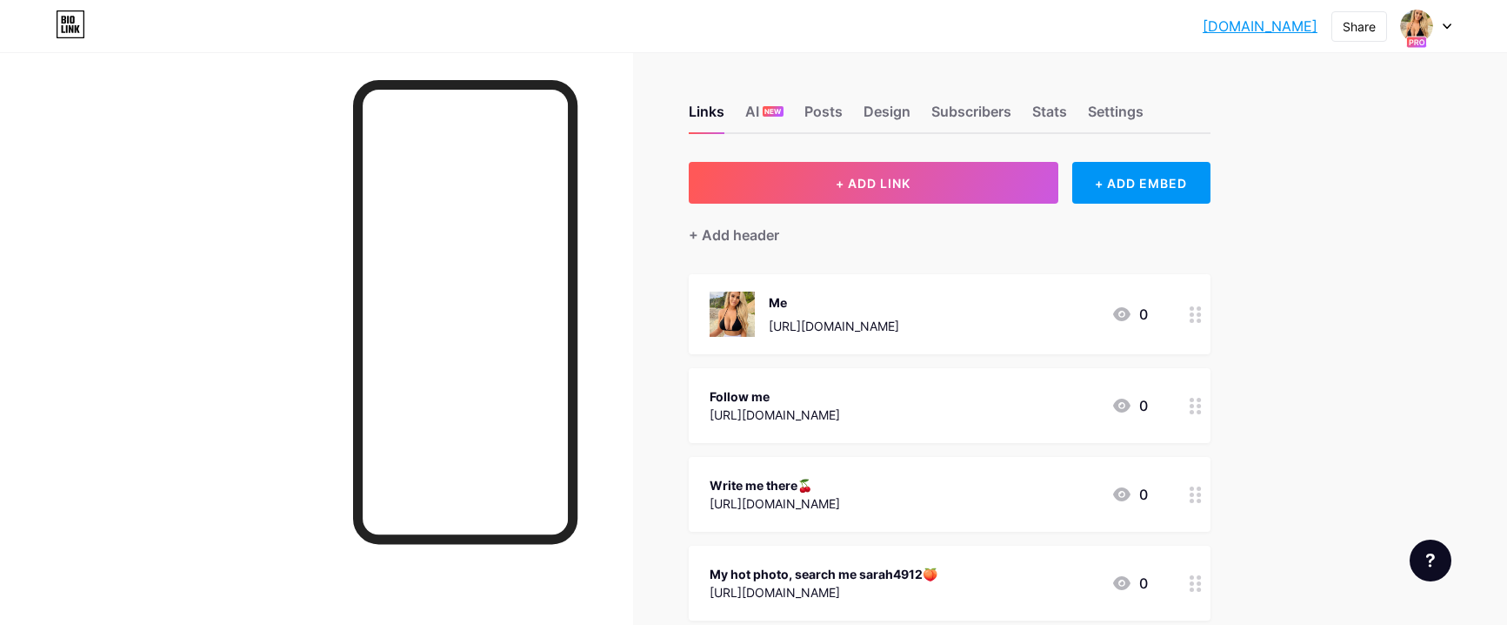
drag, startPoint x: 1161, startPoint y: 24, endPoint x: 1318, endPoint y: 29, distance: 156.6
click at [1318, 29] on div "sarahlavanda15.... [DOMAIN_NAME] Share Switch accounts [PERSON_NAME] [DOMAIN_NA…" at bounding box center [753, 25] width 1507 height 31
copy link "[DOMAIN_NAME]"
